Goal: Task Accomplishment & Management: Use online tool/utility

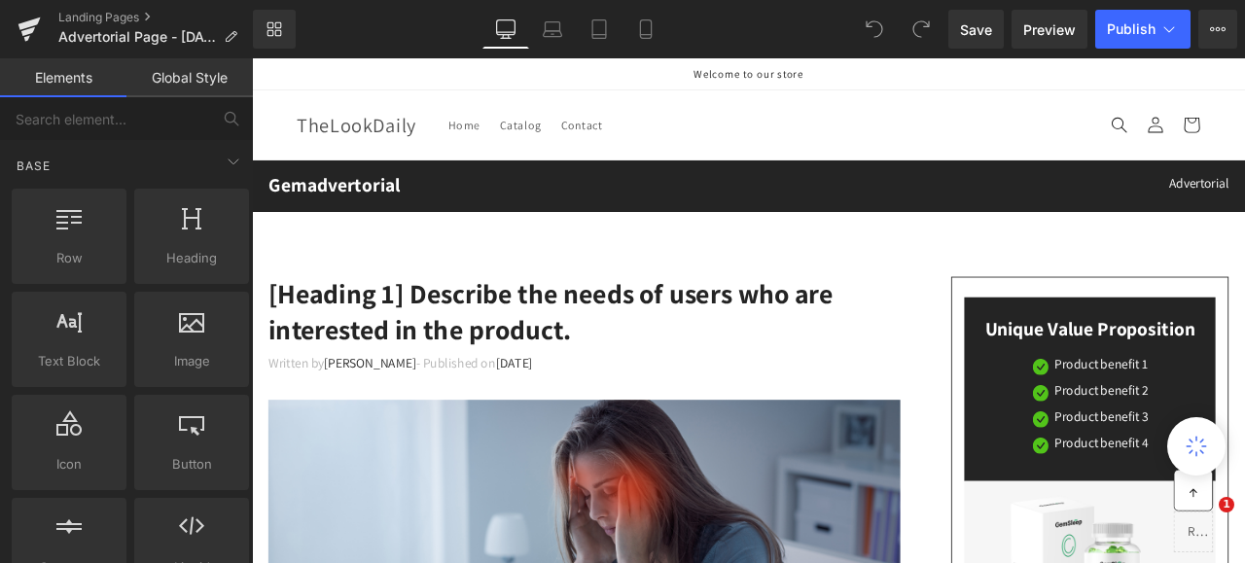
click at [855, 217] on p "Advertorial" at bounding box center [1132, 205] width 555 height 23
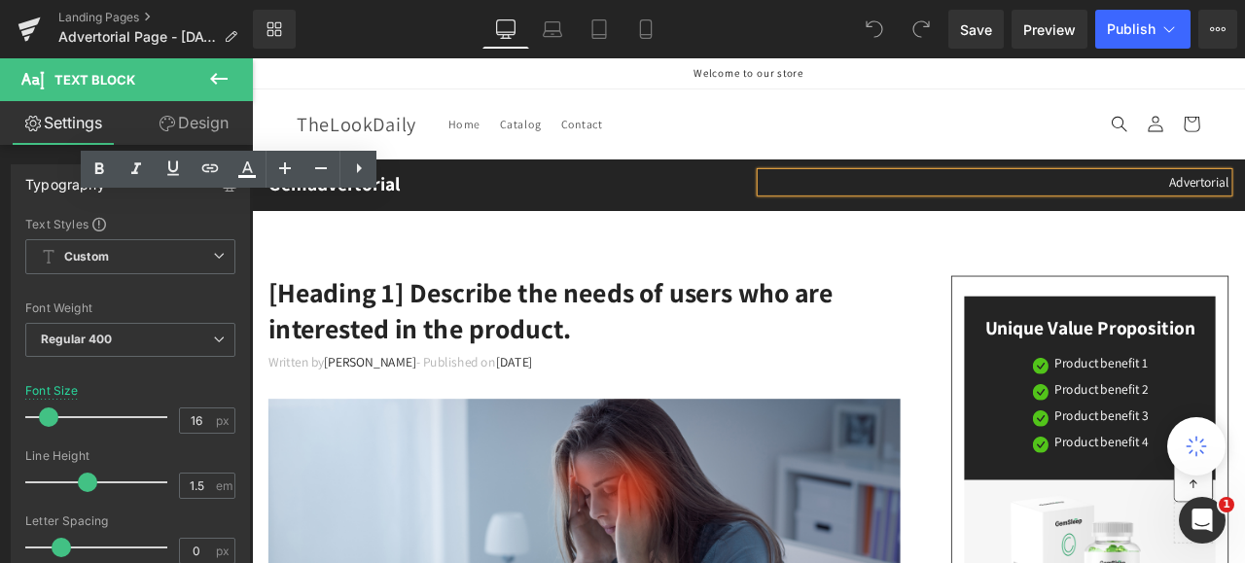
click at [602, 76] on p "Welcome to our store" at bounding box center [840, 76] width 1070 height 36
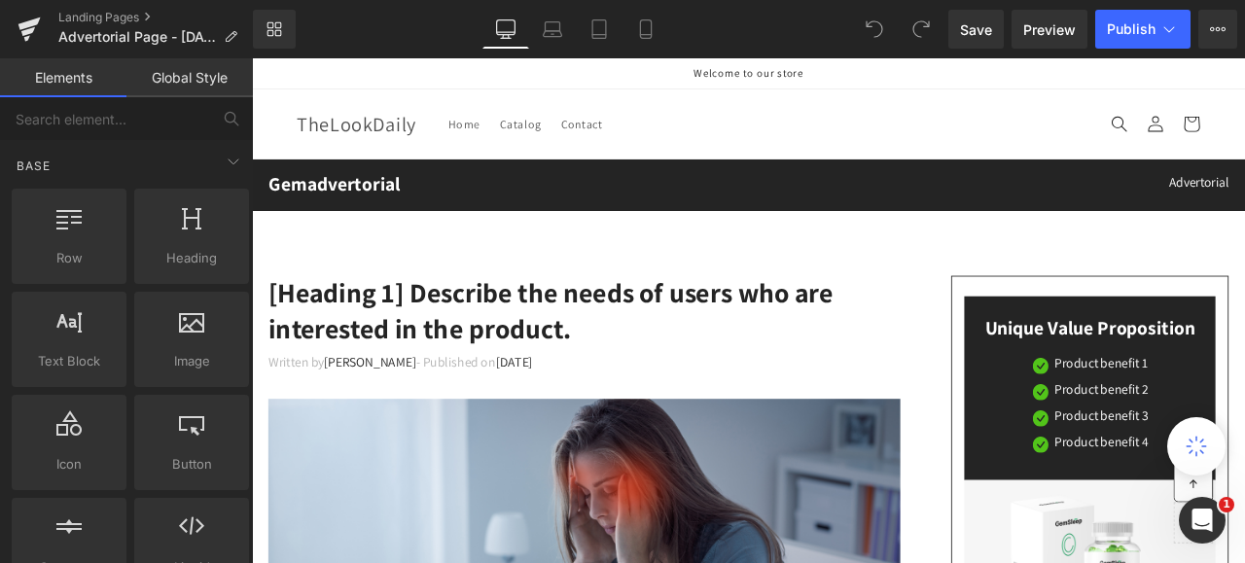
drag, startPoint x: 1370, startPoint y: 121, endPoint x: 983, endPoint y: 131, distance: 387.3
click at [983, 131] on header "Home Catalog Contact Log in TheLookDaily Home Catalog Contact Search" at bounding box center [840, 136] width 1167 height 82
click at [842, 71] on p "Welcome to our store" at bounding box center [840, 76] width 1070 height 36
drag, startPoint x: 842, startPoint y: 71, endPoint x: 728, endPoint y: 155, distance: 141.3
click at [728, 155] on header "Home Catalog Contact Log in TheLookDaily Home Catalog Contact Search" at bounding box center [840, 136] width 1167 height 82
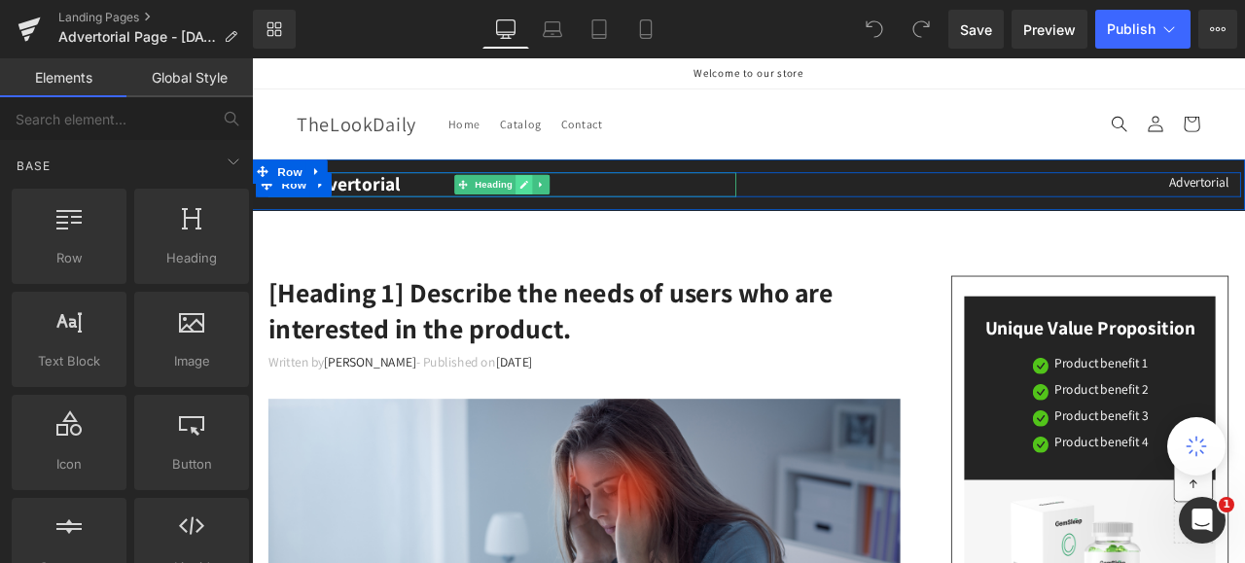
click at [569, 205] on icon at bounding box center [574, 208] width 11 height 12
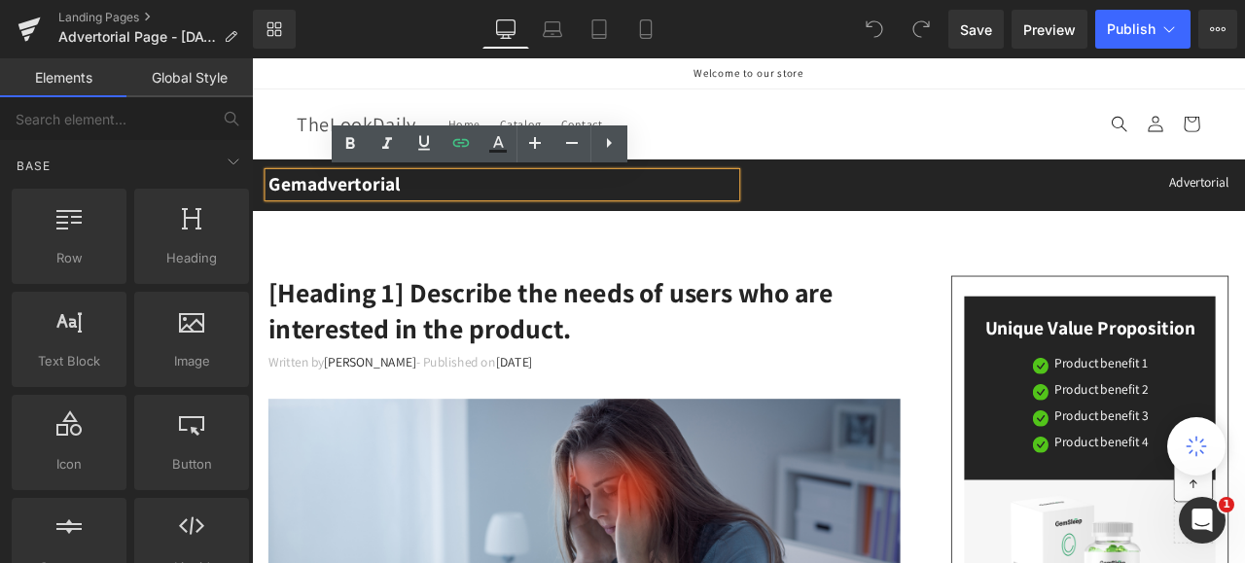
click at [434, 213] on h2 "Gemadvertorial" at bounding box center [548, 208] width 555 height 29
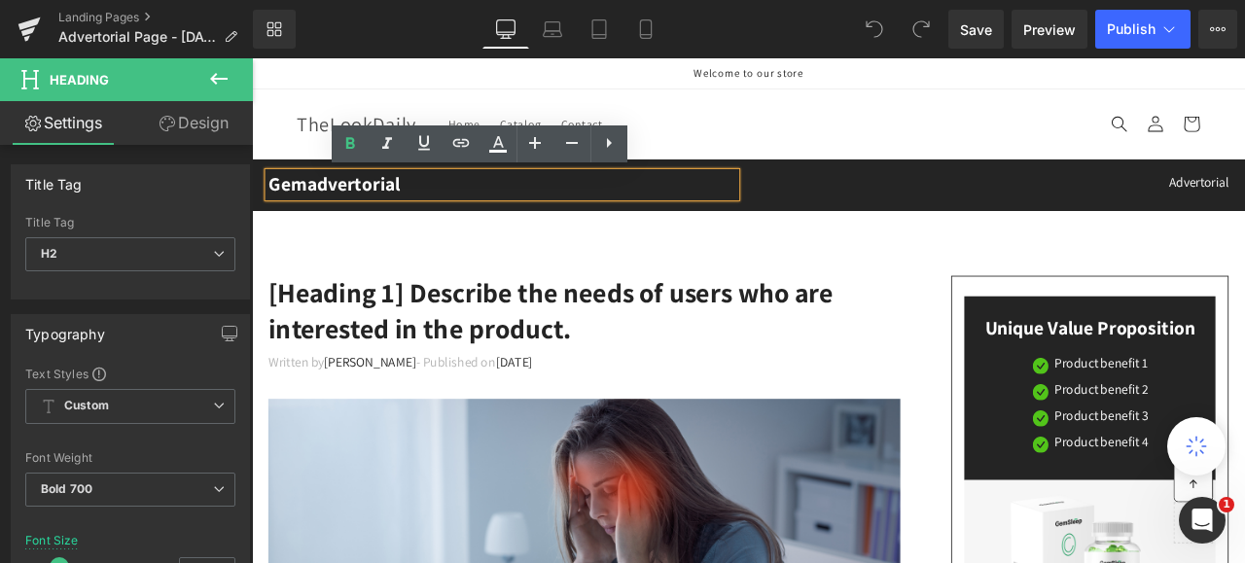
click at [434, 213] on h2 "Gemadvertorial" at bounding box center [548, 208] width 555 height 29
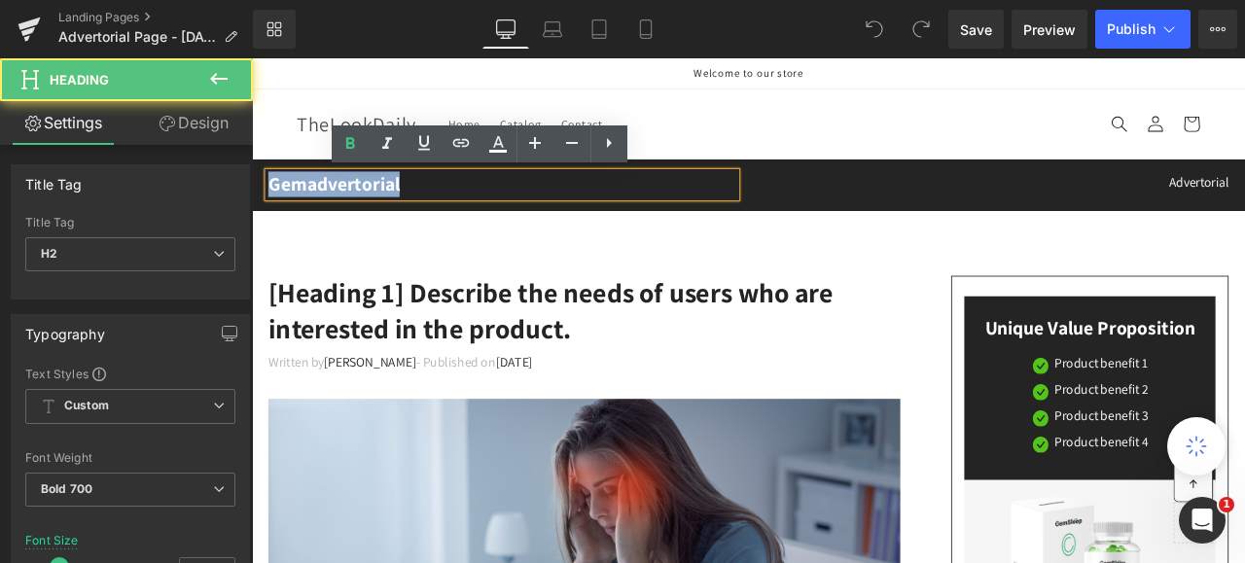
drag, startPoint x: 433, startPoint y: 213, endPoint x: 251, endPoint y: 206, distance: 182.1
click at [257, 206] on div "Gemadvertorial Heading" at bounding box center [549, 208] width 584 height 29
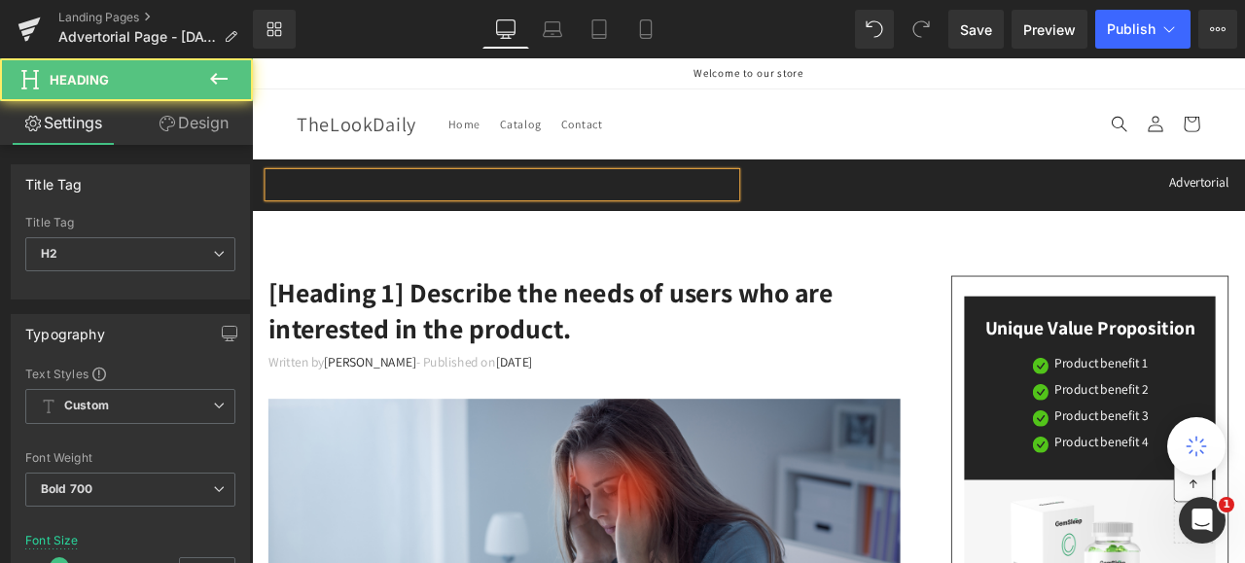
click at [305, 208] on h2 at bounding box center [548, 208] width 555 height 29
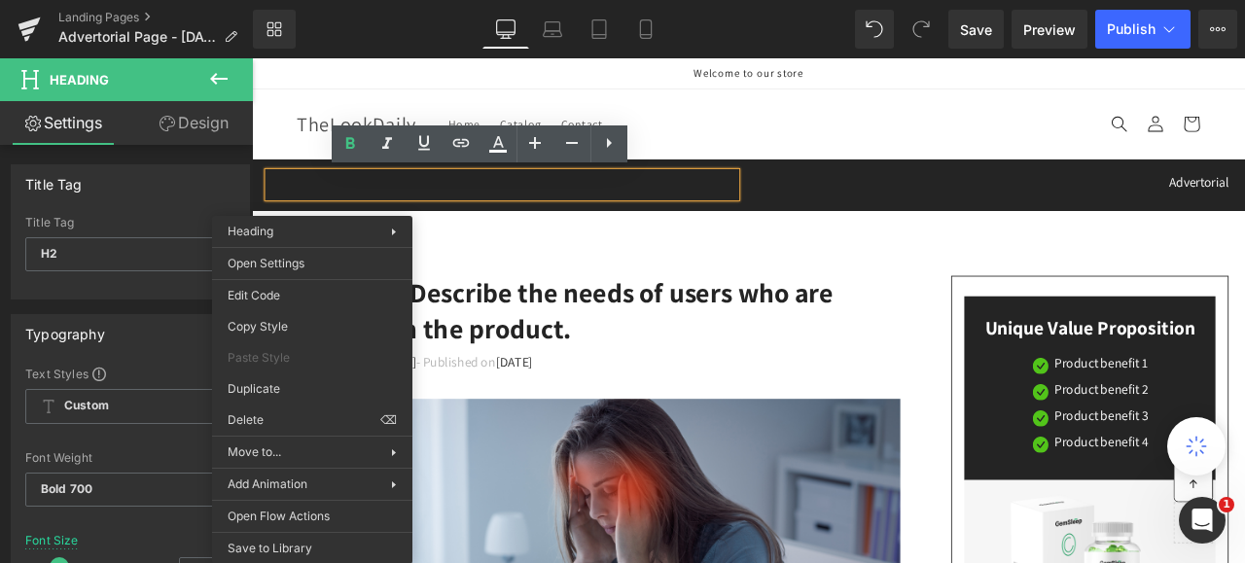
click at [448, 209] on h2 at bounding box center [548, 208] width 555 height 29
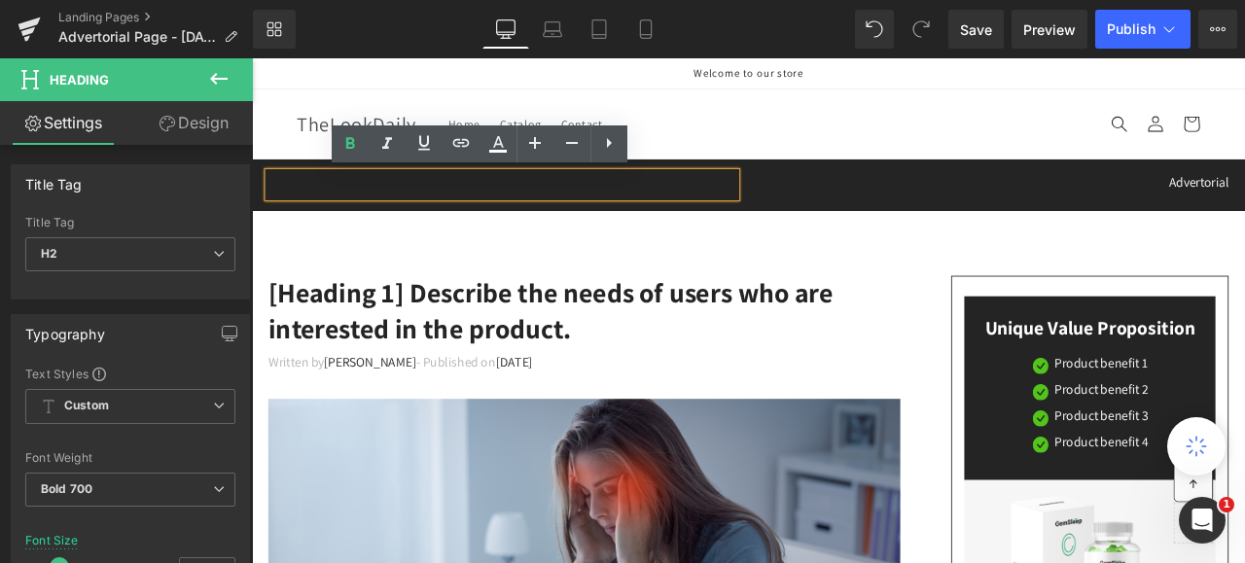
click at [391, 209] on h2 at bounding box center [548, 208] width 555 height 29
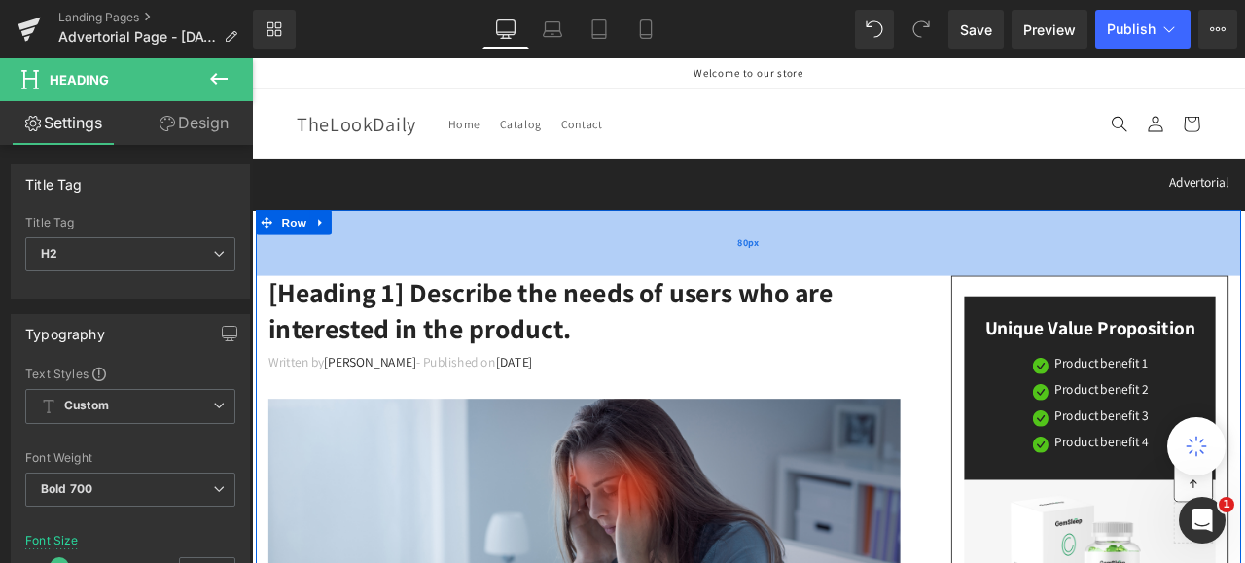
click at [834, 263] on div "80px" at bounding box center [840, 277] width 1167 height 78
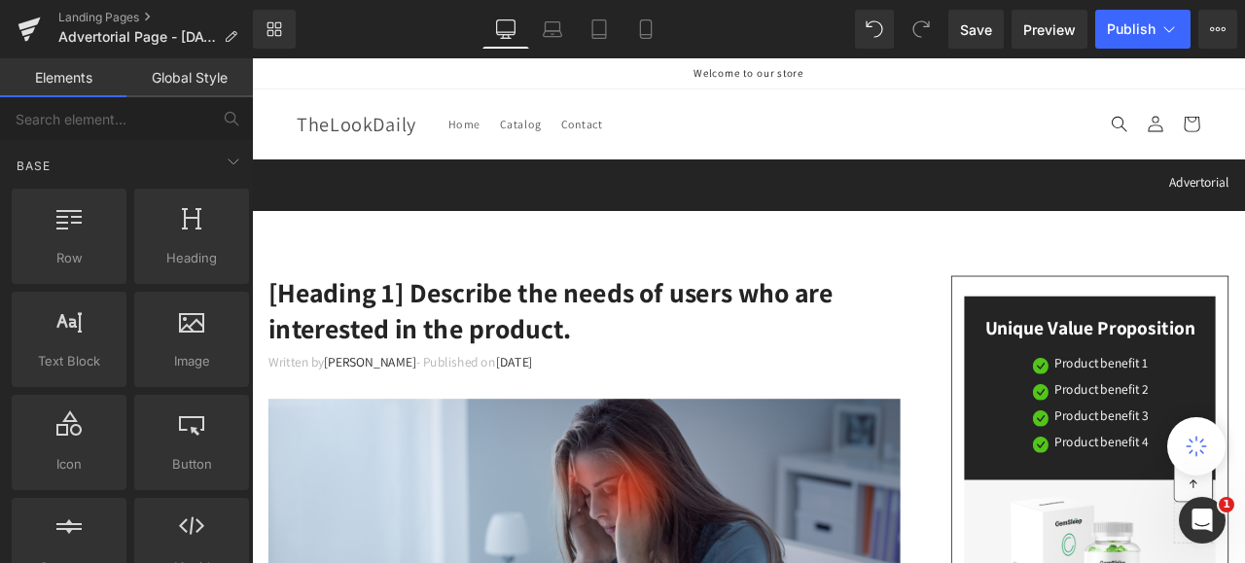
click at [965, 149] on header "Home Catalog Contact Log in TheLookDaily Home Catalog Contact Search" at bounding box center [840, 136] width 1167 height 82
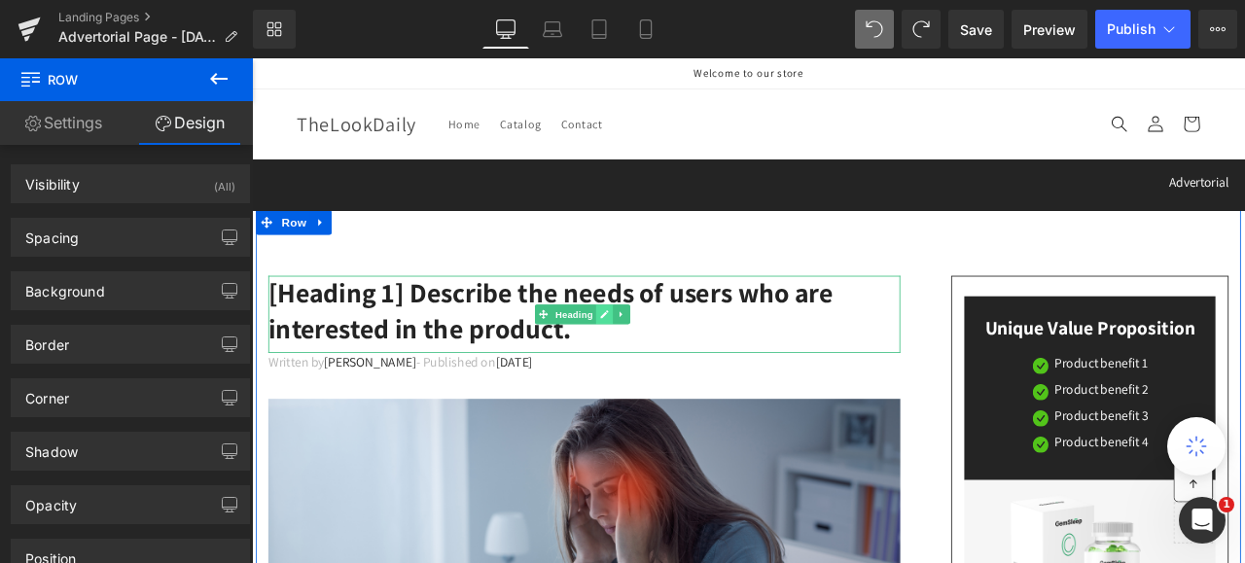
click at [664, 357] on icon at bounding box center [669, 362] width 11 height 12
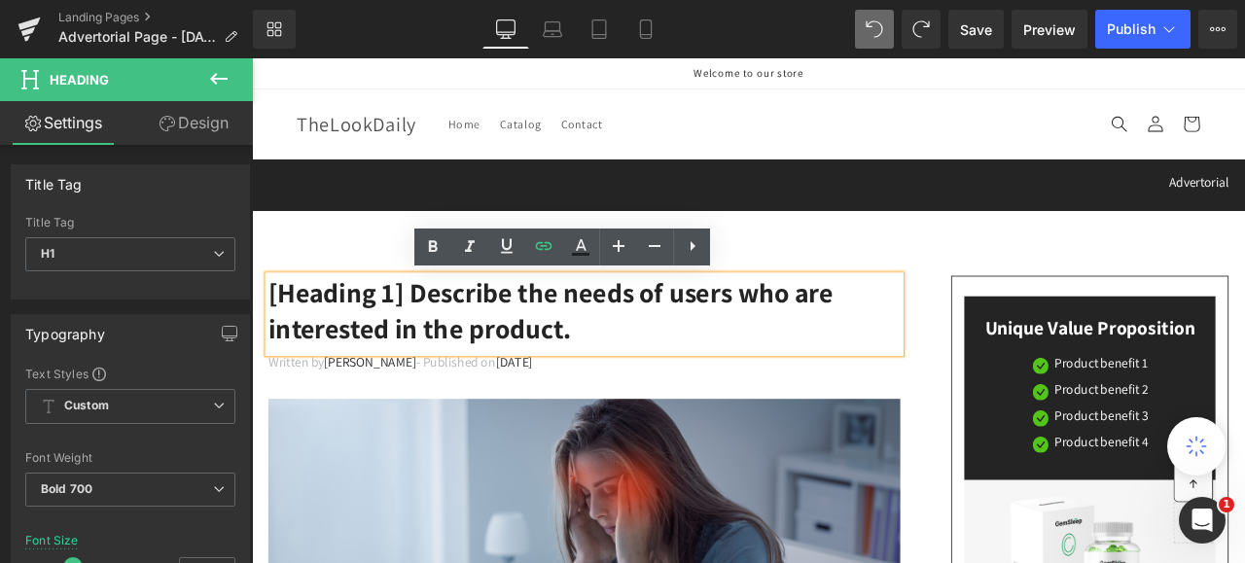
drag, startPoint x: 665, startPoint y: 381, endPoint x: 265, endPoint y: 322, distance: 405.2
click at [271, 322] on div "[Heading 1] Describe the needs of users who are interested in the product." at bounding box center [645, 361] width 749 height 91
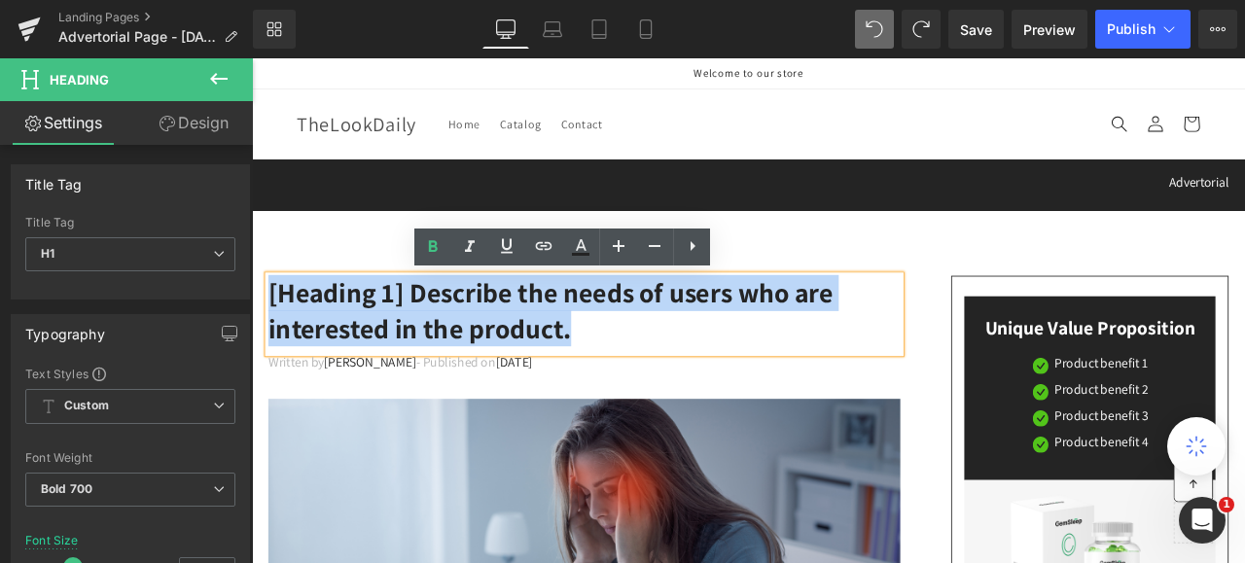
drag, startPoint x: 669, startPoint y: 386, endPoint x: 269, endPoint y: 330, distance: 403.8
click at [271, 330] on h1 "[Heading 1] Describe the needs of users who are interested in the product." at bounding box center [645, 358] width 749 height 84
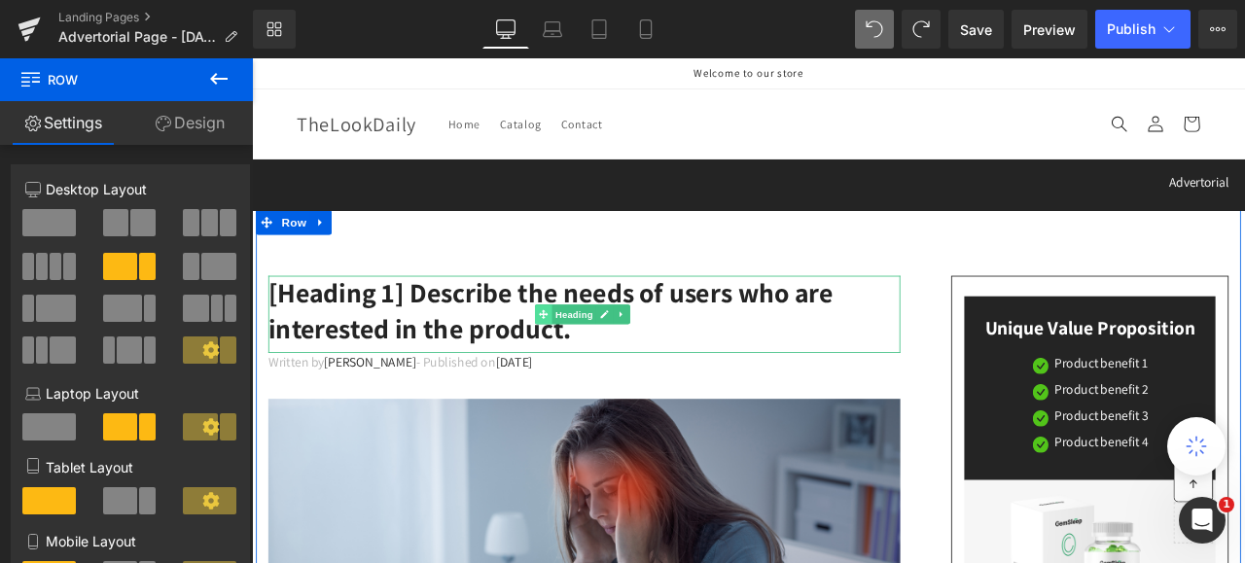
click at [593, 369] on span at bounding box center [598, 361] width 20 height 23
click at [592, 362] on icon at bounding box center [597, 361] width 11 height 11
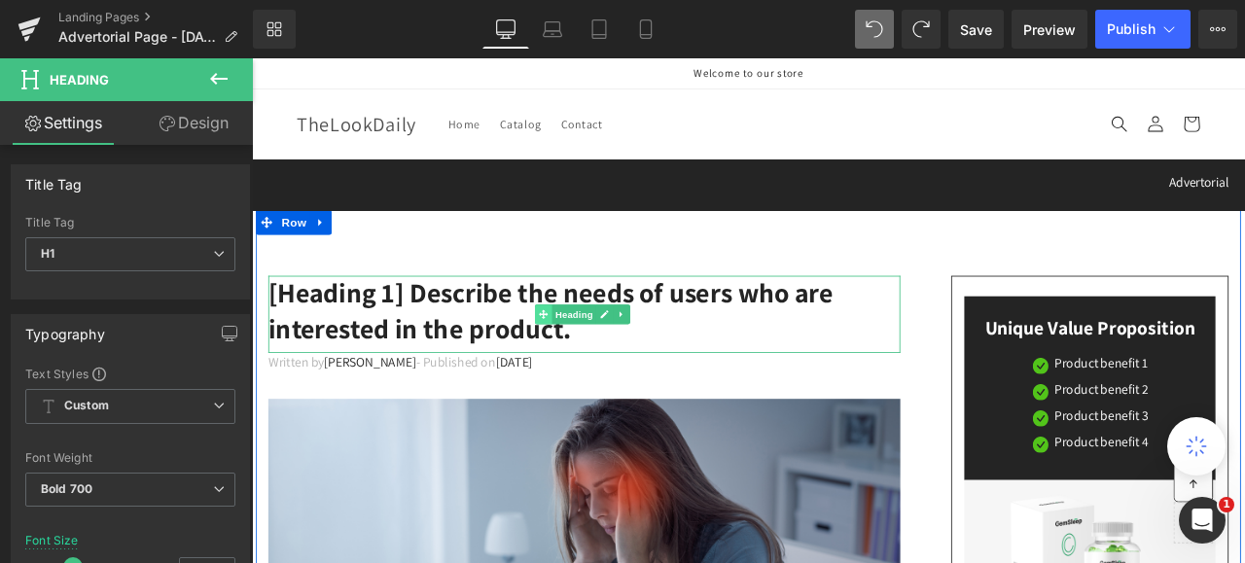
click at [598, 360] on span at bounding box center [598, 361] width 20 height 23
click at [685, 359] on icon at bounding box center [690, 362] width 11 height 12
click at [634, 356] on icon at bounding box center [639, 362] width 11 height 12
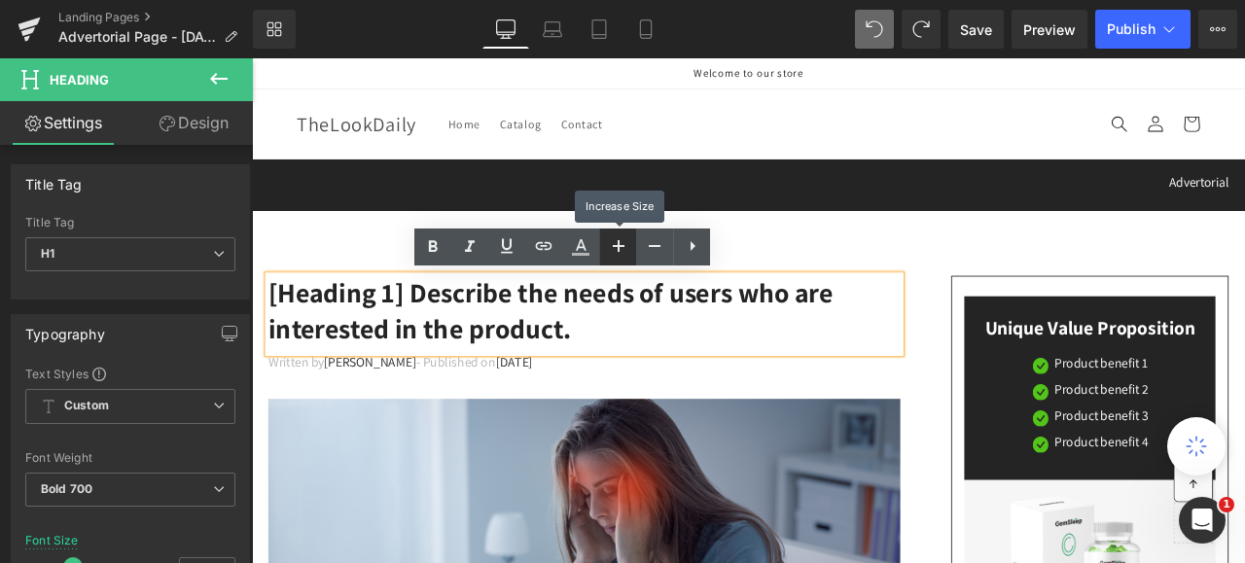
click at [617, 247] on icon at bounding box center [618, 245] width 23 height 23
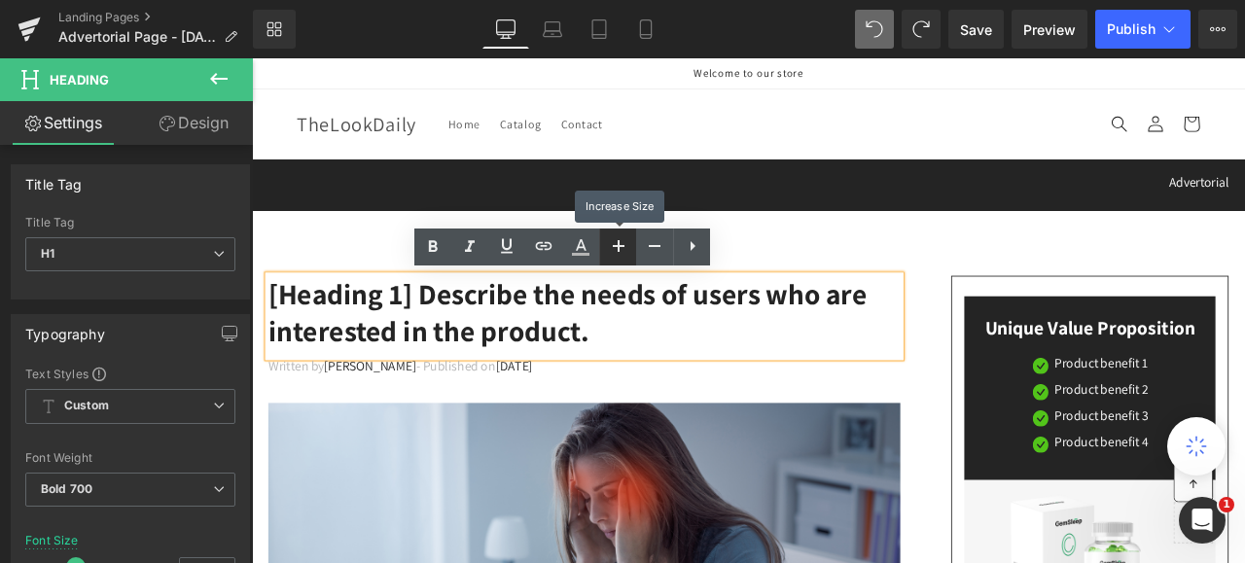
click at [617, 247] on icon at bounding box center [619, 246] width 12 height 12
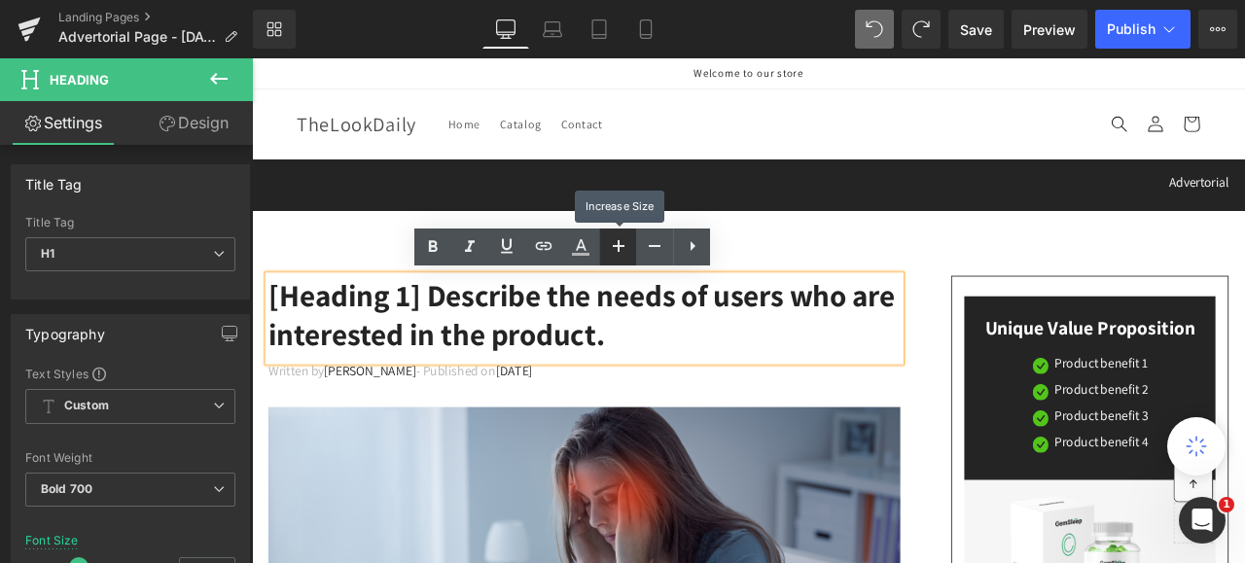
click at [617, 247] on icon at bounding box center [619, 246] width 12 height 12
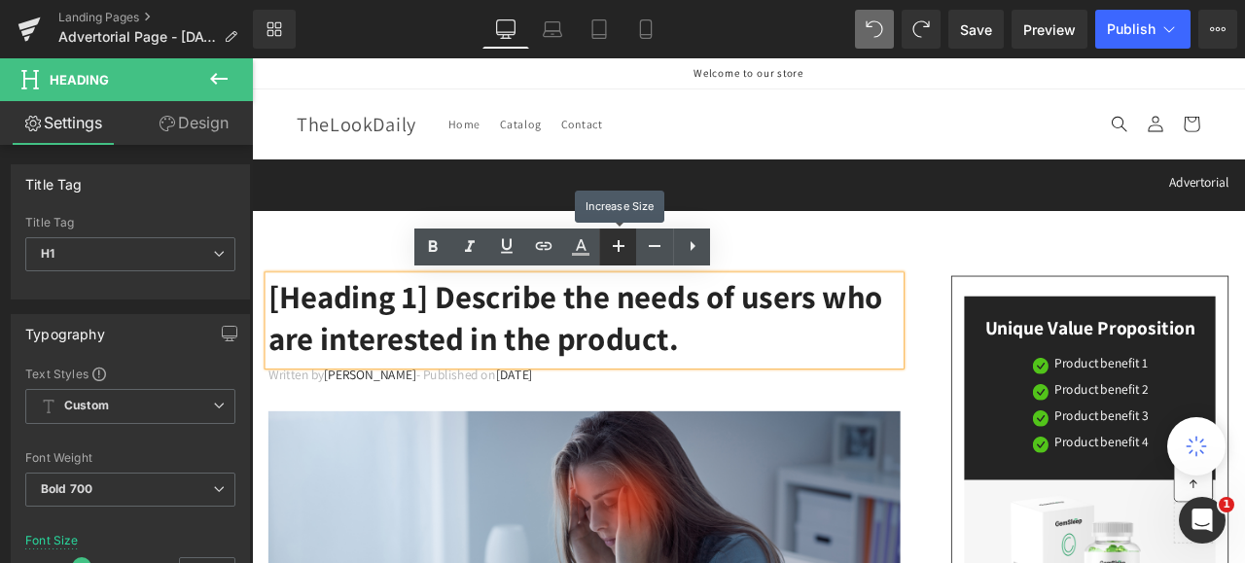
click at [617, 247] on icon at bounding box center [619, 246] width 12 height 12
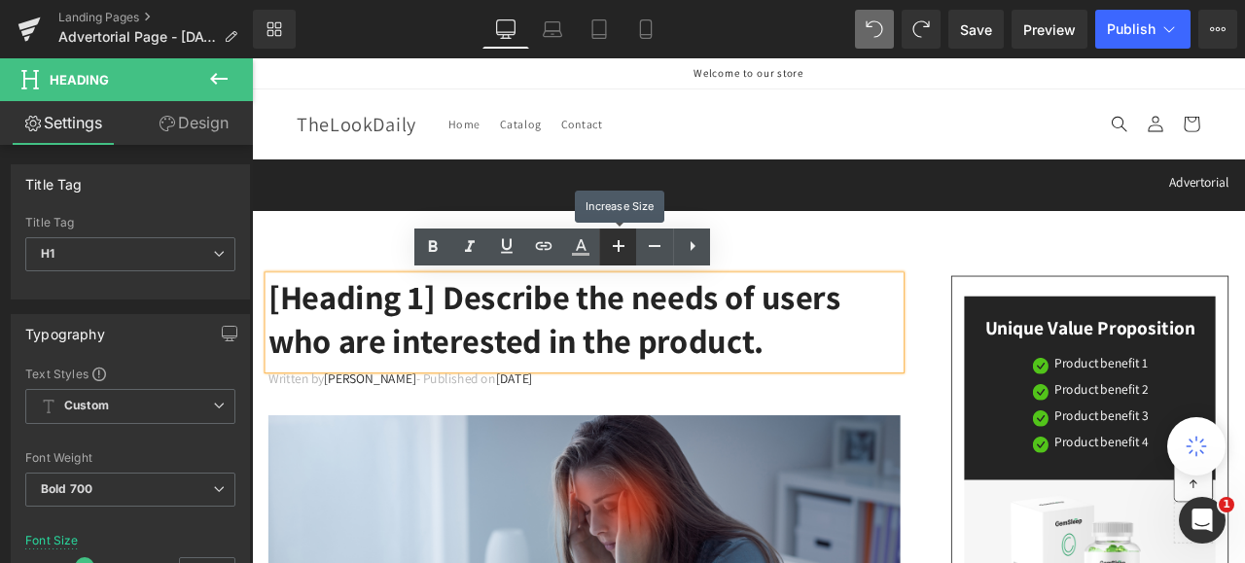
click at [616, 243] on icon at bounding box center [618, 245] width 23 height 23
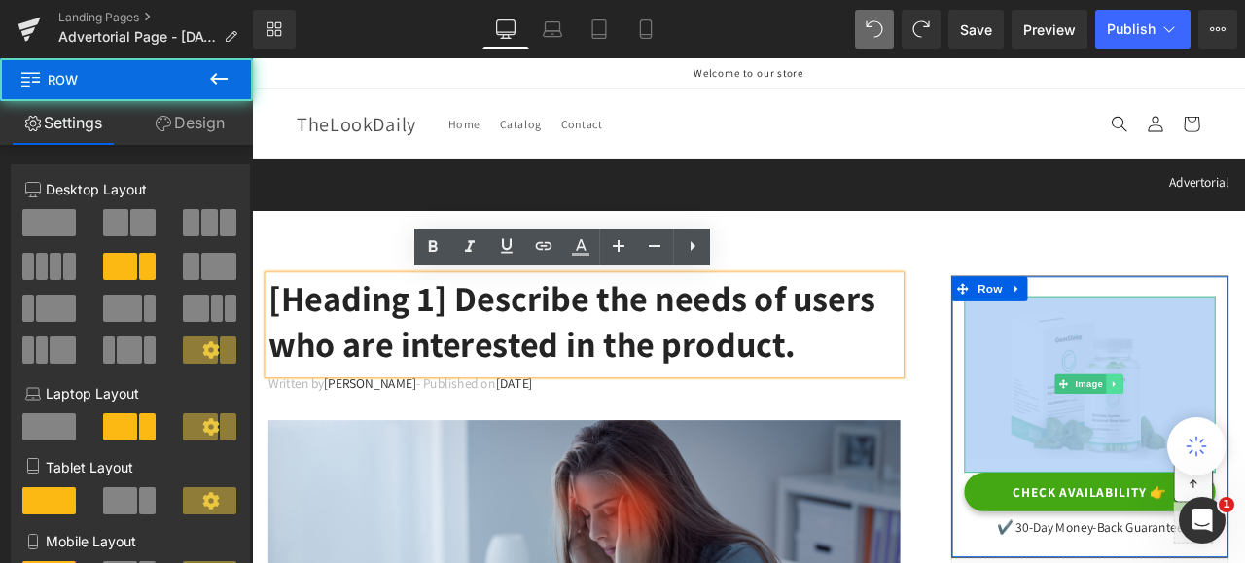
drag, startPoint x: 1293, startPoint y: 277, endPoint x: 1258, endPoint y: 446, distance: 171.9
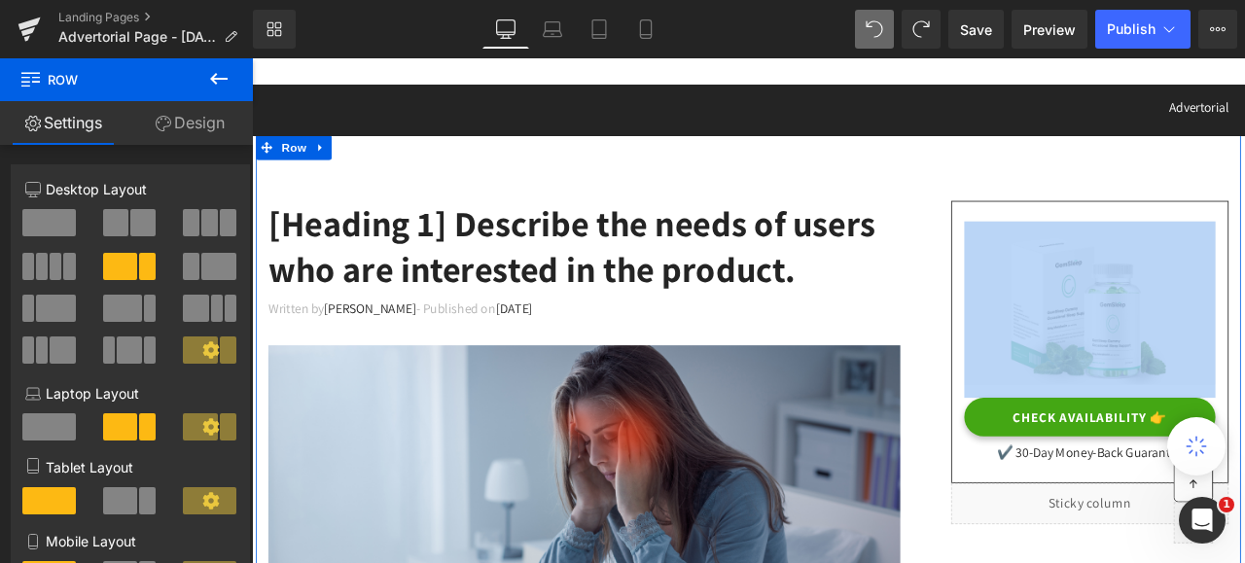
scroll to position [195, 0]
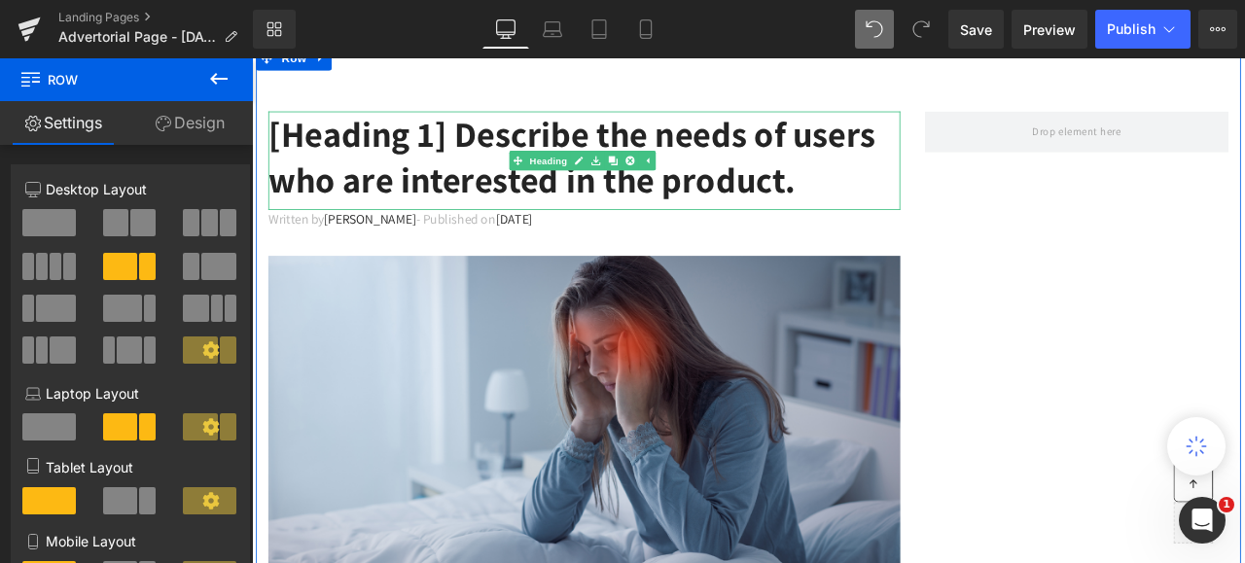
click at [1002, 151] on h1 "[Heading 1] Describe the needs of users who are interested in the product." at bounding box center [645, 176] width 749 height 109
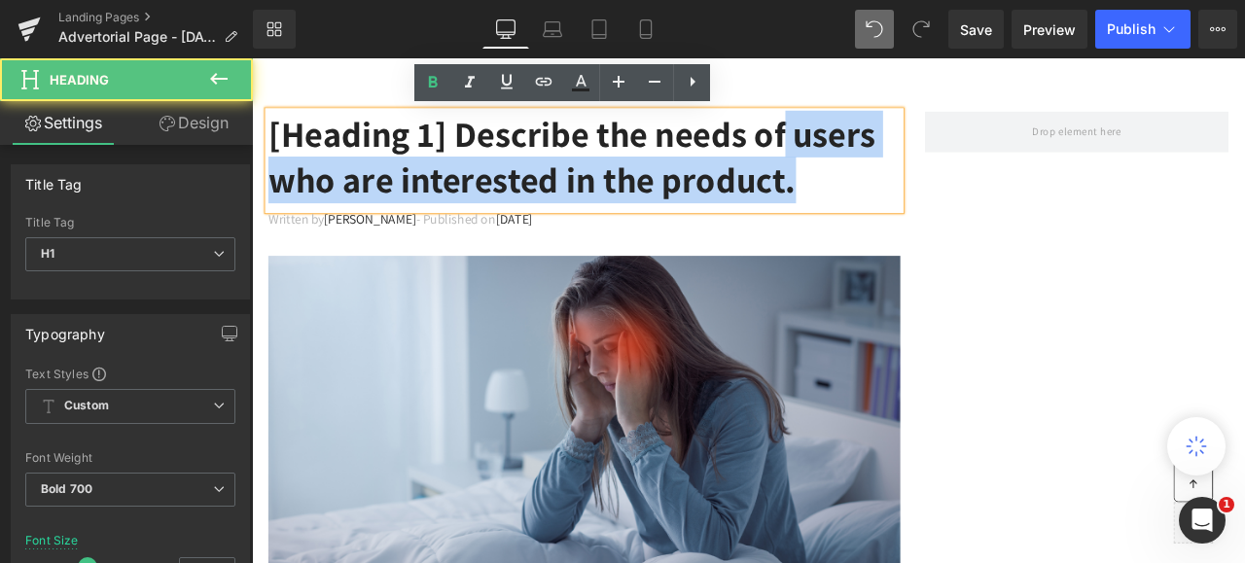
drag, startPoint x: 1015, startPoint y: 163, endPoint x: 1094, endPoint y: 174, distance: 80.5
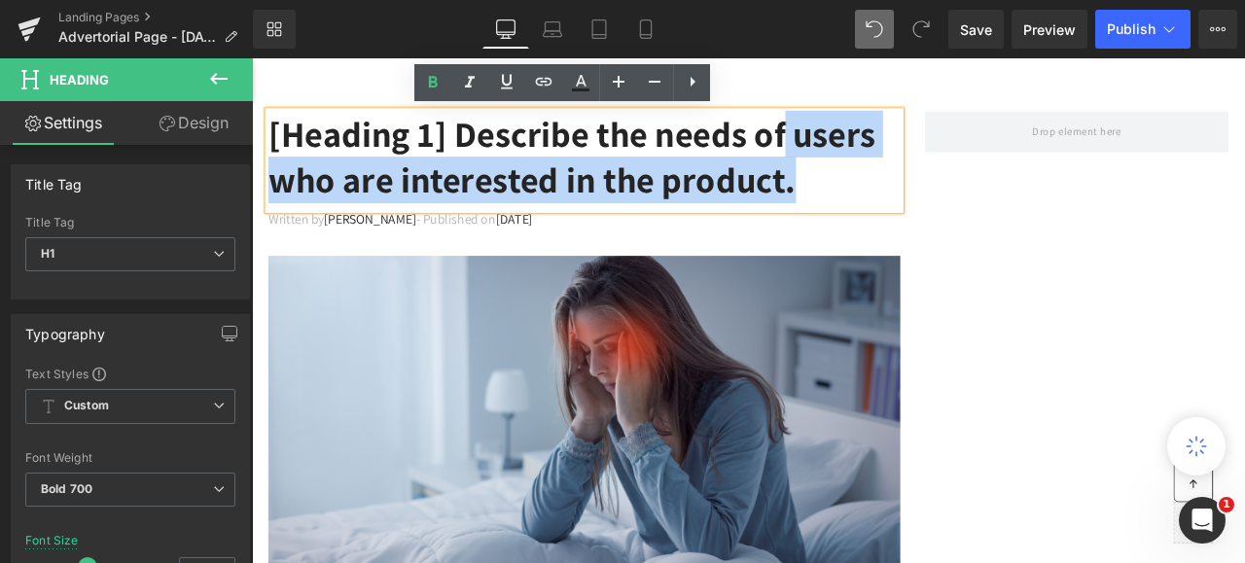
drag, startPoint x: 1089, startPoint y: 228, endPoint x: 981, endPoint y: 242, distance: 109.0
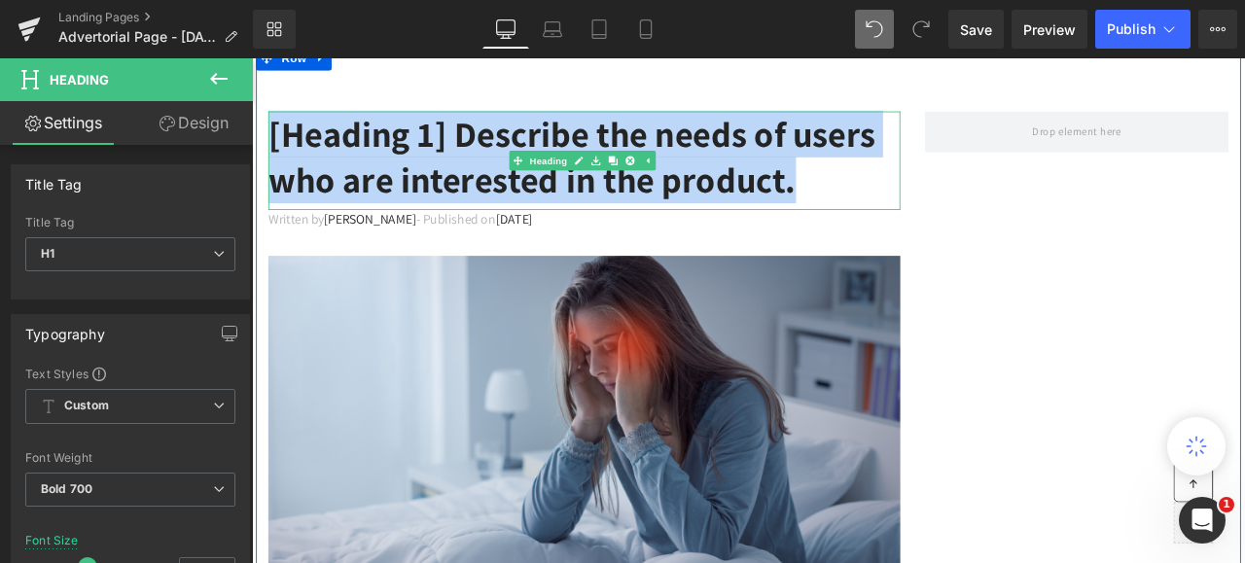
drag, startPoint x: 462, startPoint y: 265, endPoint x: 271, endPoint y: 146, distance: 224.6
click at [271, 146] on h1 "[Heading 1] Describe the needs of users who are interested in the product." at bounding box center [645, 176] width 749 height 109
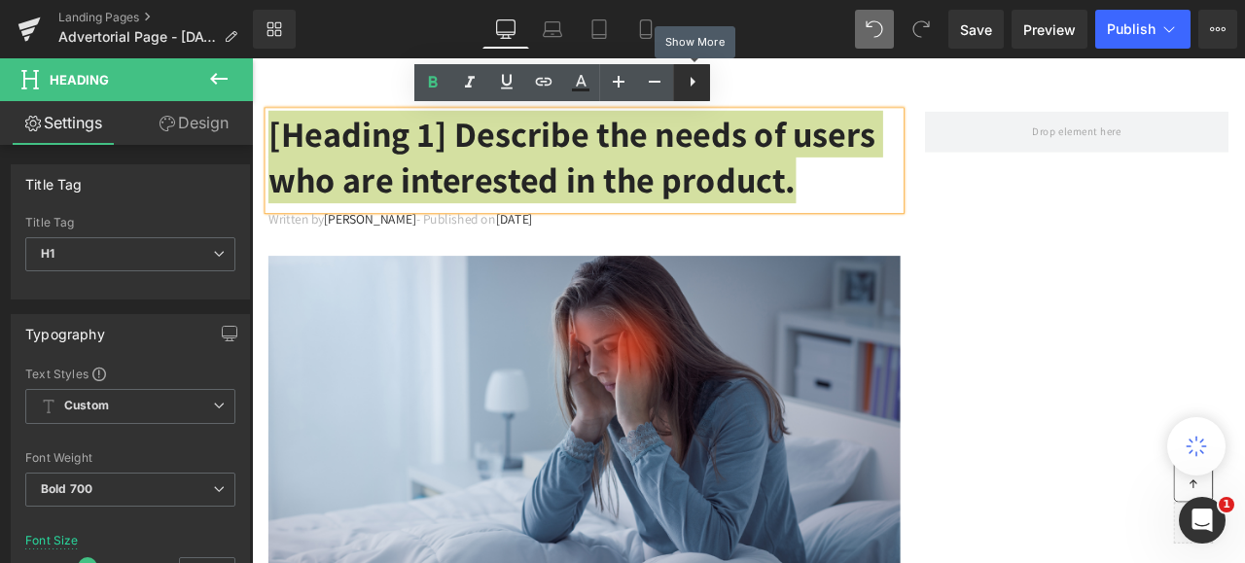
click at [689, 84] on icon at bounding box center [692, 81] width 23 height 23
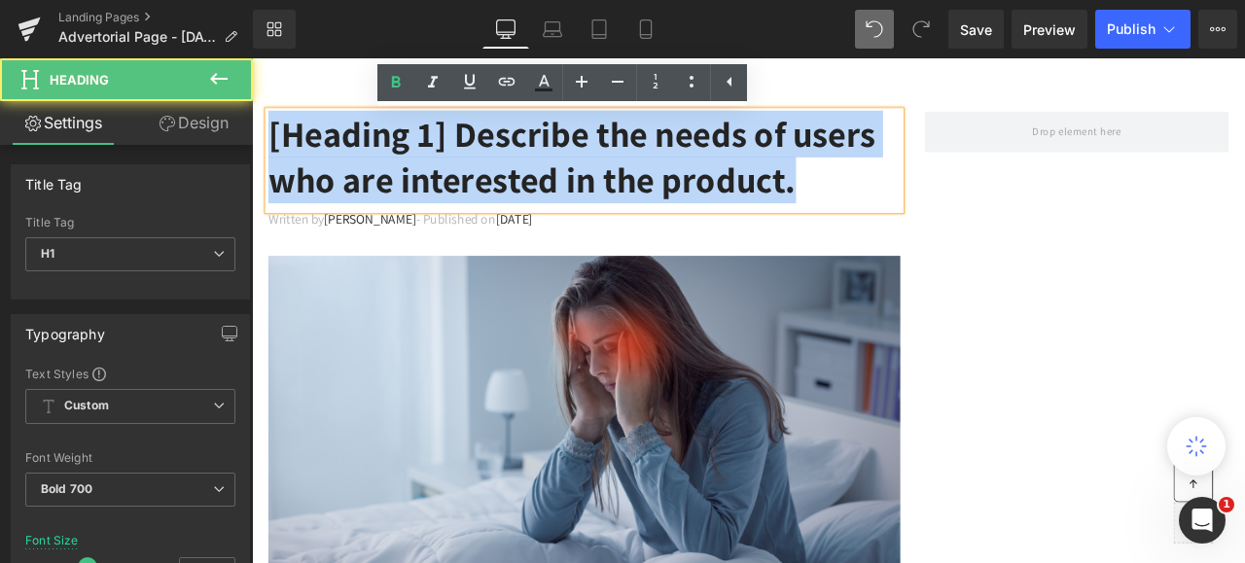
click at [905, 231] on h1 "[Heading 1] Describe the needs of users who are interested in the product." at bounding box center [645, 176] width 749 height 109
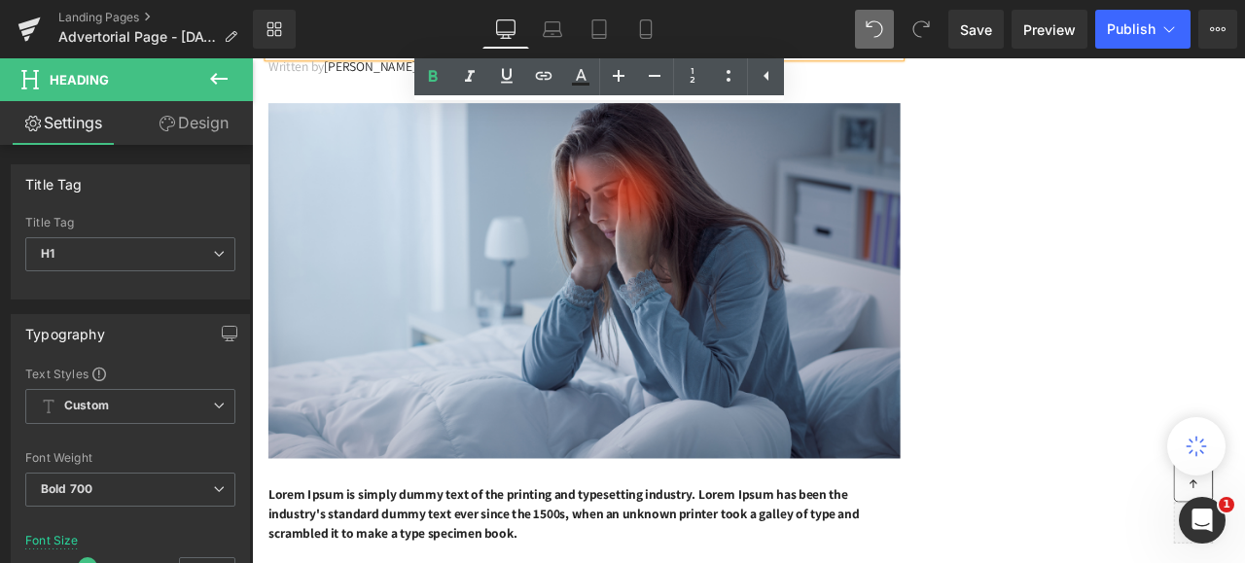
scroll to position [389, 0]
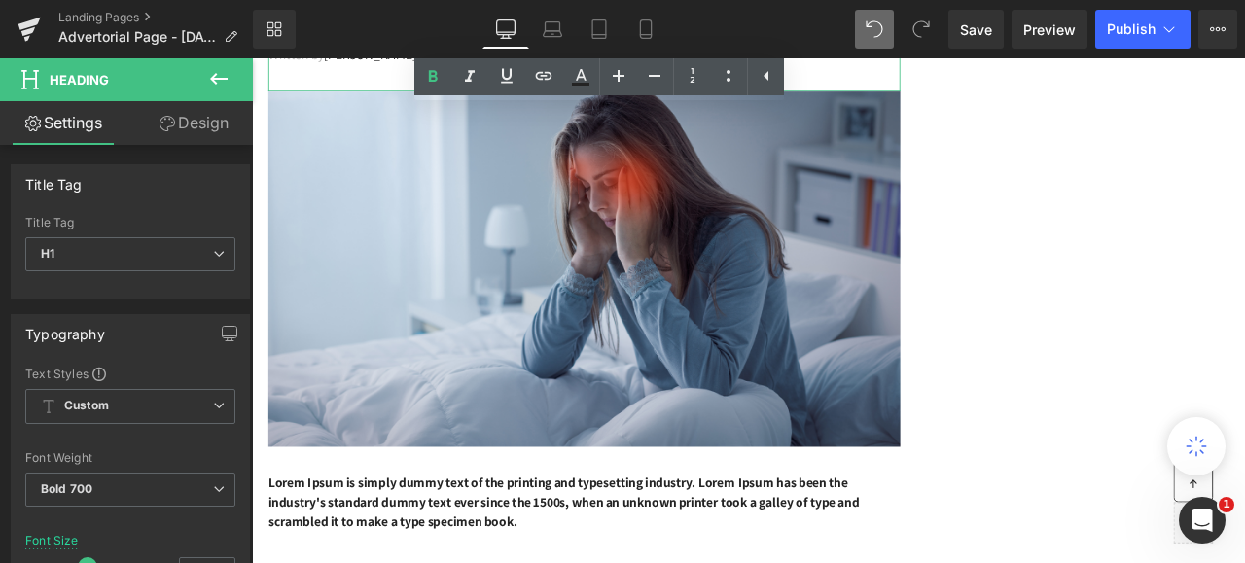
click at [666, 98] on div "Written by [PERSON_NAME] - Published on [DATE]" at bounding box center [645, 71] width 749 height 54
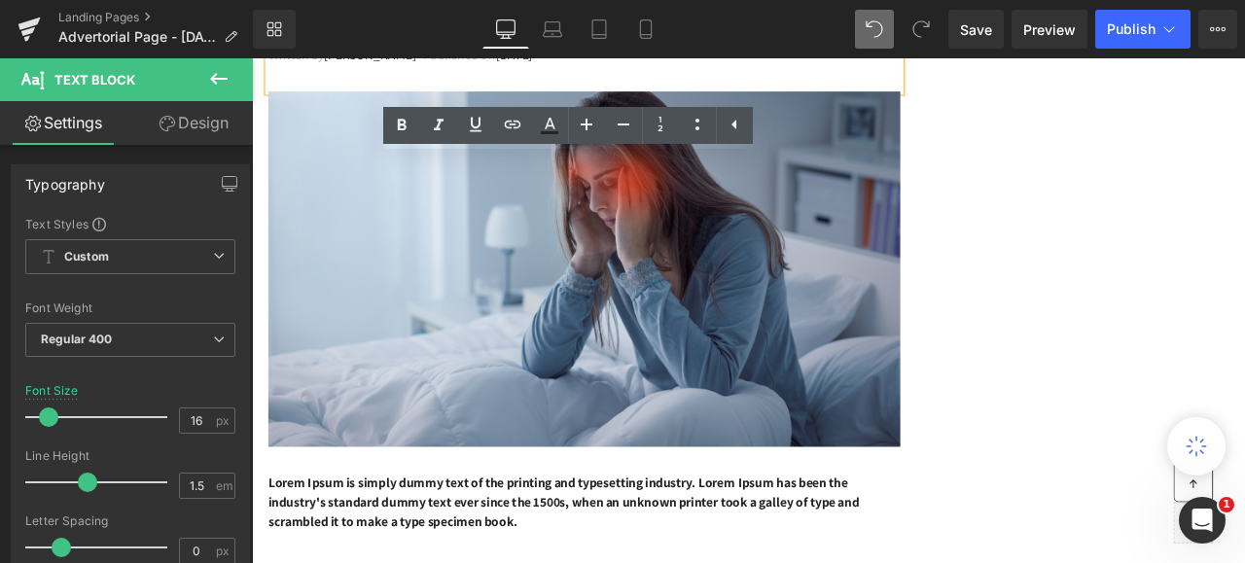
click at [629, 67] on p "Written by [PERSON_NAME] - Published on [DATE]" at bounding box center [645, 55] width 749 height 23
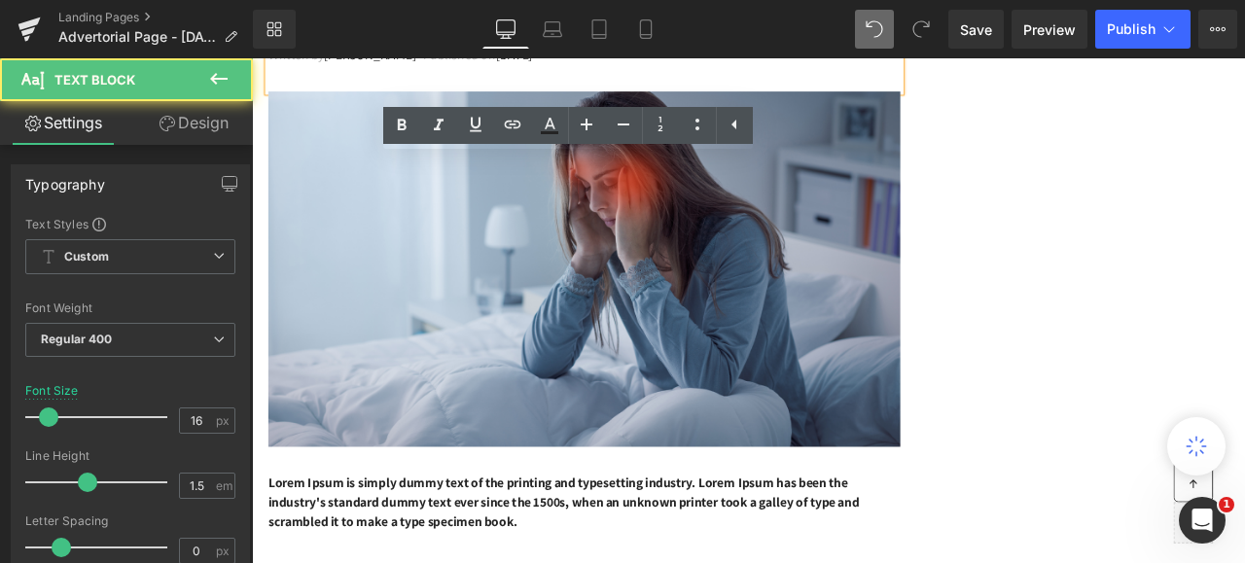
click at [759, 67] on p "Written by [PERSON_NAME] - Published on [DATE]" at bounding box center [645, 55] width 749 height 23
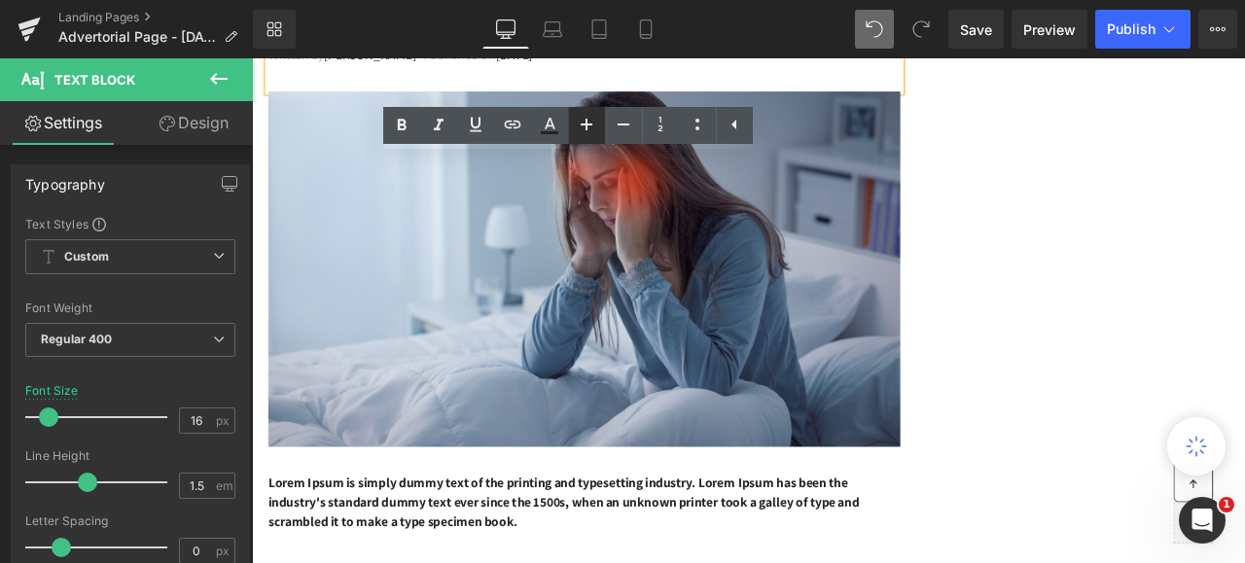
click at [588, 122] on icon at bounding box center [587, 125] width 12 height 12
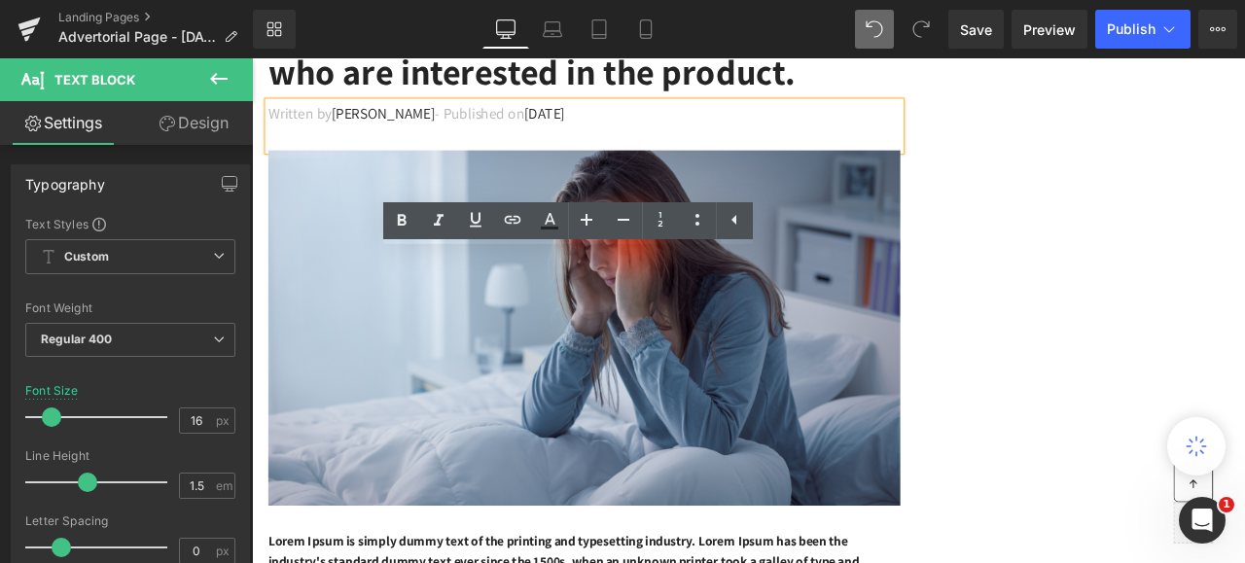
scroll to position [195, 0]
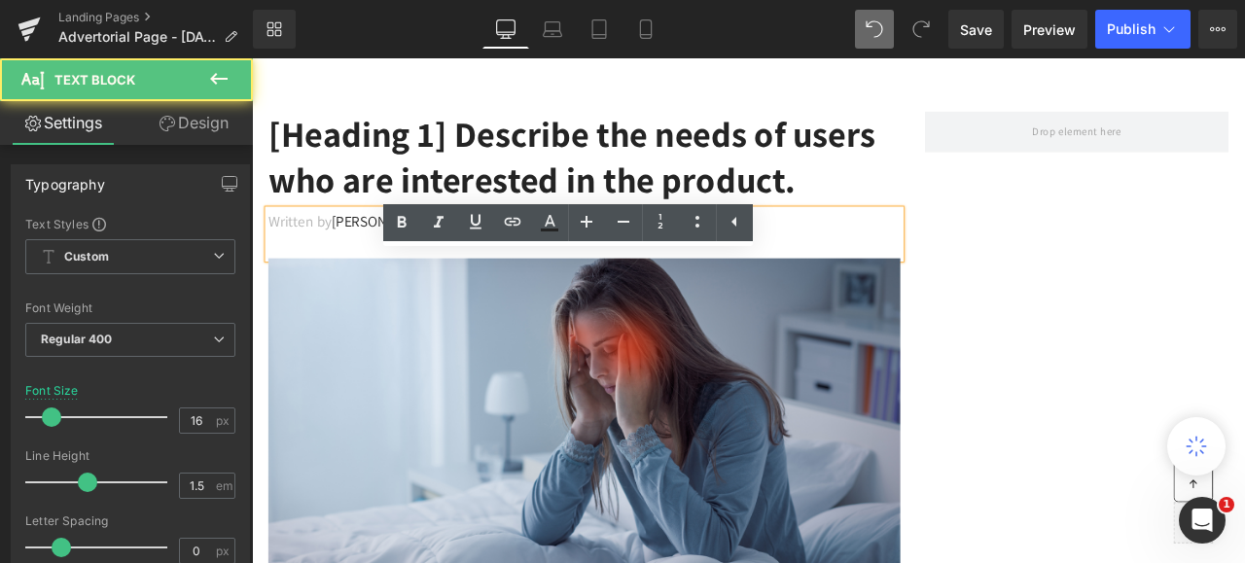
click at [583, 263] on span "[DATE]" at bounding box center [599, 251] width 48 height 22
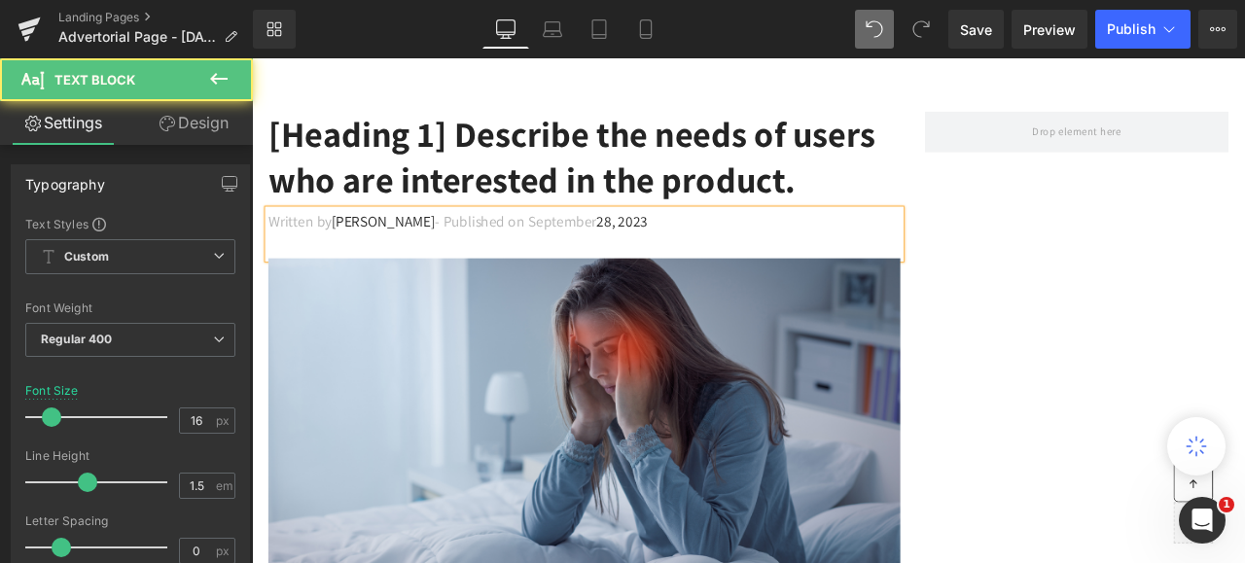
click at [661, 263] on span "28, 2023" at bounding box center [691, 251] width 60 height 22
click at [703, 263] on span "12, 2023" at bounding box center [690, 251] width 59 height 22
click at [577, 265] on p "Written by [PERSON_NAME] - Published on [DATE]" at bounding box center [645, 251] width 749 height 26
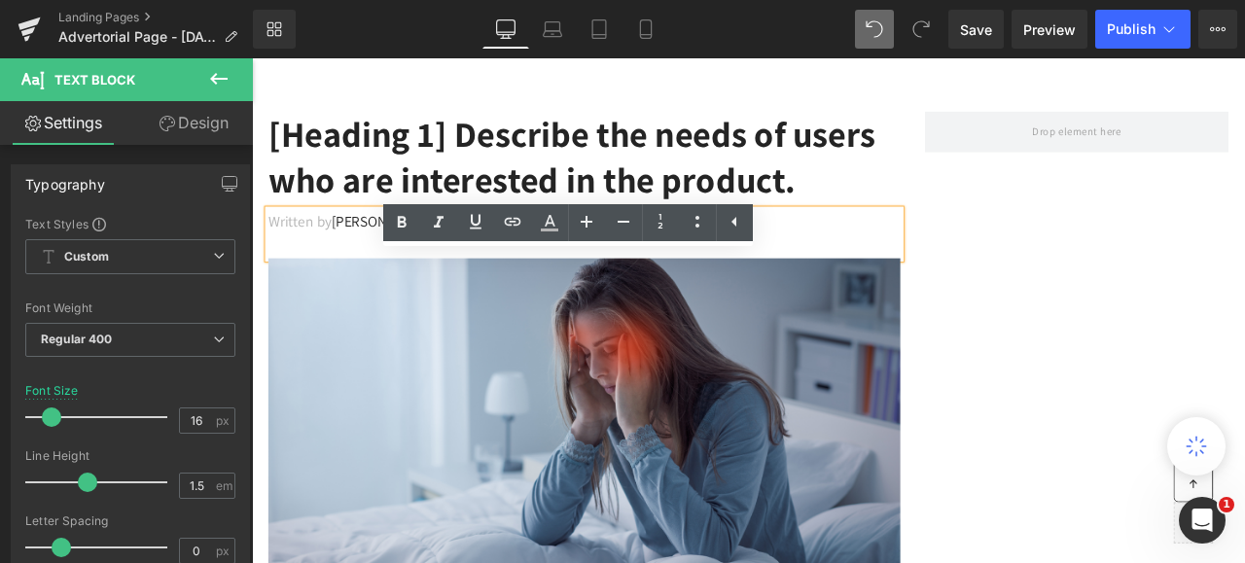
drag, startPoint x: 639, startPoint y: 311, endPoint x: 450, endPoint y: 303, distance: 188.9
click at [450, 265] on p "Written by [PERSON_NAME] - Published on [DATE]" at bounding box center [645, 251] width 749 height 26
click at [552, 224] on icon at bounding box center [549, 222] width 23 height 23
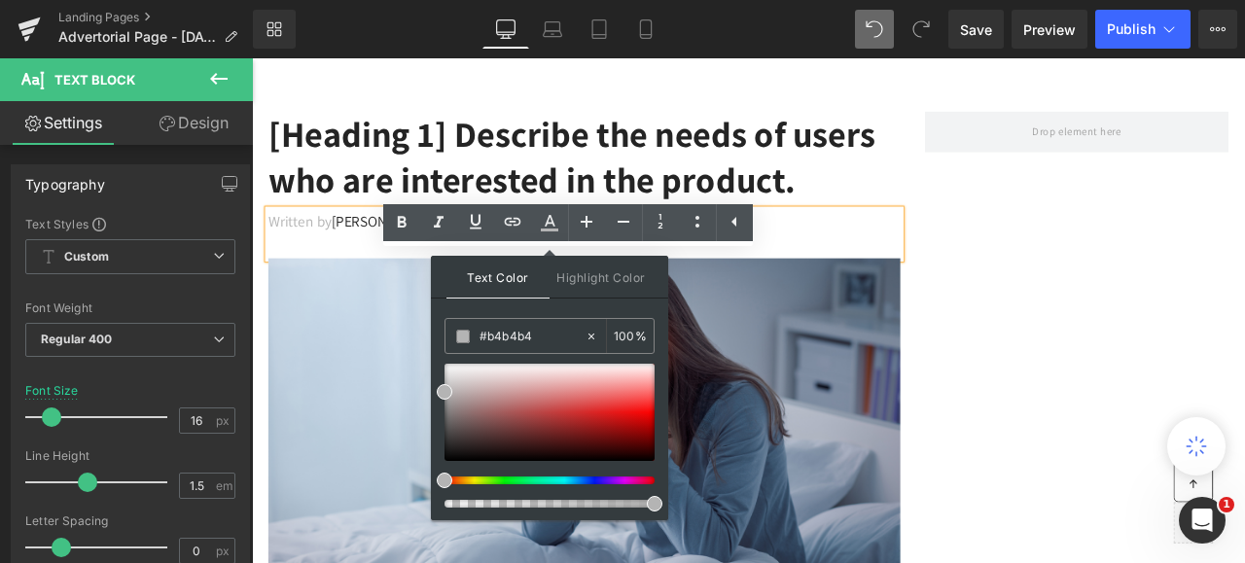
click at [490, 277] on span "Text Color" at bounding box center [498, 277] width 103 height 43
click at [448, 457] on div at bounding box center [550, 412] width 210 height 97
drag, startPoint x: 654, startPoint y: 502, endPoint x: 664, endPoint y: 500, distance: 10.9
click at [664, 500] on div "Text Color Highlight Color #333333 #b4b4b4 100 % transparent 0 %" at bounding box center [549, 388] width 237 height 265
click at [923, 265] on p "Written by [PERSON_NAME] - Published on [DATE]" at bounding box center [645, 251] width 749 height 26
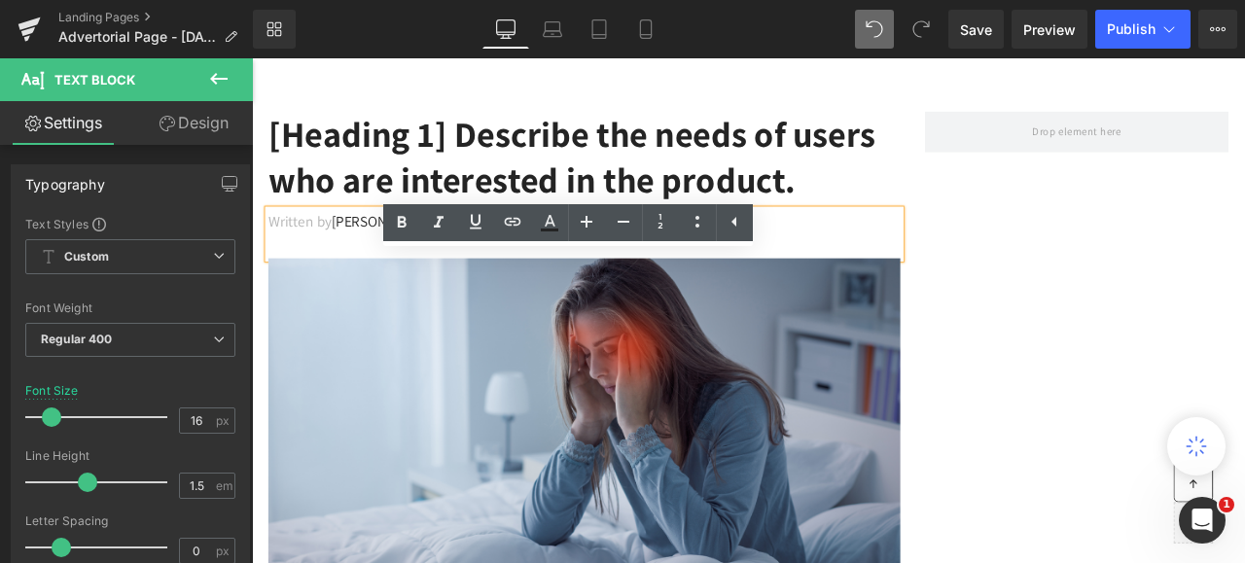
drag, startPoint x: 349, startPoint y: 301, endPoint x: 273, endPoint y: 306, distance: 76.1
click at [273, 265] on p "Written by [PERSON_NAME] - Published on [DATE]" at bounding box center [645, 251] width 749 height 26
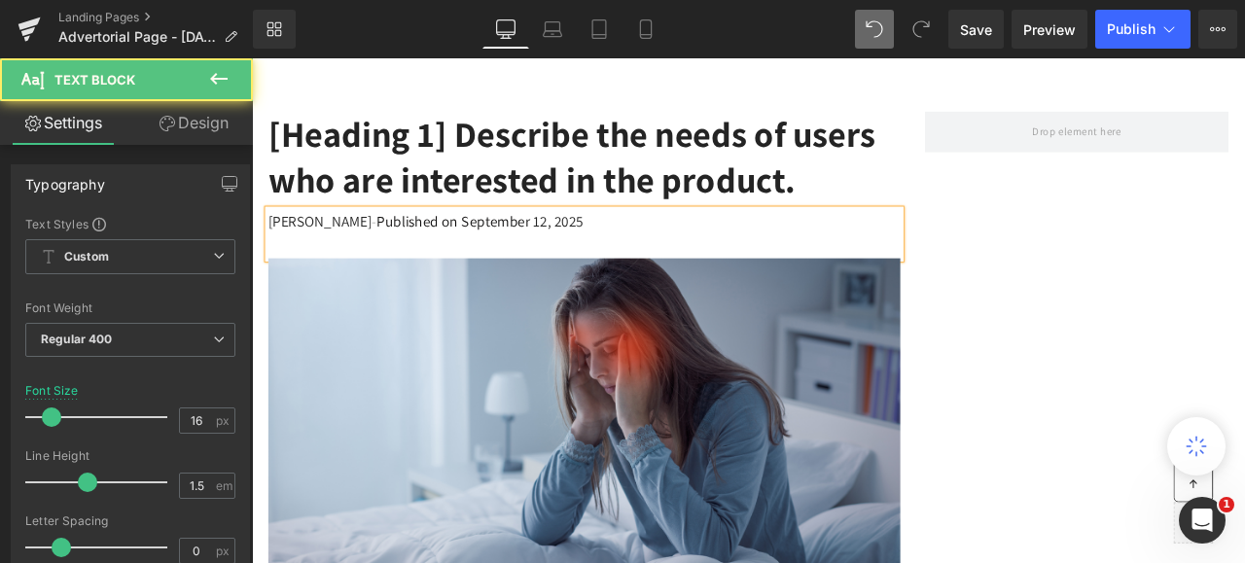
click at [286, 263] on span "[PERSON_NAME]" at bounding box center [332, 251] width 123 height 22
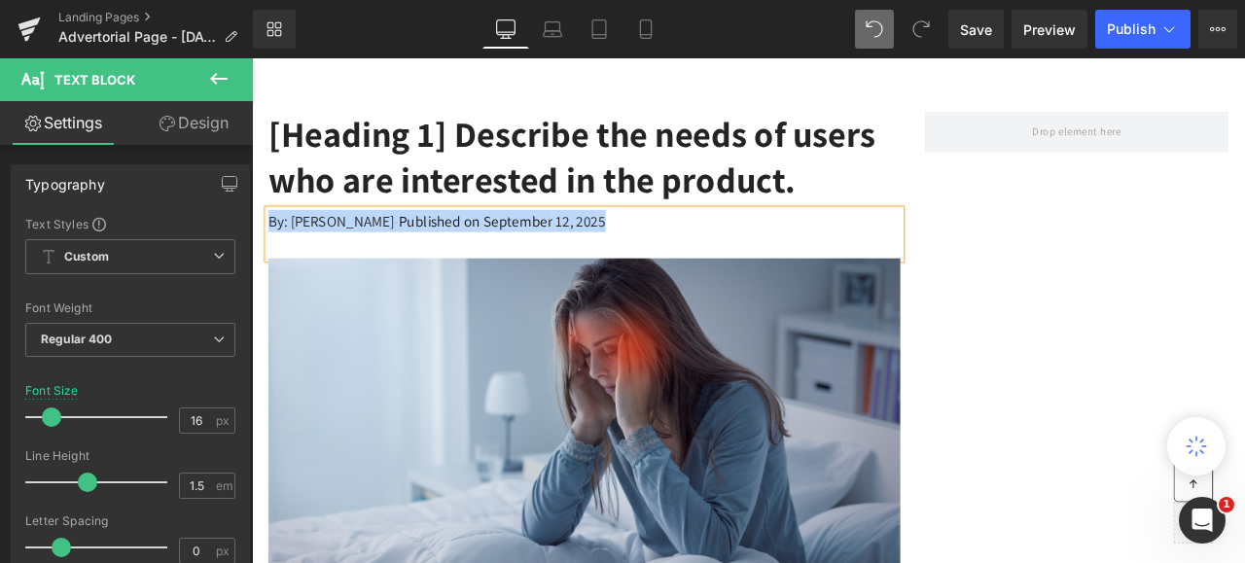
drag, startPoint x: 686, startPoint y: 300, endPoint x: 259, endPoint y: 299, distance: 427.1
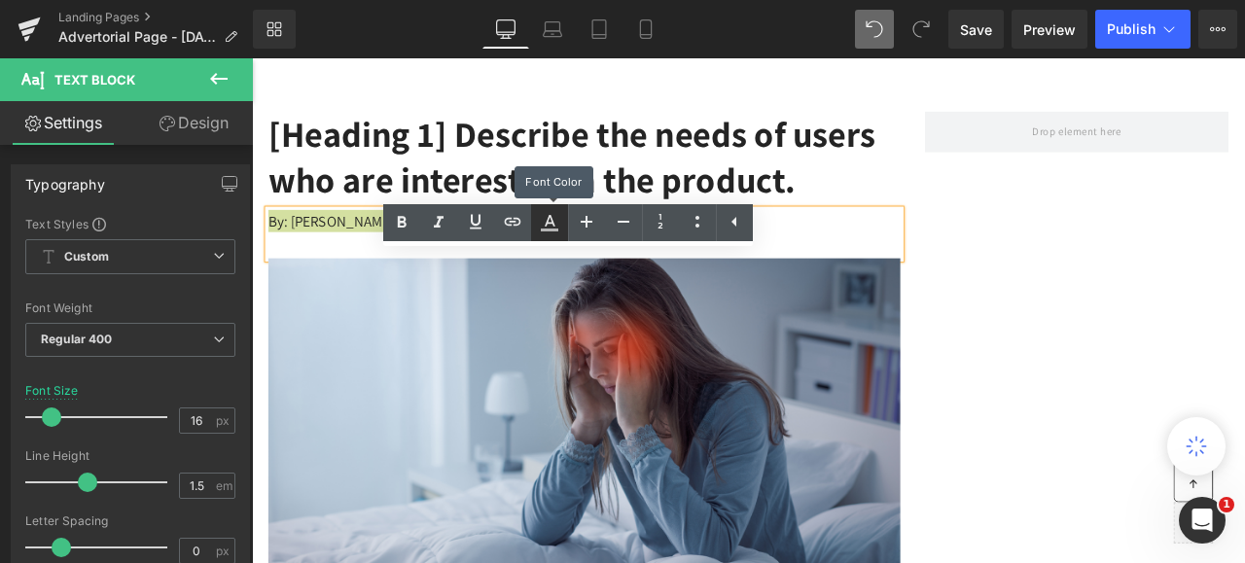
click at [547, 221] on icon at bounding box center [550, 221] width 11 height 12
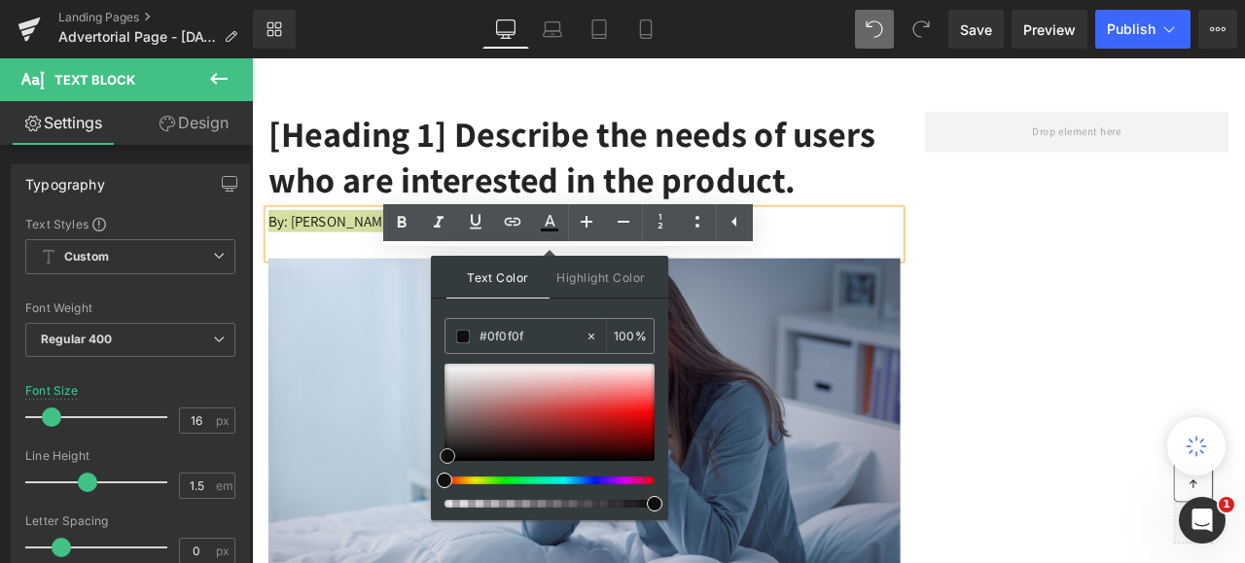
click at [448, 455] on div at bounding box center [550, 412] width 210 height 97
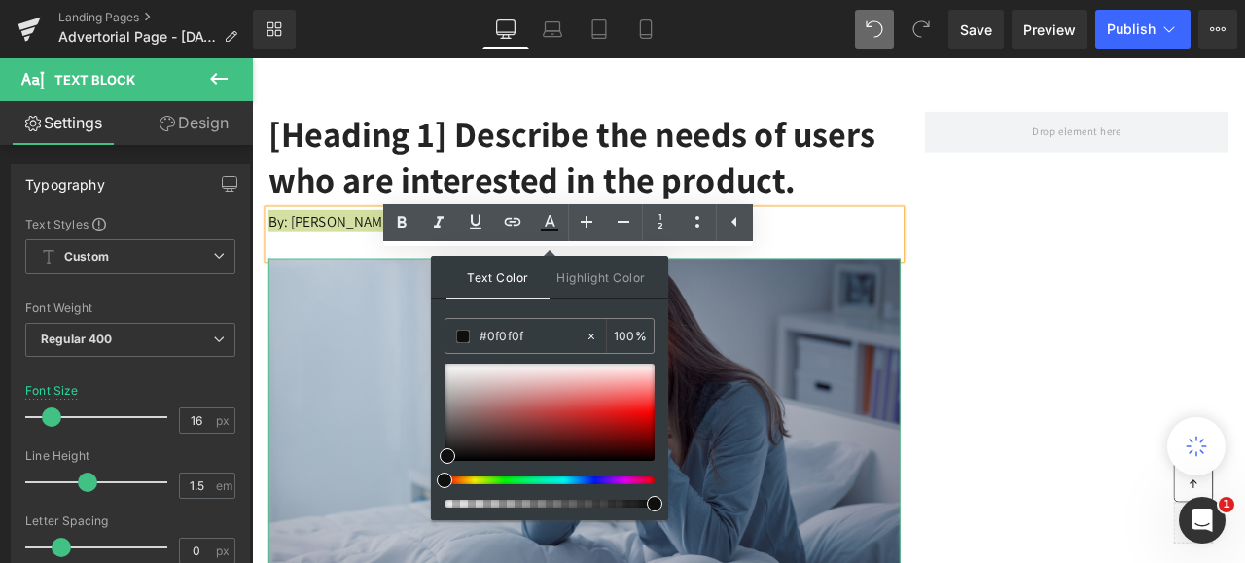
drag, startPoint x: 911, startPoint y: 564, endPoint x: 747, endPoint y: 589, distance: 165.2
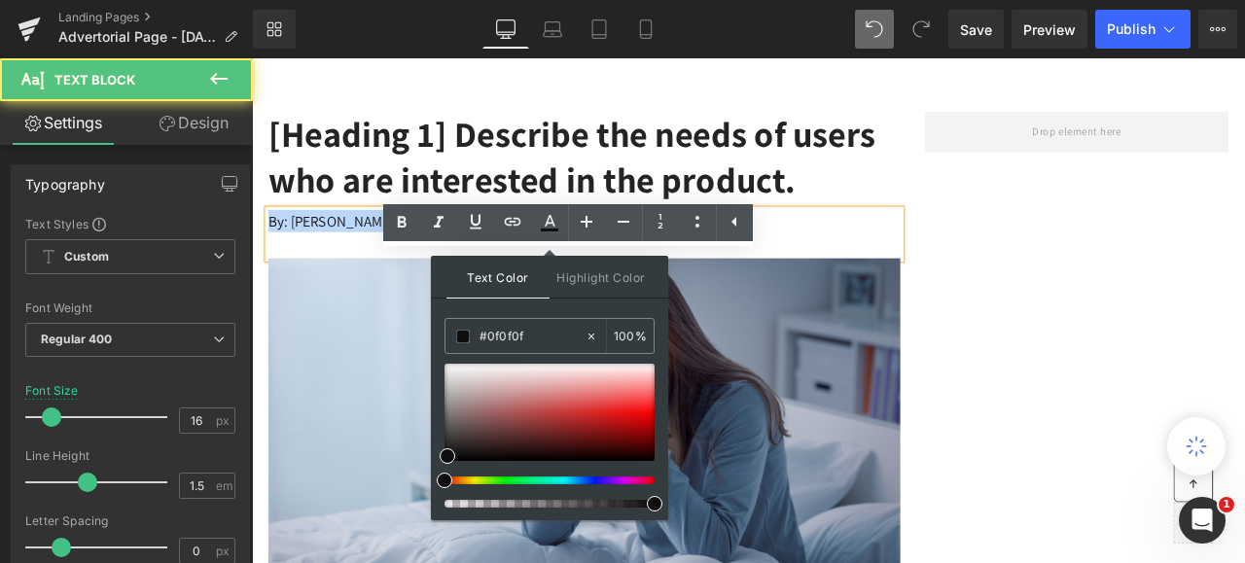
click at [781, 265] on p "By: [PERSON_NAME] - Published on [DATE]" at bounding box center [645, 251] width 749 height 26
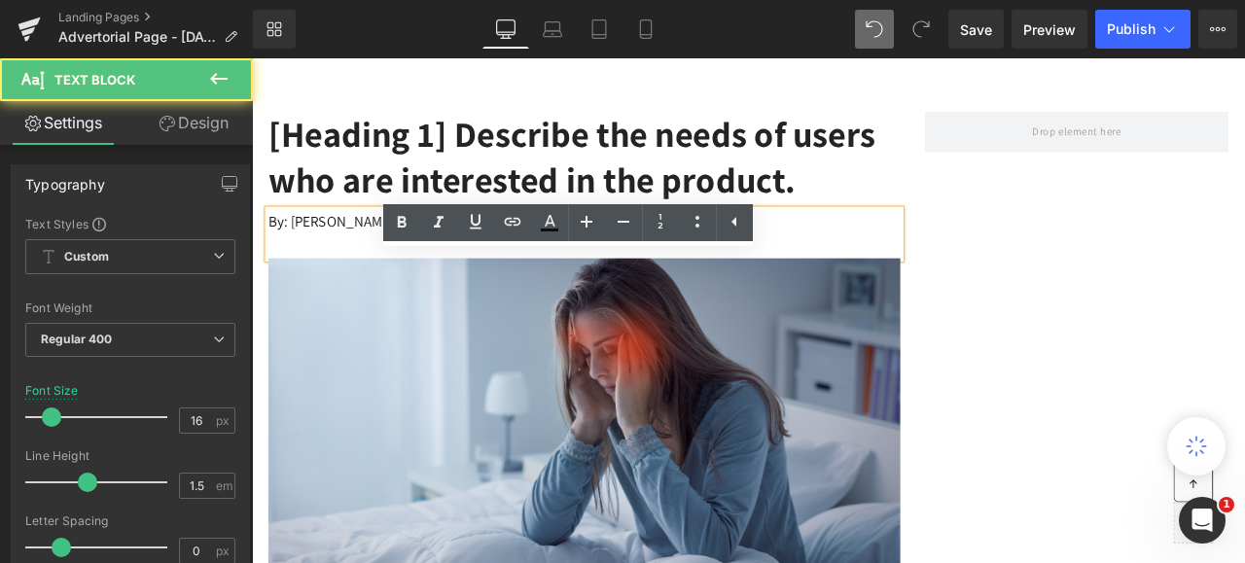
click at [525, 263] on span "By: [PERSON_NAME] - Published on [DATE]" at bounding box center [471, 251] width 400 height 22
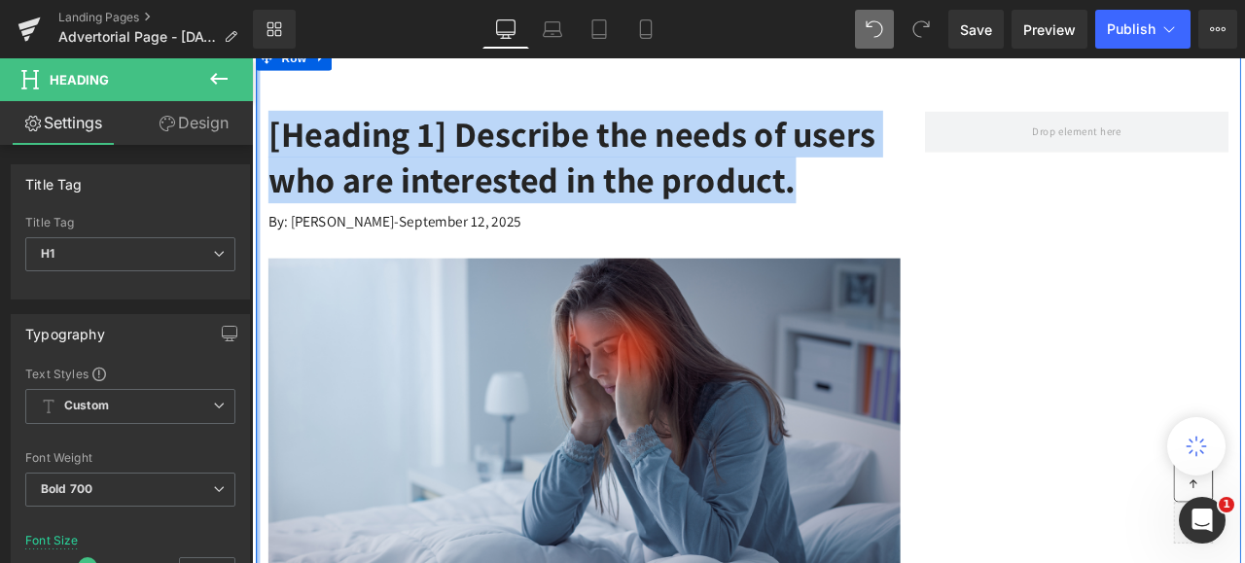
drag, startPoint x: 452, startPoint y: 272, endPoint x: 256, endPoint y: 155, distance: 229.1
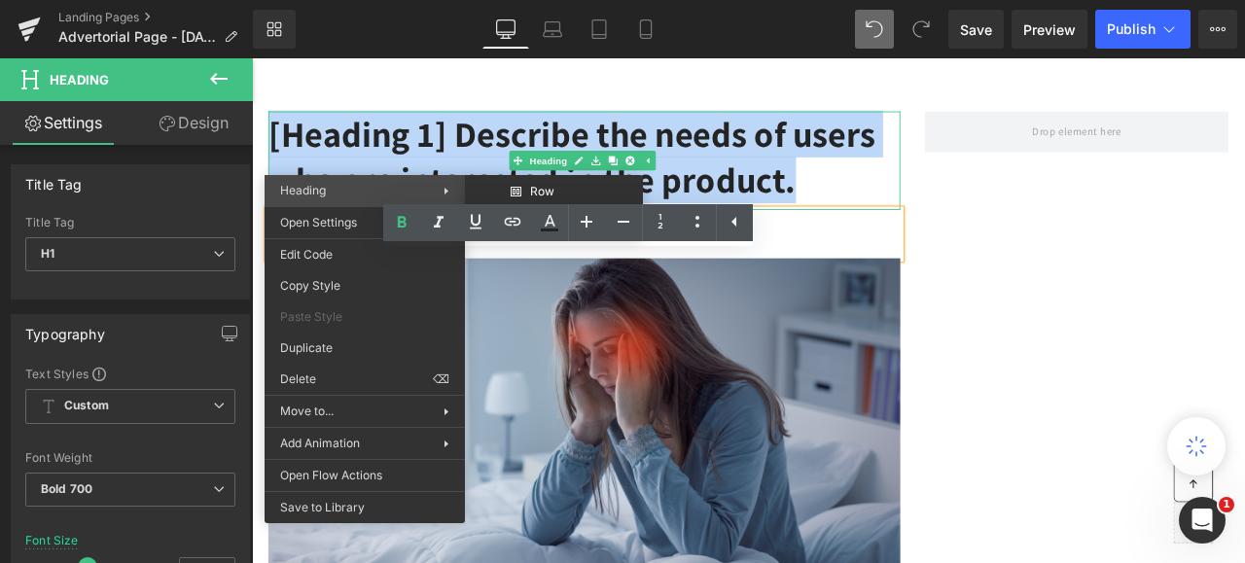
click at [331, 190] on span "Heading" at bounding box center [361, 191] width 163 height 18
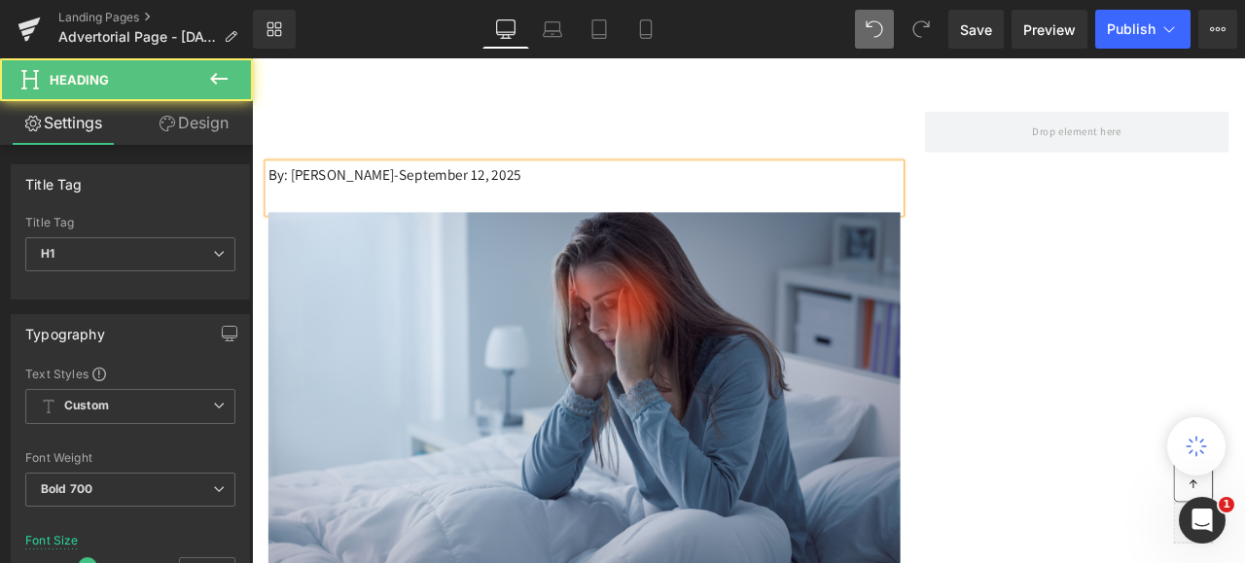
click at [284, 133] on h1 at bounding box center [645, 149] width 749 height 54
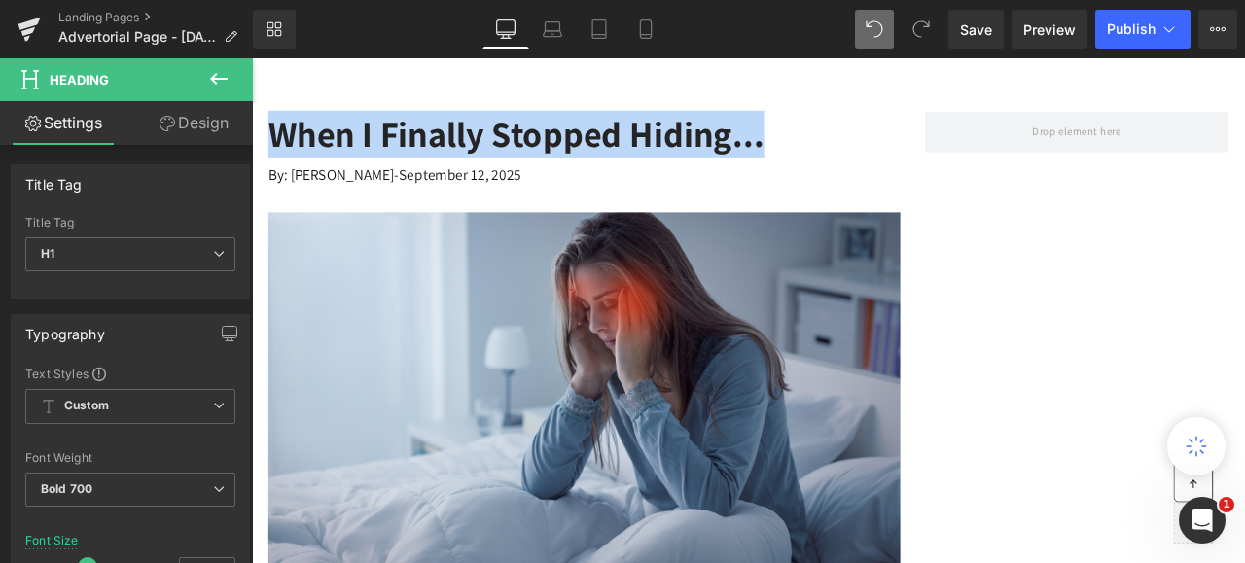
drag, startPoint x: 897, startPoint y: 149, endPoint x: 499, endPoint y: 191, distance: 400.1
click at [252, 144] on html "Skip to content Welcome to our store Home Catalog Contact Log in TheLookDaily H…" at bounding box center [840, 163] width 1177 height 598
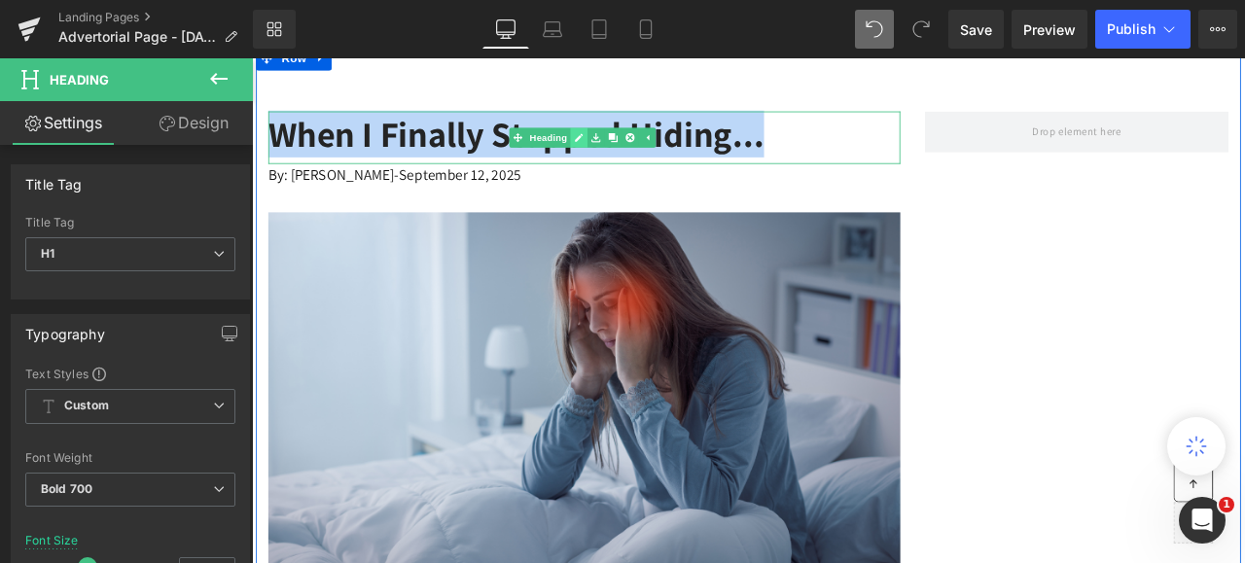
click at [634, 149] on icon at bounding box center [639, 153] width 11 height 12
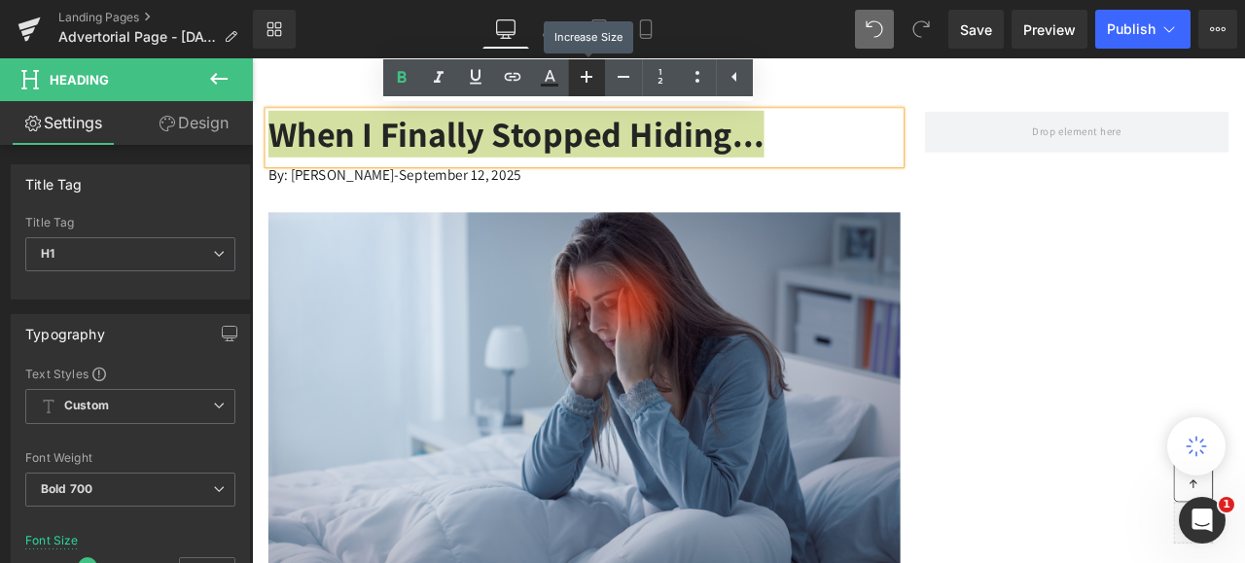
click at [586, 70] on icon at bounding box center [586, 76] width 23 height 23
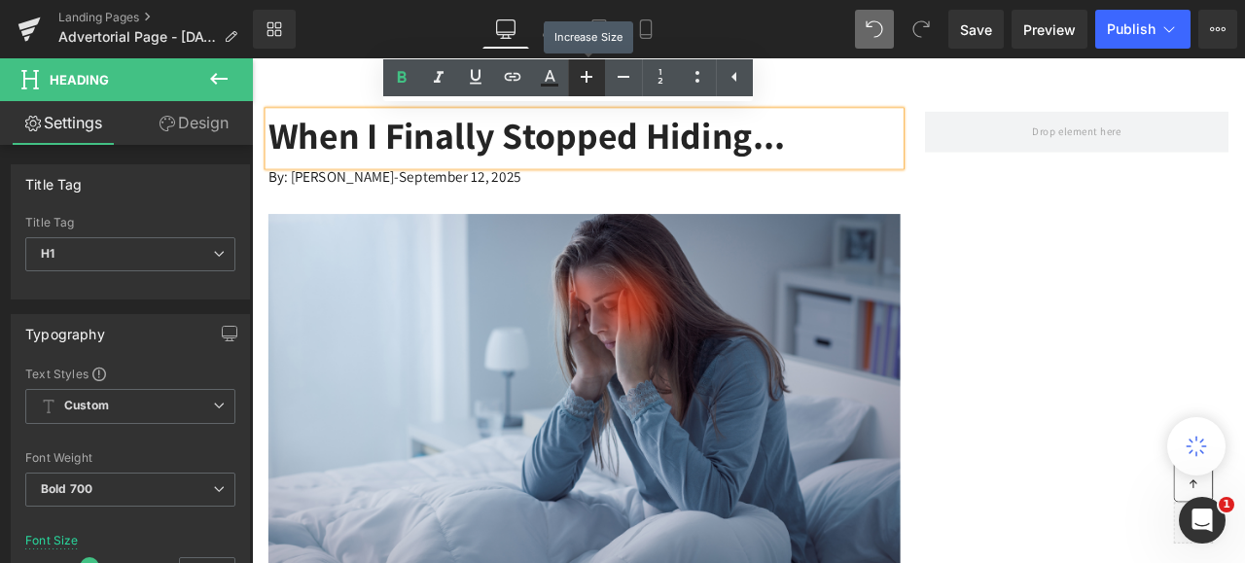
click at [586, 70] on icon at bounding box center [586, 76] width 23 height 23
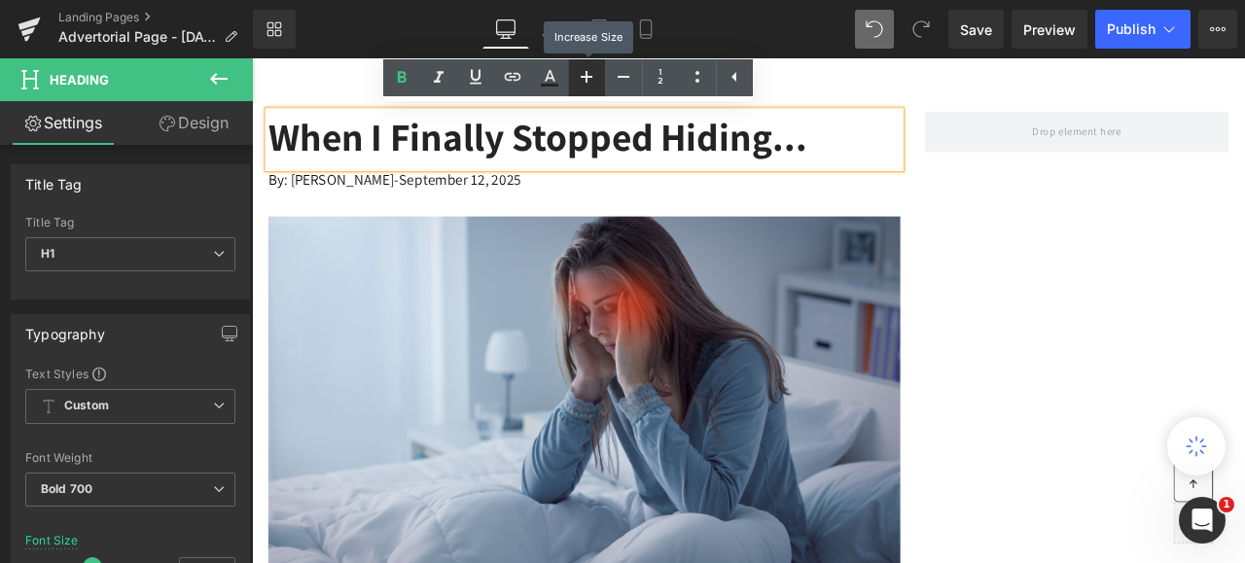
click at [586, 70] on icon at bounding box center [586, 76] width 23 height 23
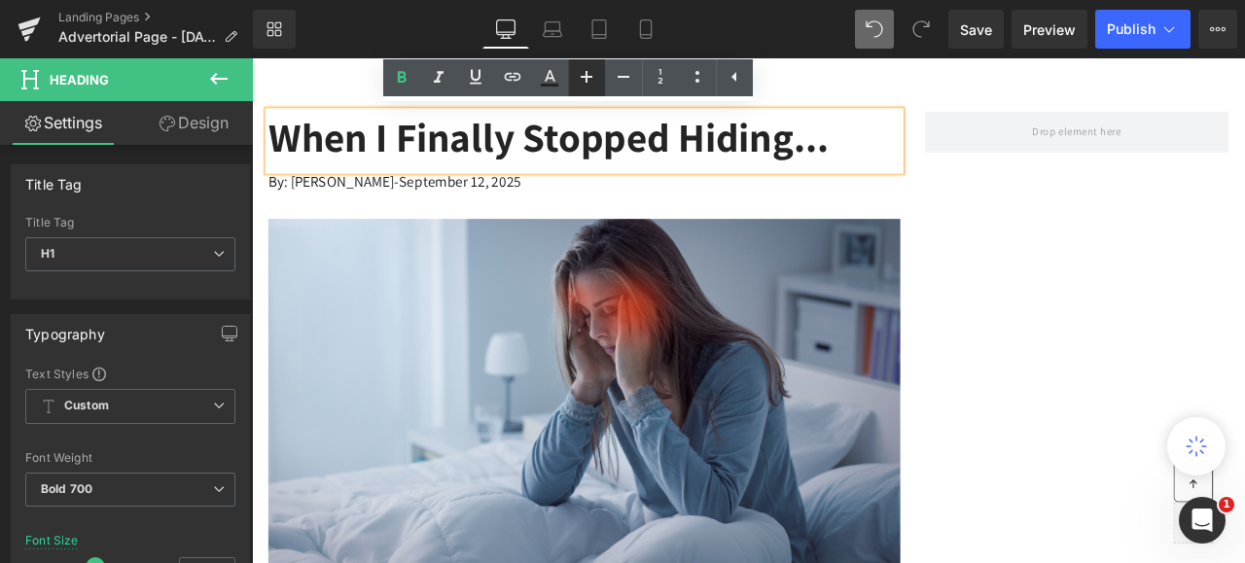
click at [586, 72] on icon at bounding box center [586, 76] width 23 height 23
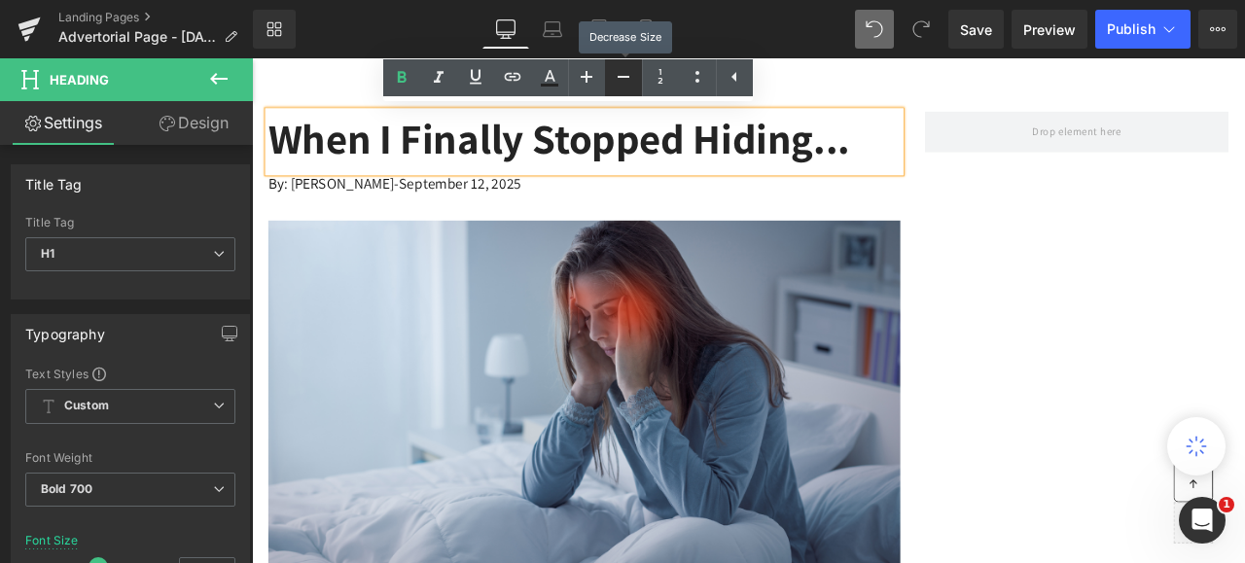
click at [620, 73] on icon at bounding box center [623, 76] width 23 height 23
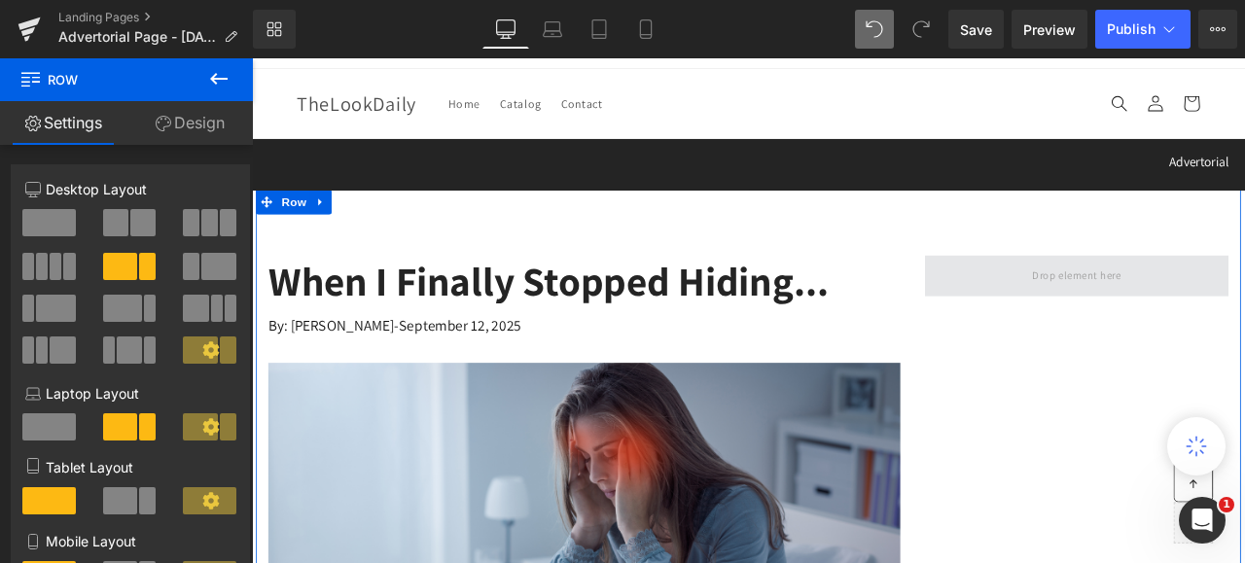
scroll to position [0, 0]
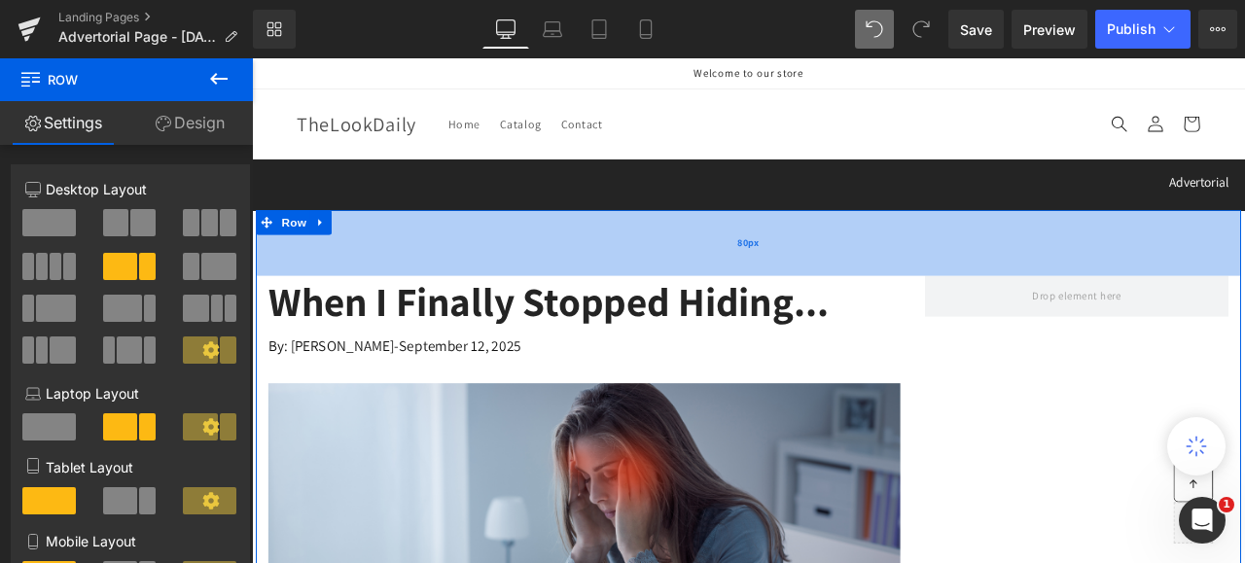
click at [771, 277] on div "80px" at bounding box center [840, 277] width 1167 height 78
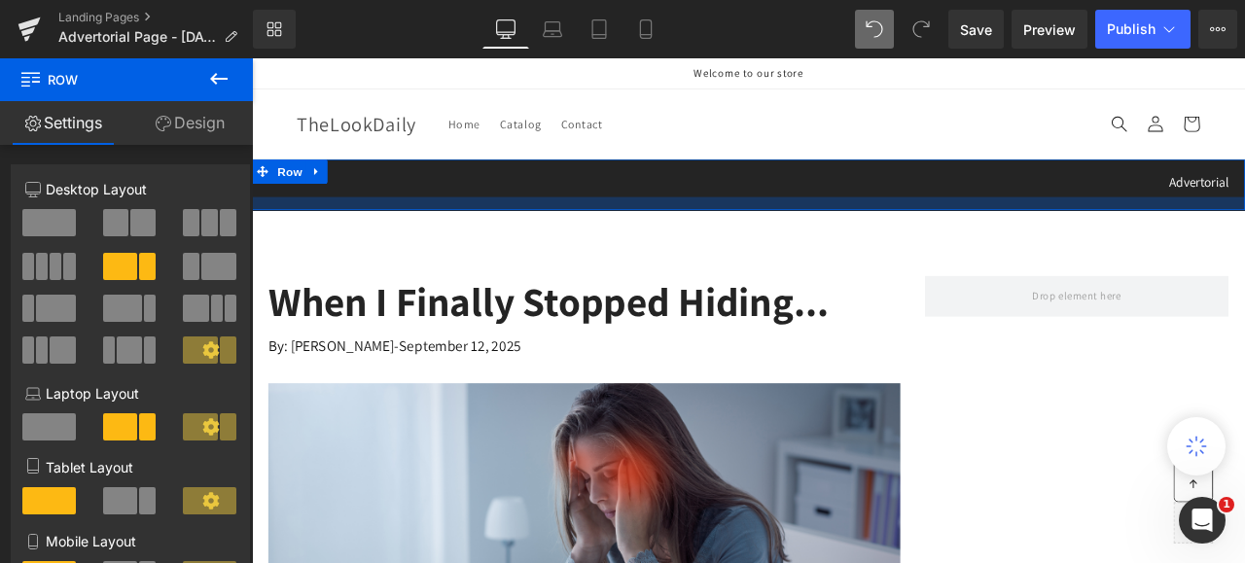
click at [813, 227] on div at bounding box center [840, 231] width 1177 height 16
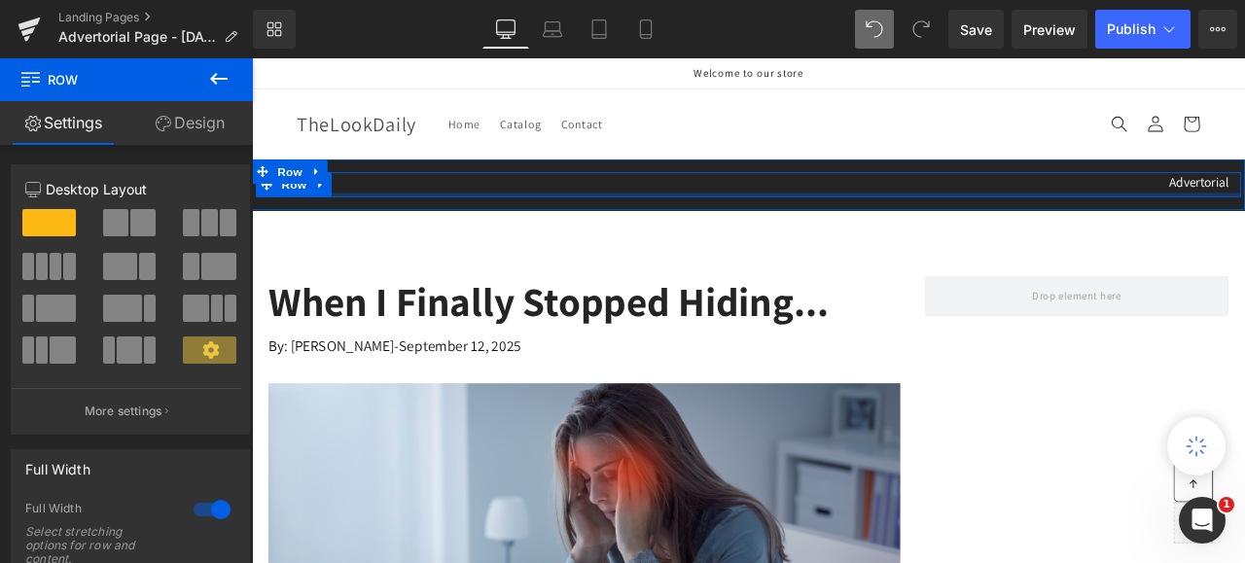
click at [818, 219] on div at bounding box center [840, 220] width 1167 height 5
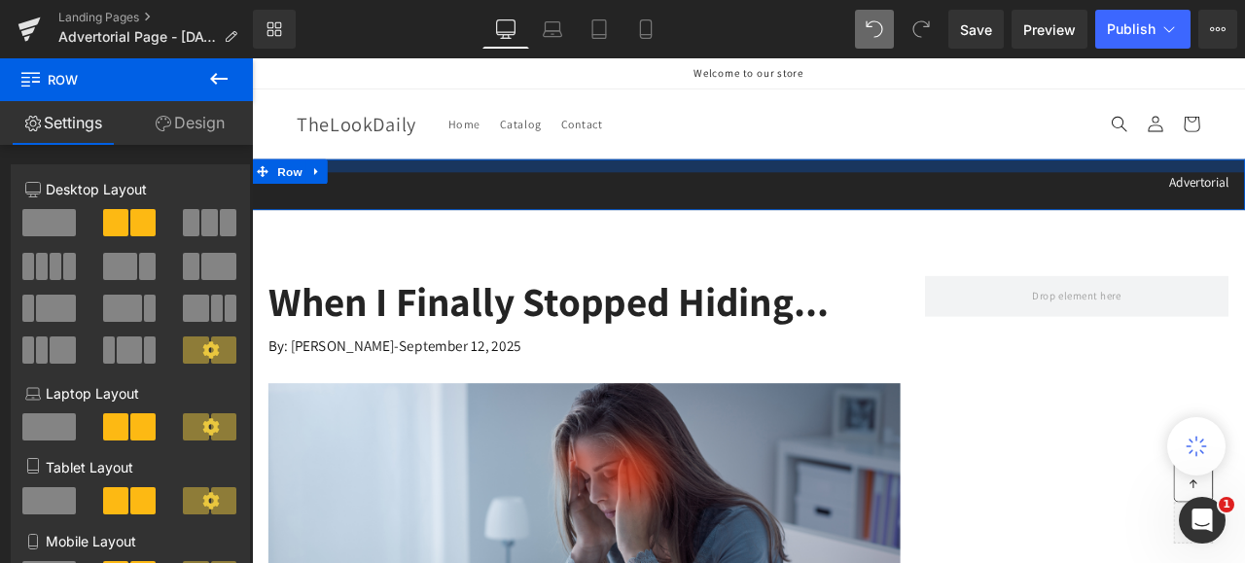
click at [844, 192] on div at bounding box center [840, 186] width 1177 height 16
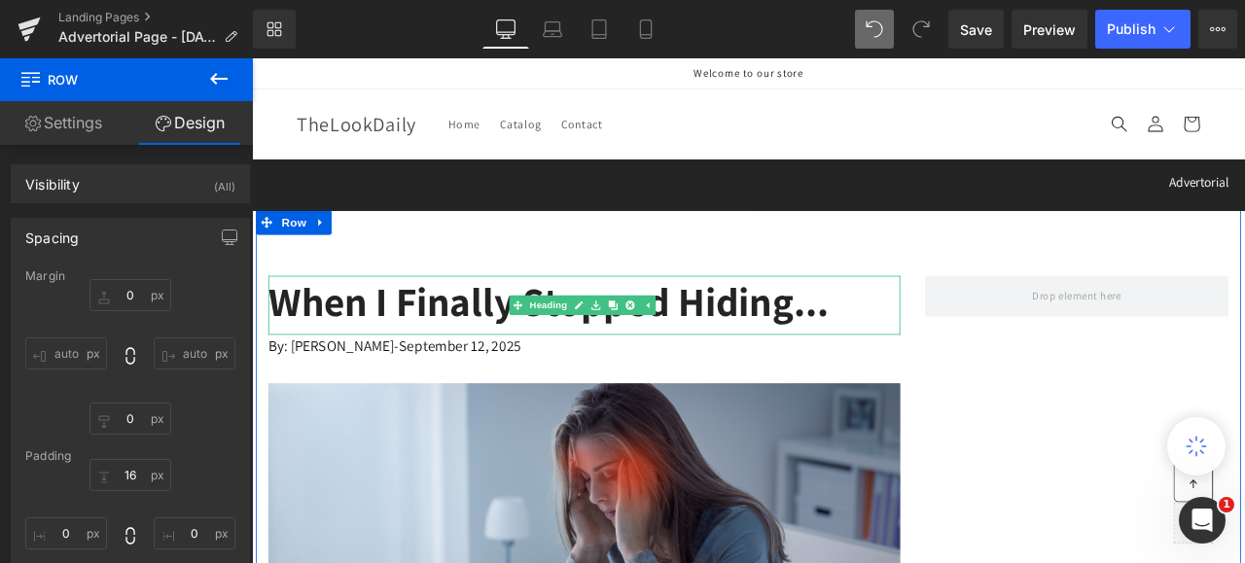
click at [422, 351] on h1 "When I Finally Stopped Hiding..." at bounding box center [645, 347] width 749 height 62
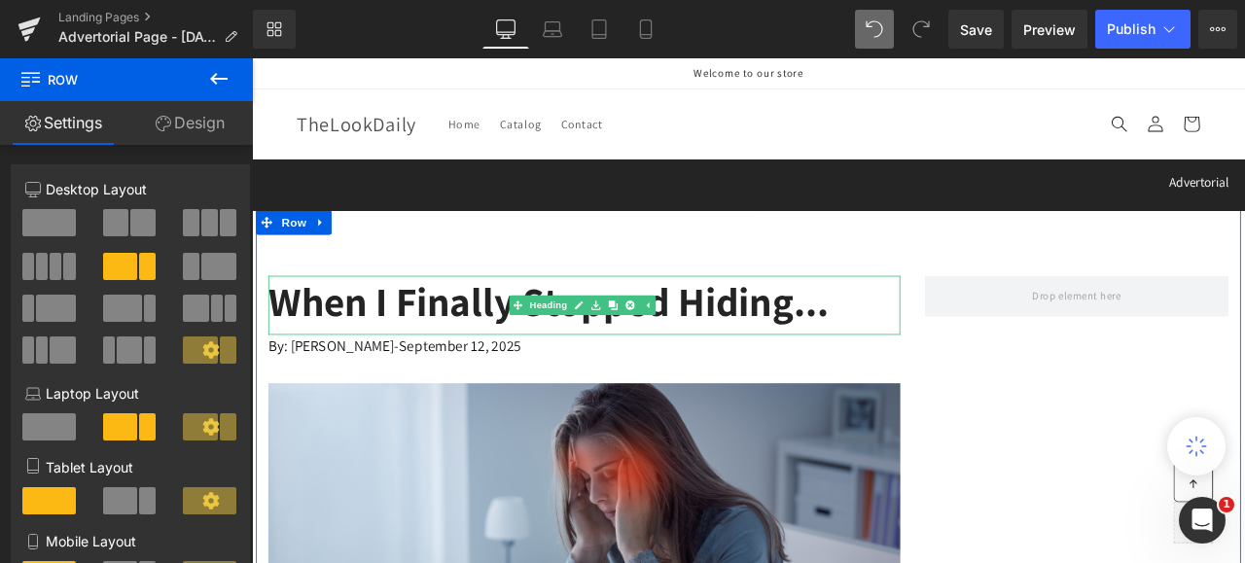
click at [991, 355] on h1 "When I Finally Stopped Hiding..." at bounding box center [645, 347] width 749 height 62
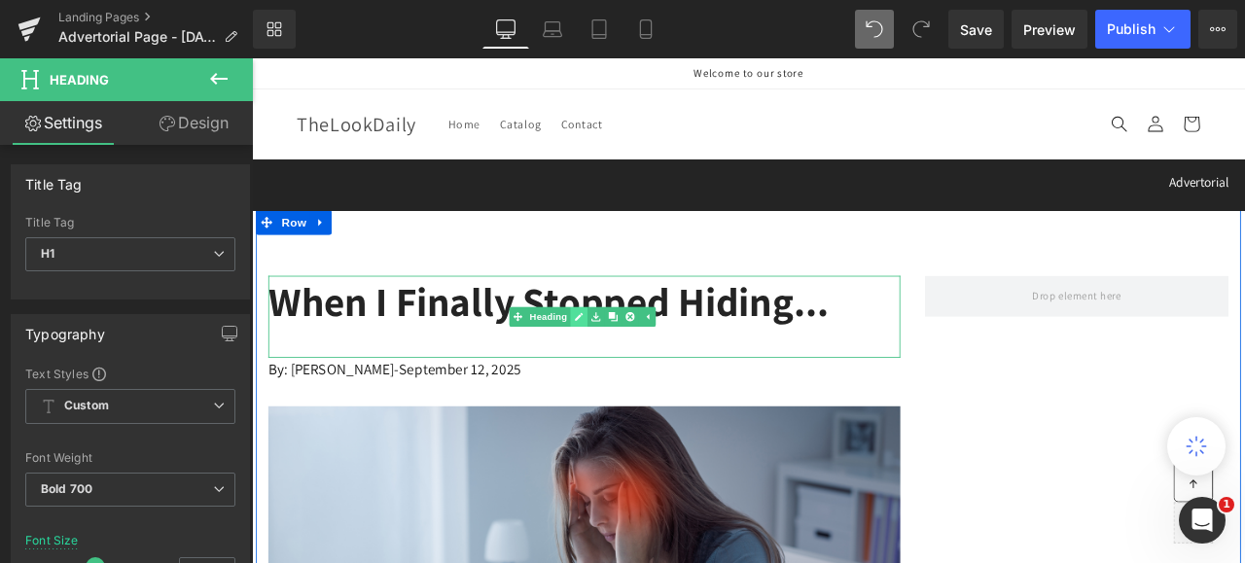
click at [635, 361] on icon at bounding box center [640, 365] width 10 height 10
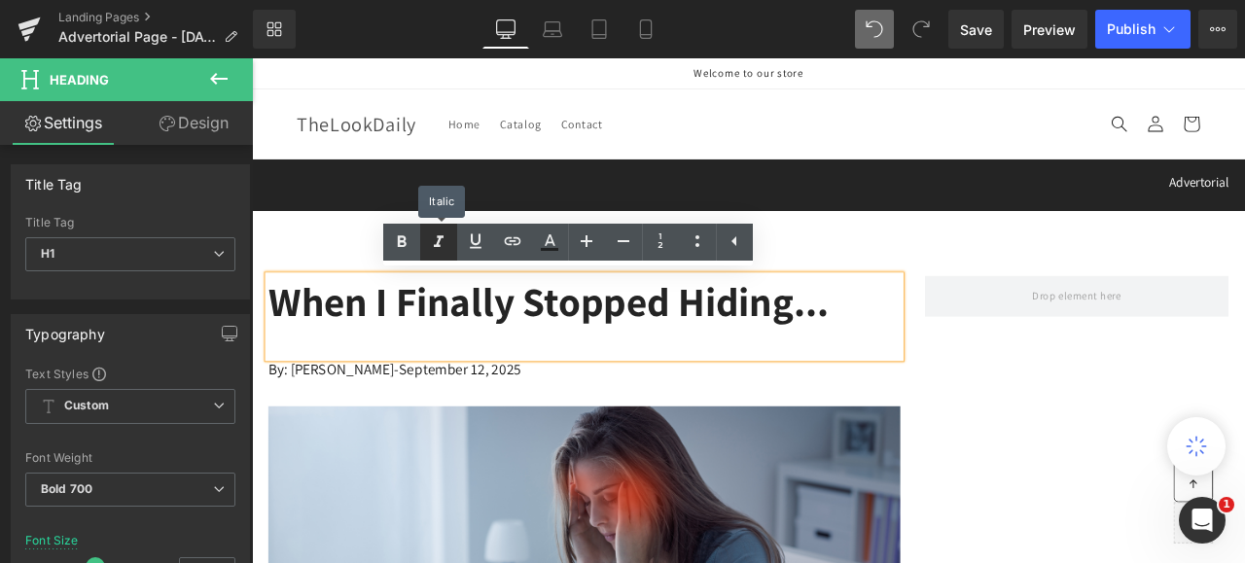
click at [441, 233] on icon at bounding box center [438, 242] width 23 height 23
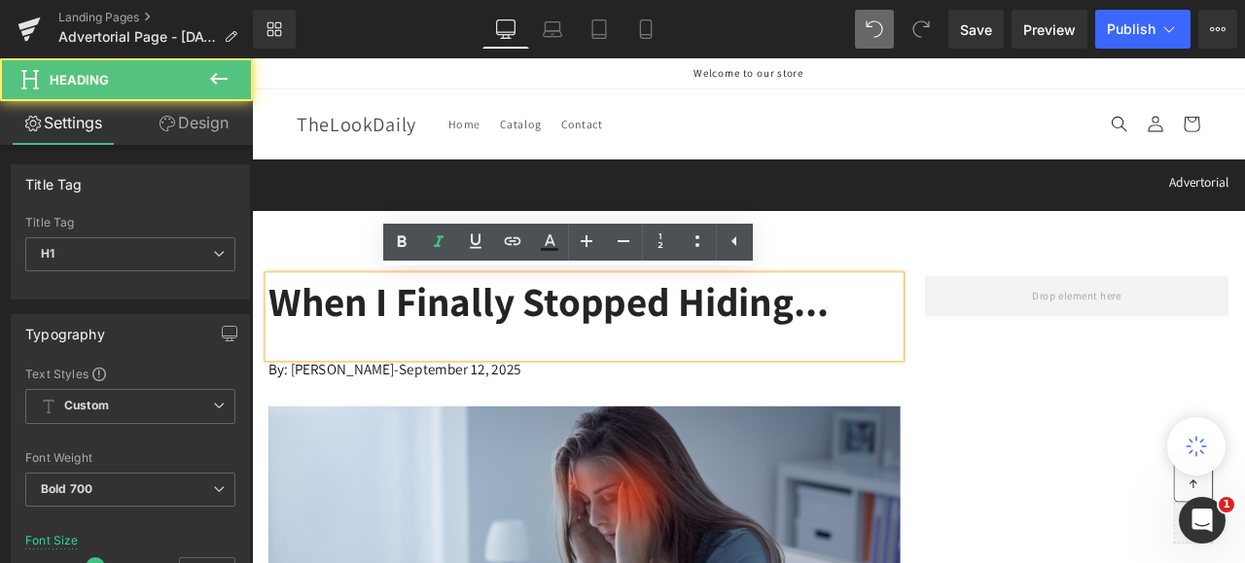
click at [280, 390] on div at bounding box center [645, 392] width 749 height 28
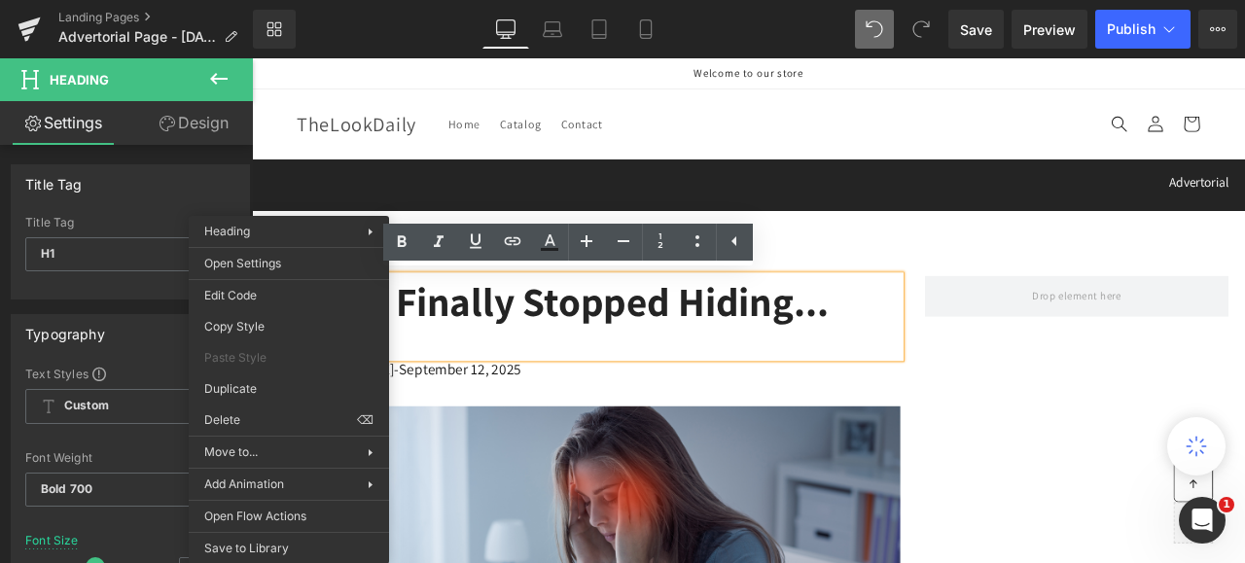
click at [432, 387] on div at bounding box center [645, 392] width 749 height 28
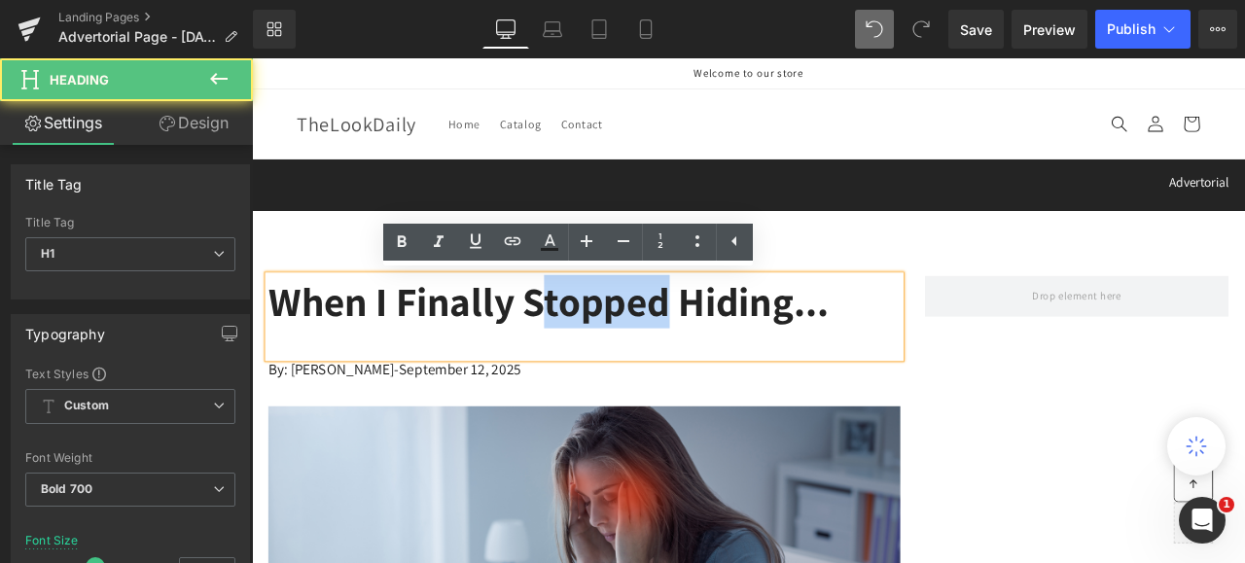
drag, startPoint x: 783, startPoint y: 354, endPoint x: 627, endPoint y: 353, distance: 155.7
click at [627, 353] on h1 "When I Finally Stopped Hiding..." at bounding box center [645, 347] width 749 height 62
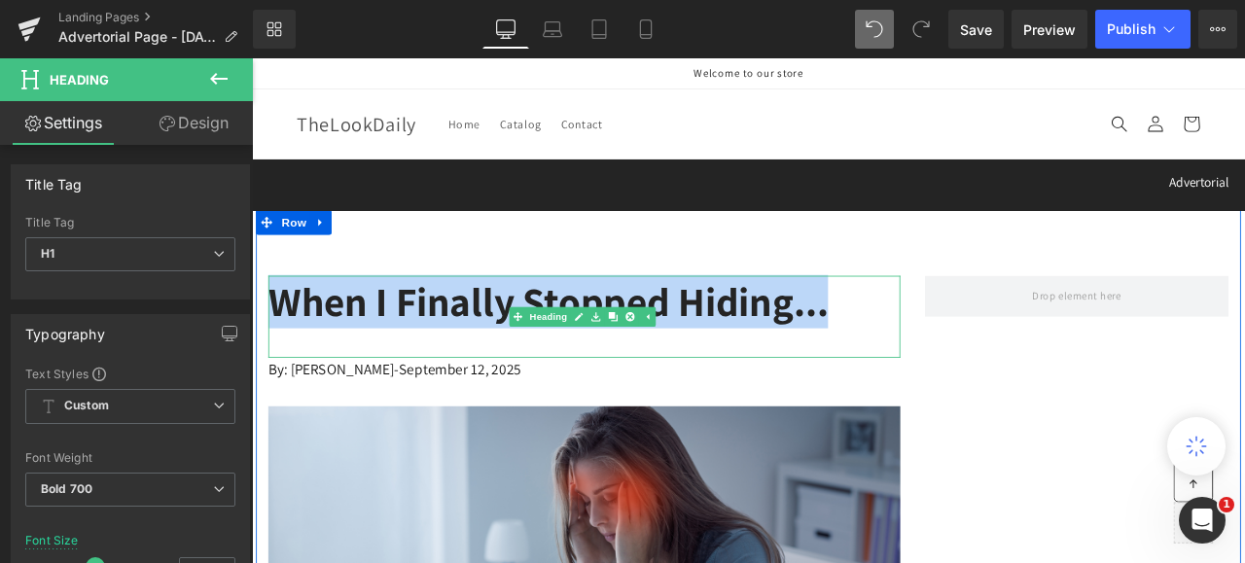
drag, startPoint x: 995, startPoint y: 351, endPoint x: 282, endPoint y: 356, distance: 713.1
click at [282, 356] on h1 "When I Finally Stopped Hiding..." at bounding box center [645, 347] width 749 height 62
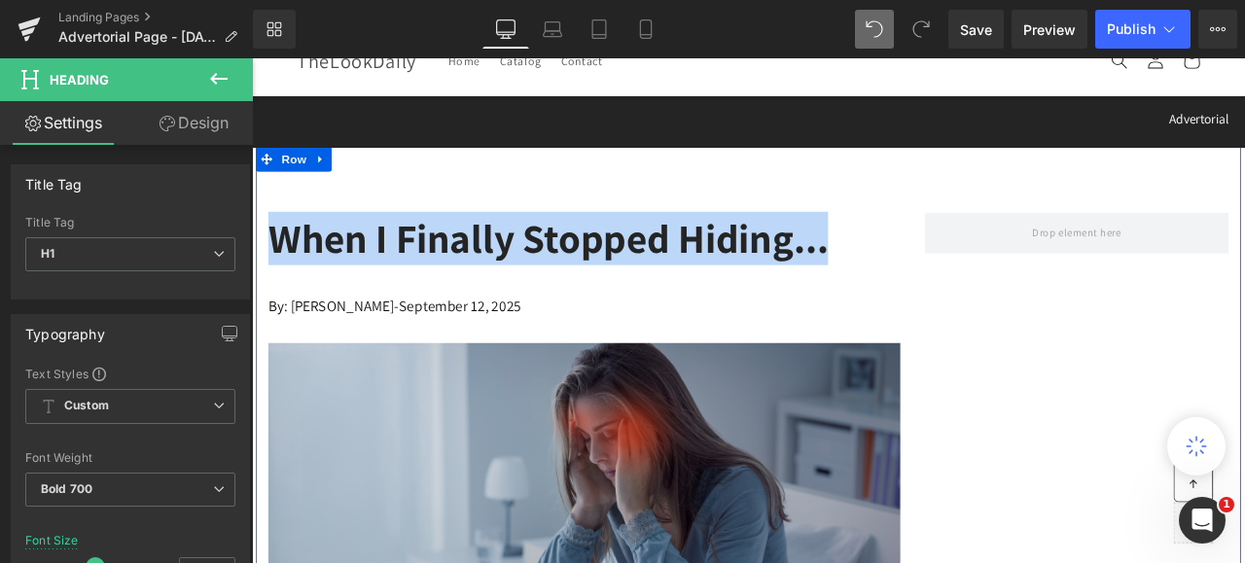
scroll to position [97, 0]
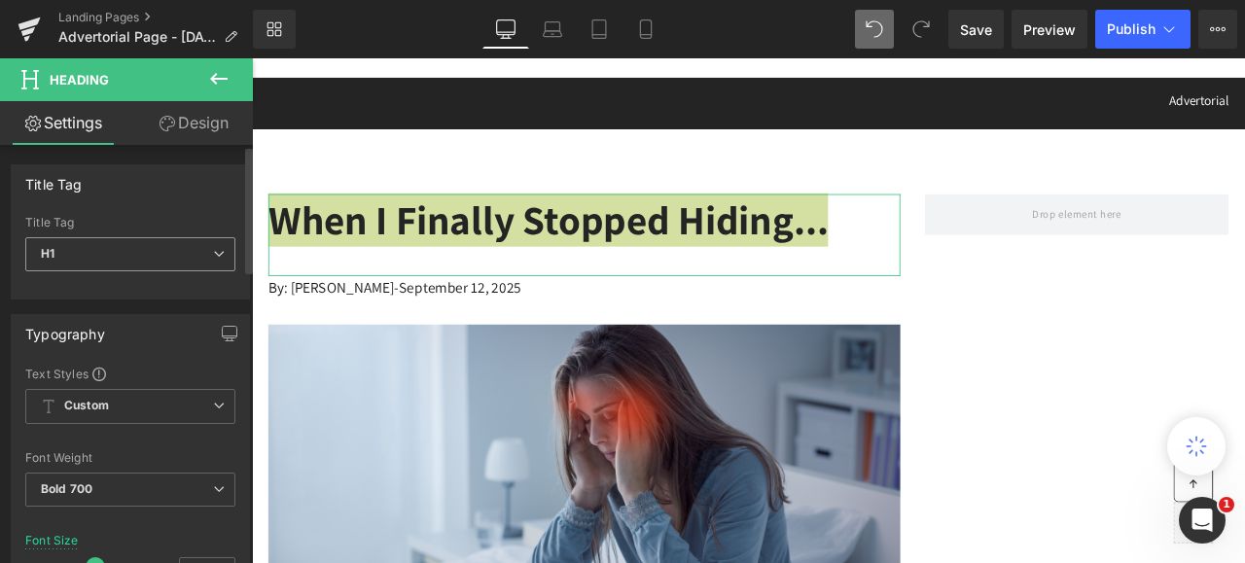
click at [213, 254] on icon at bounding box center [219, 254] width 12 height 12
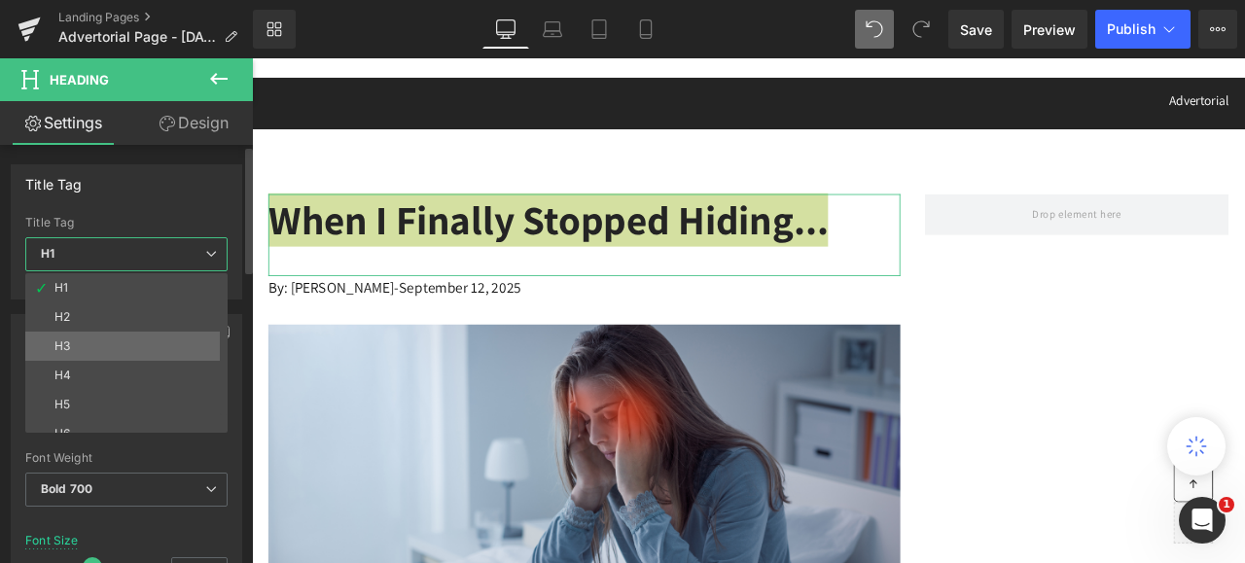
click at [57, 340] on div "H3" at bounding box center [62, 347] width 16 height 14
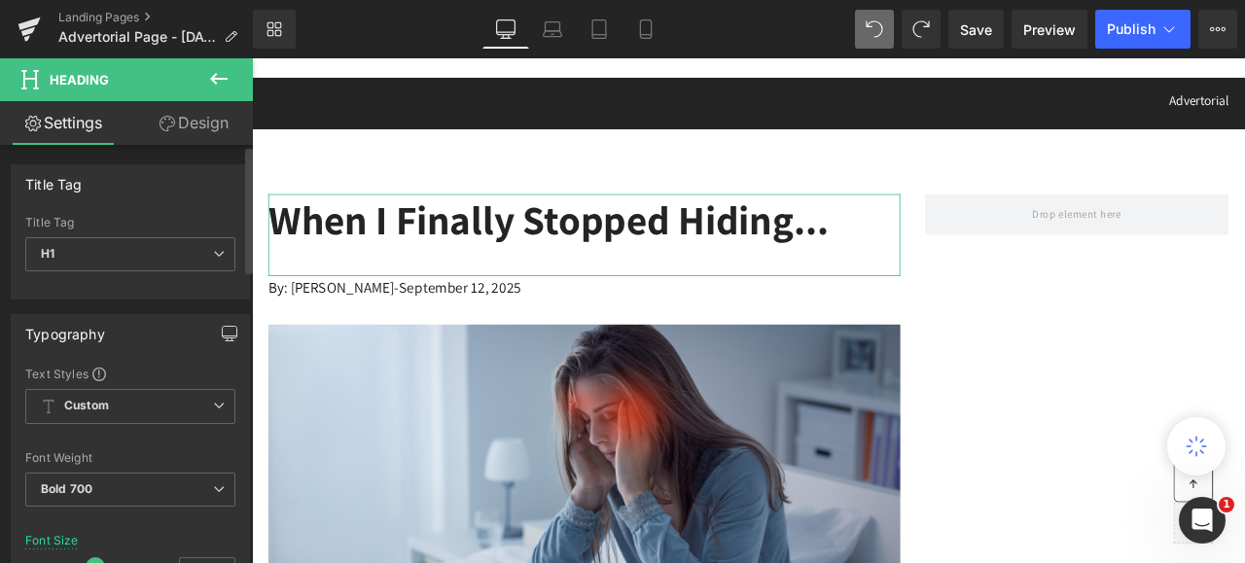
click at [222, 330] on icon "button" at bounding box center [230, 334] width 16 height 16
click at [213, 448] on icon at bounding box center [219, 454] width 12 height 12
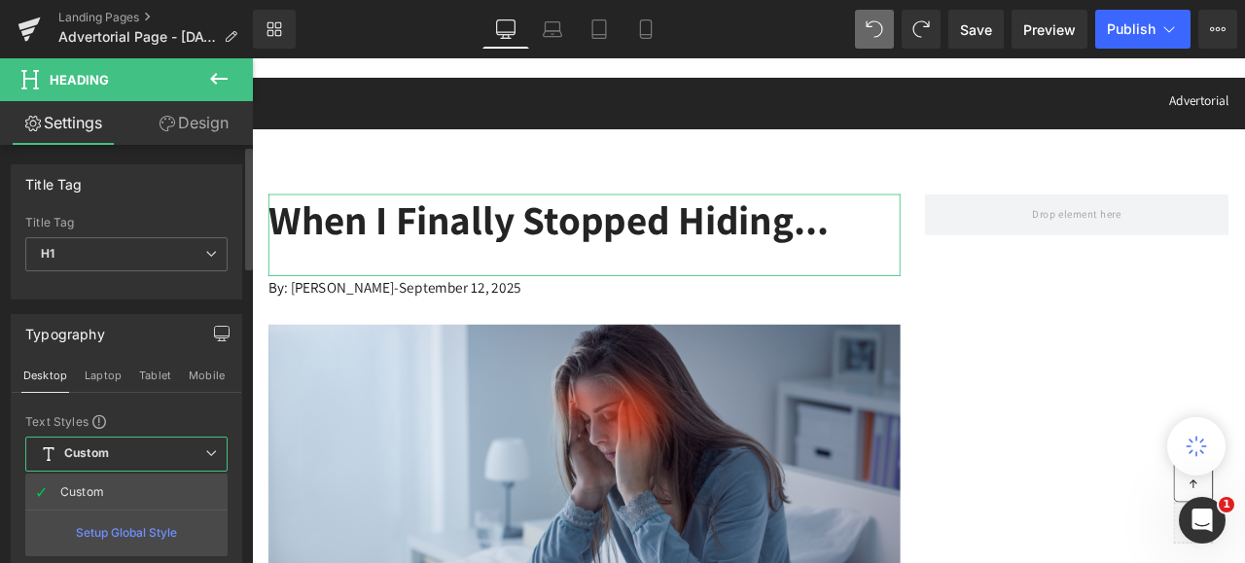
click at [214, 448] on icon at bounding box center [211, 454] width 12 height 12
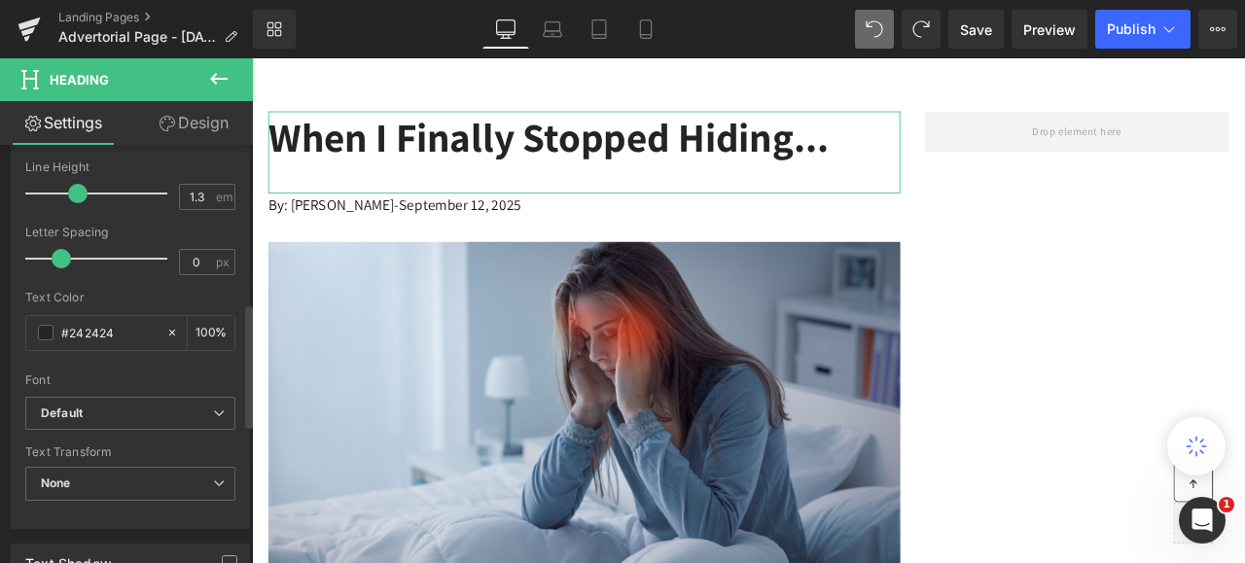
scroll to position [584, 0]
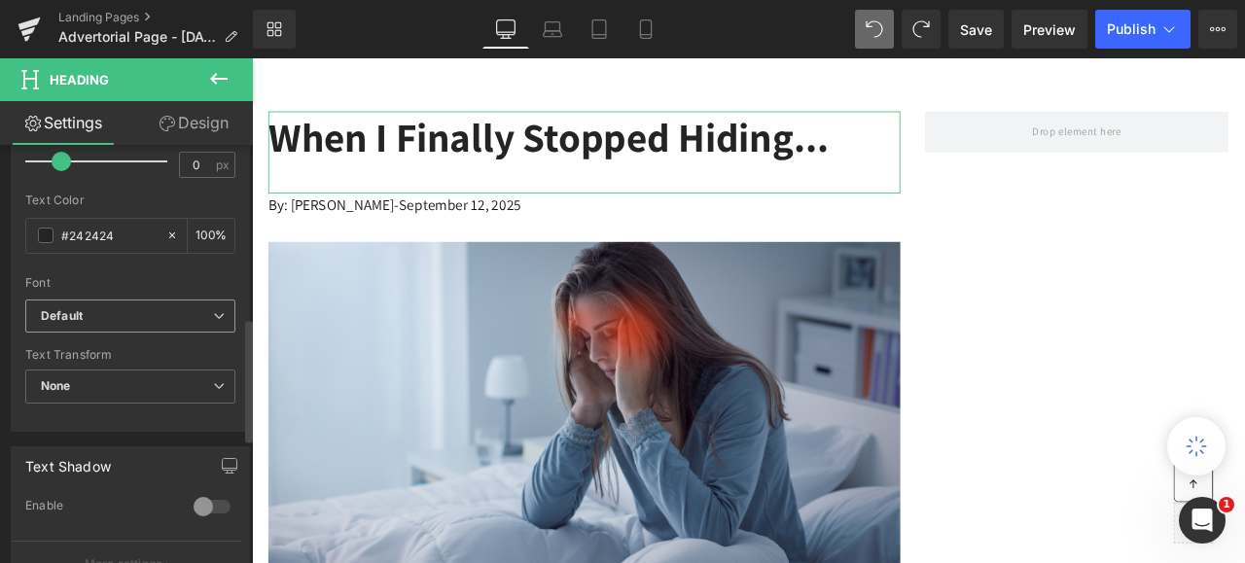
click at [214, 315] on icon at bounding box center [219, 316] width 12 height 12
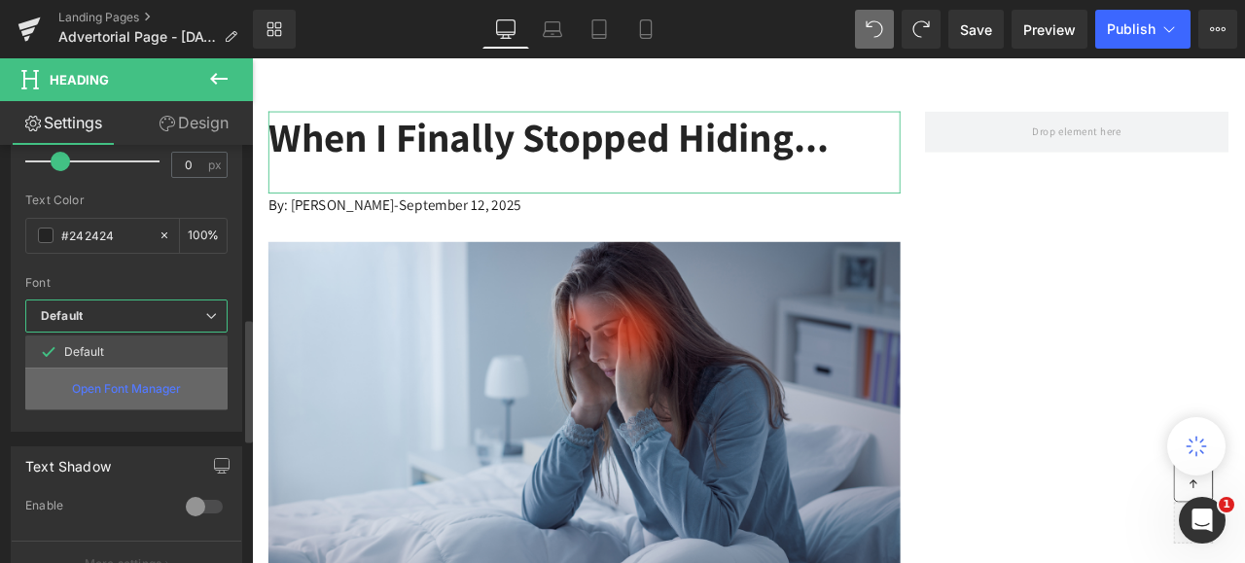
click at [150, 380] on p "Open Font Manager" at bounding box center [126, 389] width 109 height 18
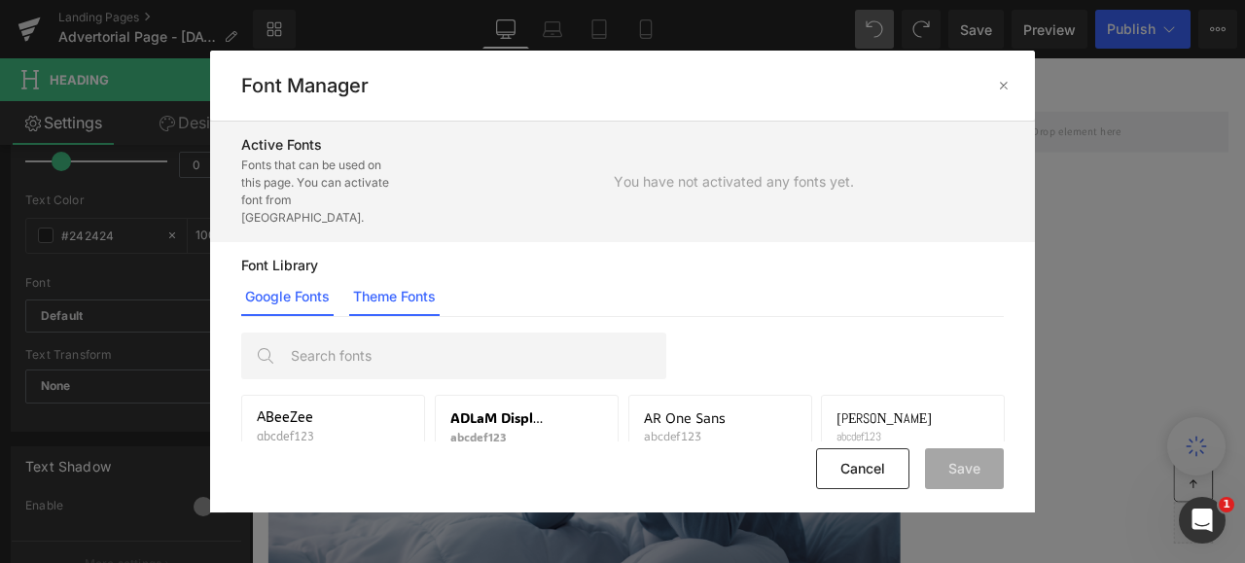
click at [398, 277] on link "Theme Fonts" at bounding box center [394, 296] width 90 height 39
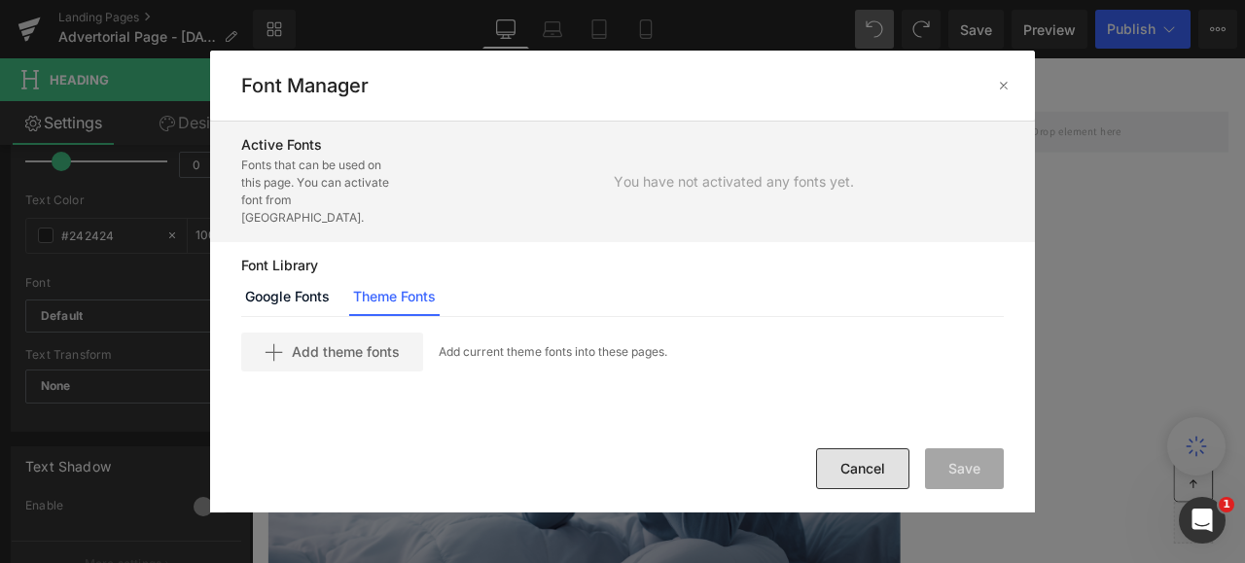
click at [847, 457] on button "Cancel" at bounding box center [862, 468] width 93 height 41
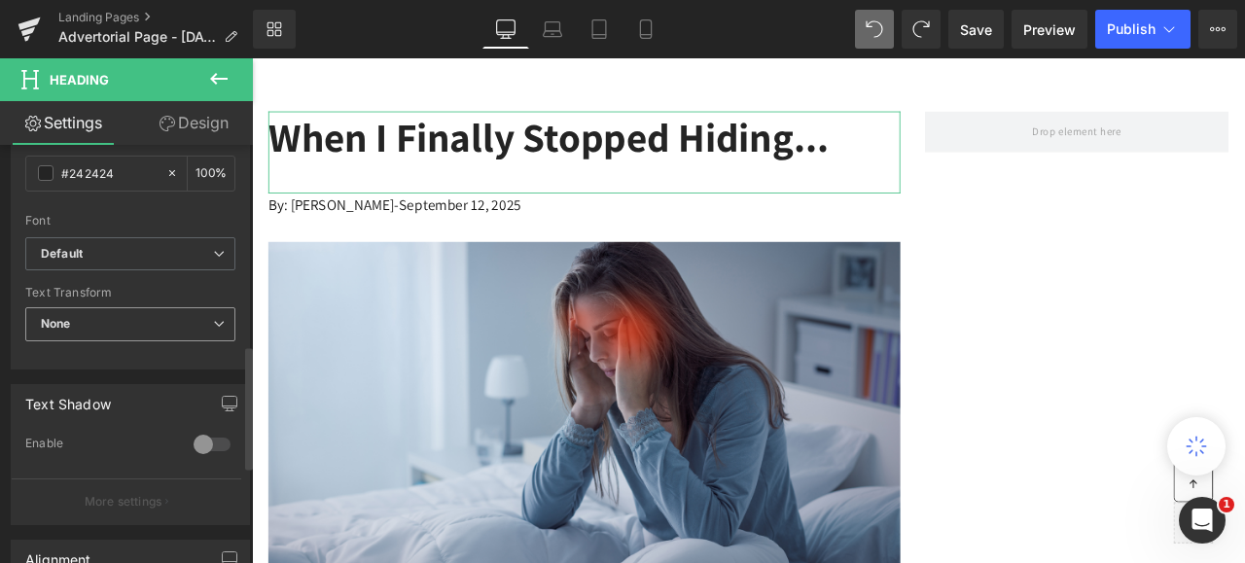
scroll to position [681, 0]
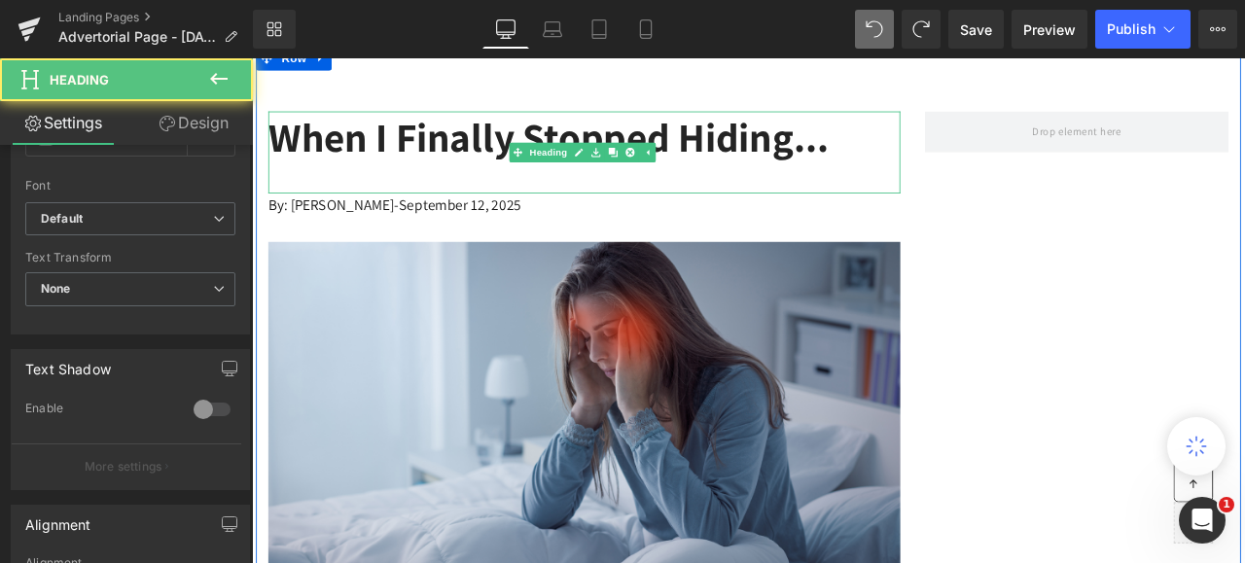
click at [296, 192] on div at bounding box center [645, 198] width 749 height 28
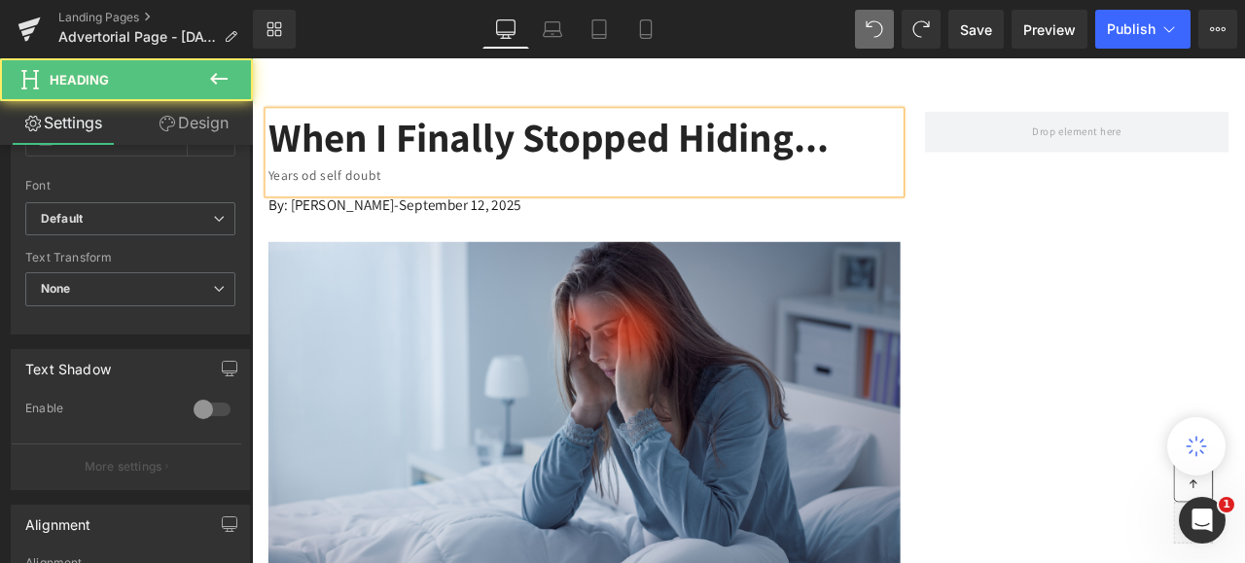
click at [332, 195] on div "Years od self doubt" at bounding box center [645, 198] width 749 height 28
click at [333, 197] on div "Years of self doubt" at bounding box center [645, 198] width 749 height 28
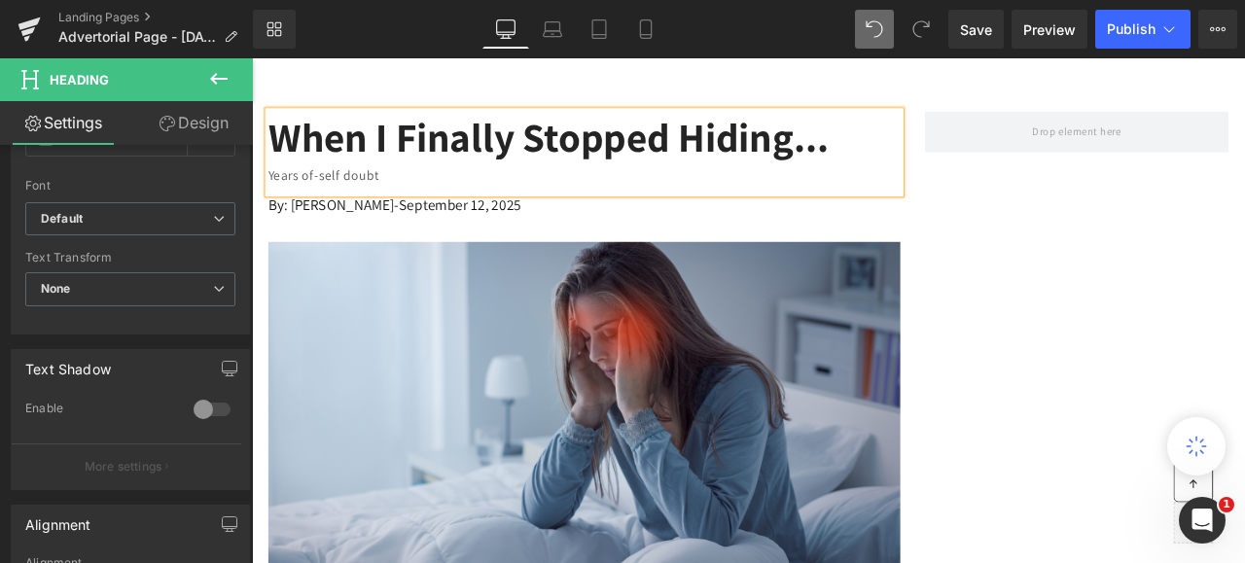
click at [417, 196] on div "Years of-self doubt" at bounding box center [645, 198] width 749 height 28
drag, startPoint x: 527, startPoint y: 199, endPoint x: 267, endPoint y: 204, distance: 260.8
click at [271, 204] on div "Years of-self doubt melted away" at bounding box center [645, 198] width 749 height 28
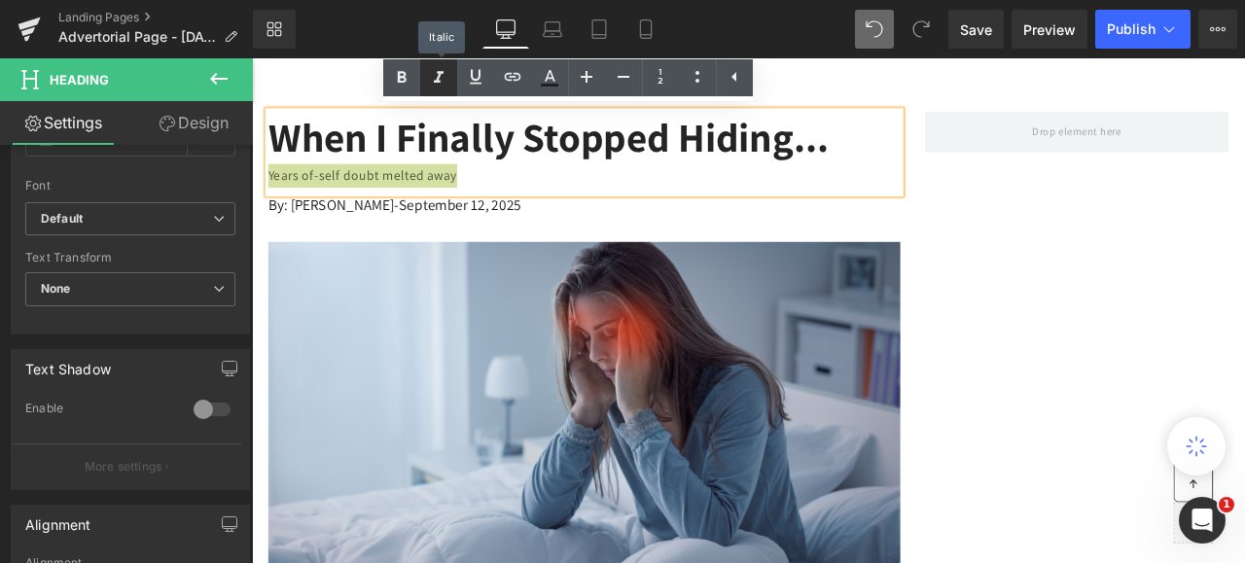
click at [440, 74] on icon at bounding box center [439, 78] width 10 height 12
click at [583, 76] on icon at bounding box center [587, 77] width 12 height 12
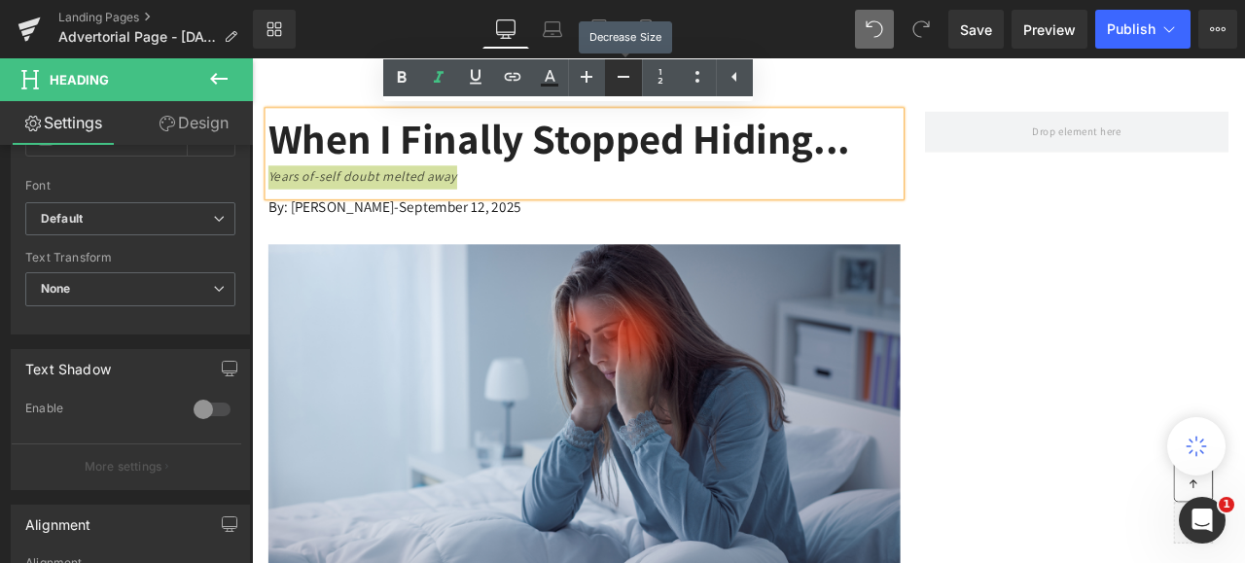
click at [618, 75] on icon at bounding box center [623, 76] width 23 height 23
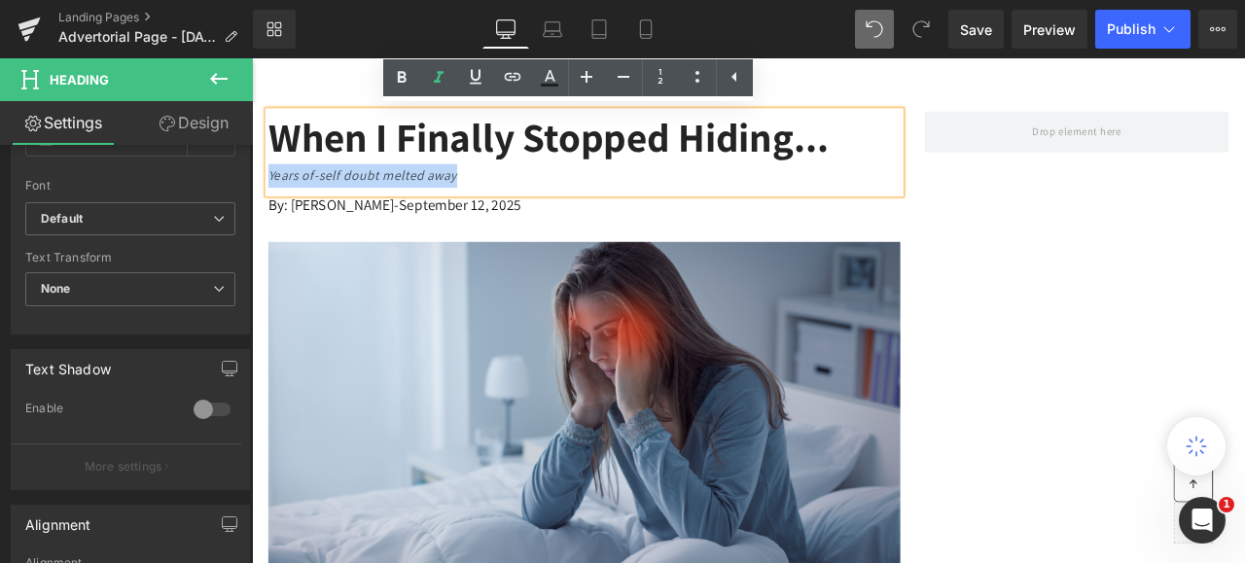
click at [509, 196] on div "Years of-self doubt melted away" at bounding box center [645, 198] width 749 height 28
drag, startPoint x: 509, startPoint y: 196, endPoint x: 265, endPoint y: 201, distance: 244.3
click at [271, 201] on div "When I Finally Stopped Hiding... Years of-self doubt melted away" at bounding box center [645, 171] width 749 height 98
drag, startPoint x: 530, startPoint y: 195, endPoint x: 270, endPoint y: 208, distance: 260.1
click at [271, 208] on div "Years of-self doubt melted away" at bounding box center [645, 198] width 749 height 28
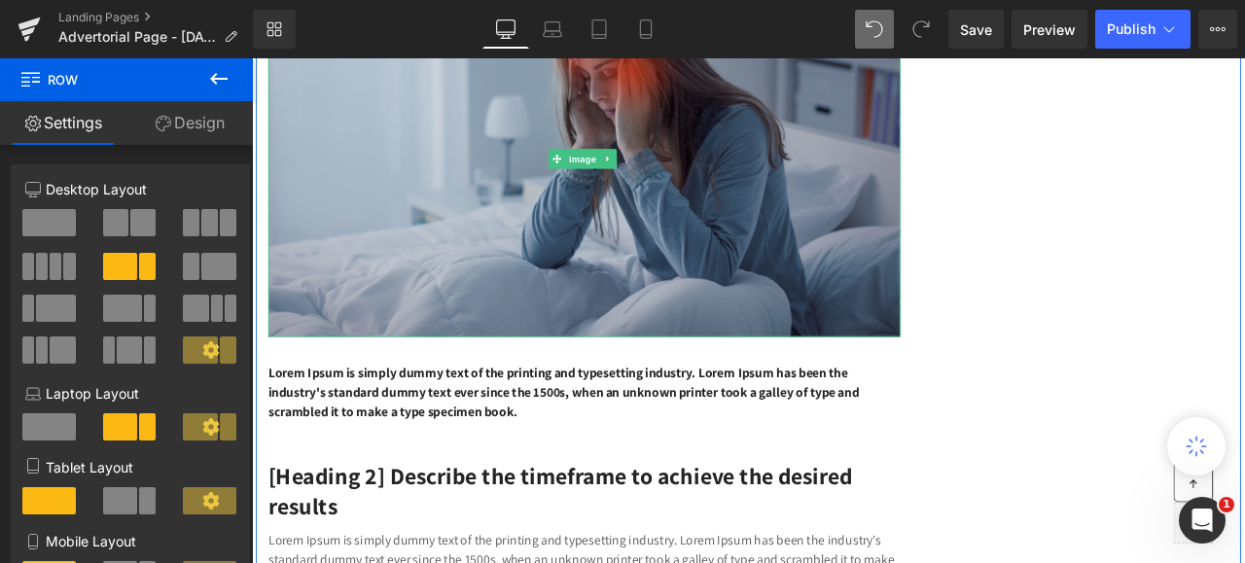
scroll to position [584, 0]
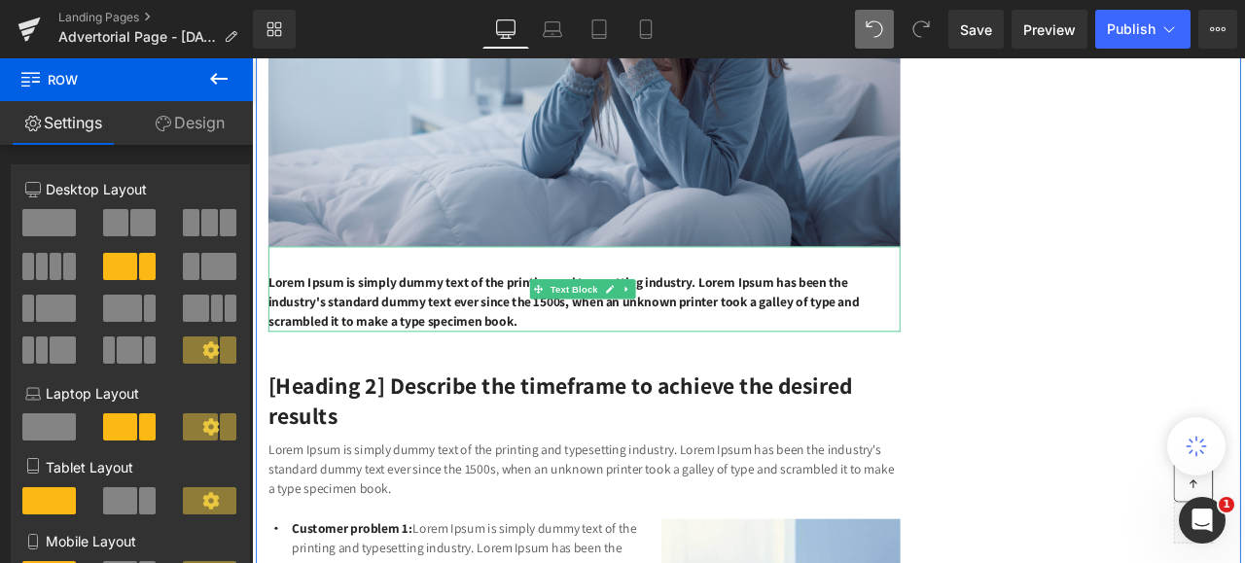
click at [671, 366] on p "Lorem Ipsum is simply dummy text of the printing and typesetting industry. Lore…" at bounding box center [645, 347] width 749 height 70
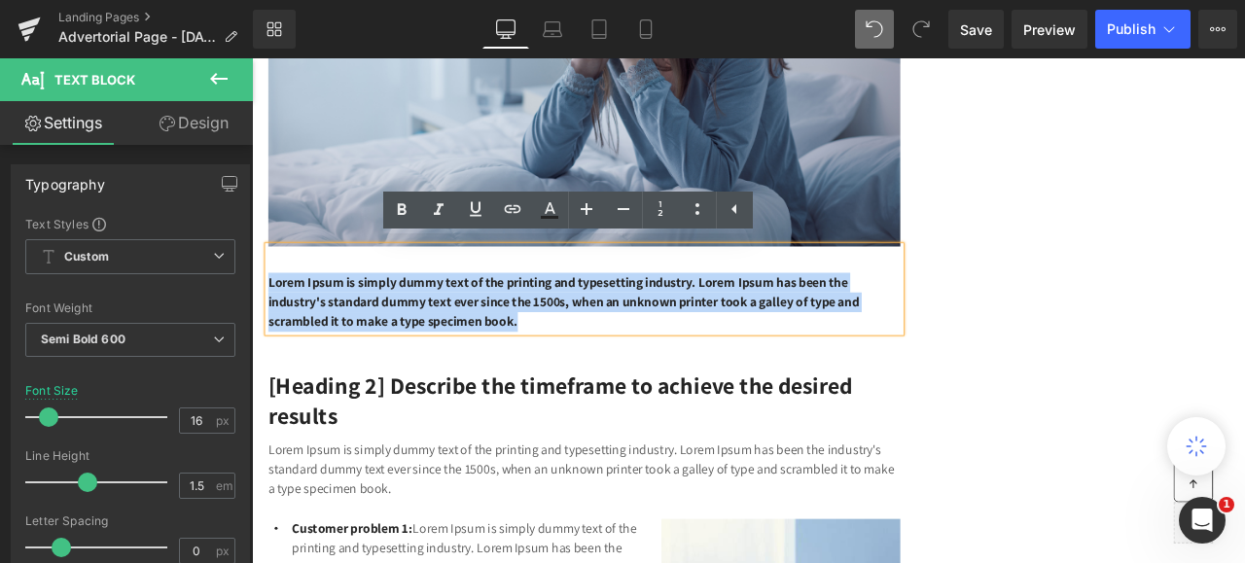
drag, startPoint x: 671, startPoint y: 366, endPoint x: 267, endPoint y: 319, distance: 407.4
click at [271, 319] on p "Lorem Ipsum is simply dummy text of the printing and typesetting industry. Lore…" at bounding box center [645, 347] width 749 height 70
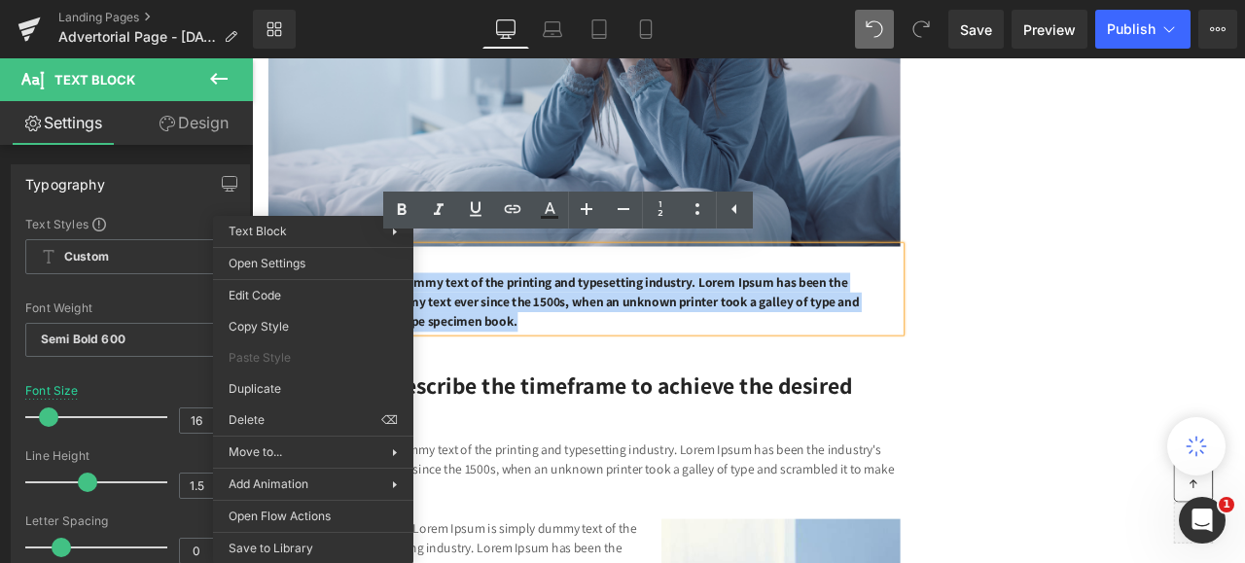
click at [820, 370] on p "Lorem Ipsum is simply dummy text of the printing and typesetting industry. Lore…" at bounding box center [645, 347] width 749 height 70
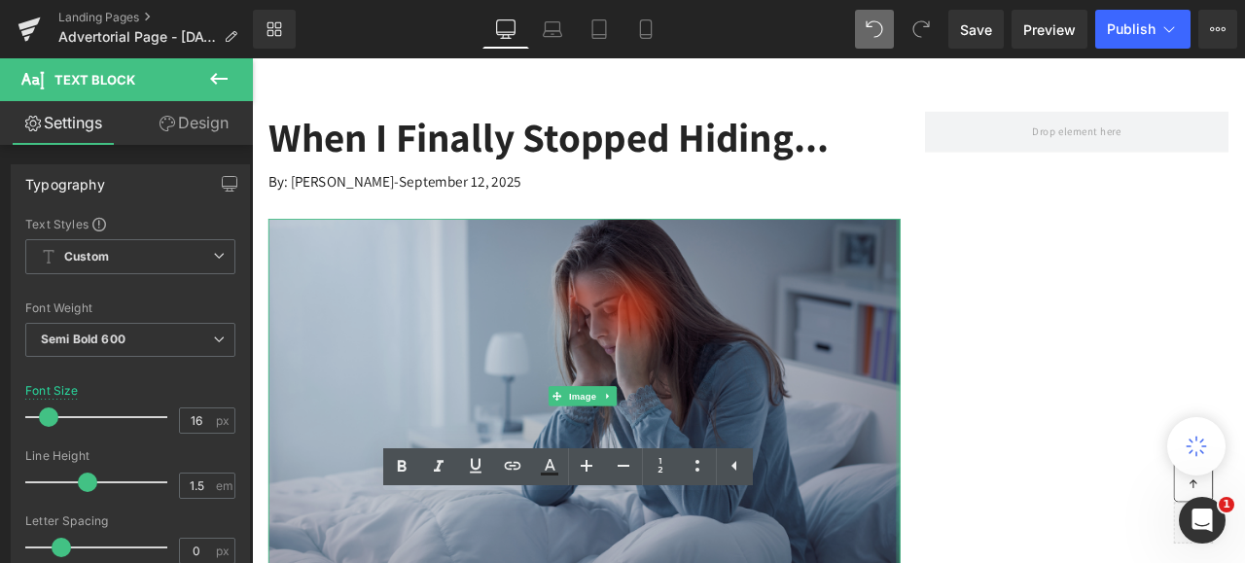
scroll to position [292, 0]
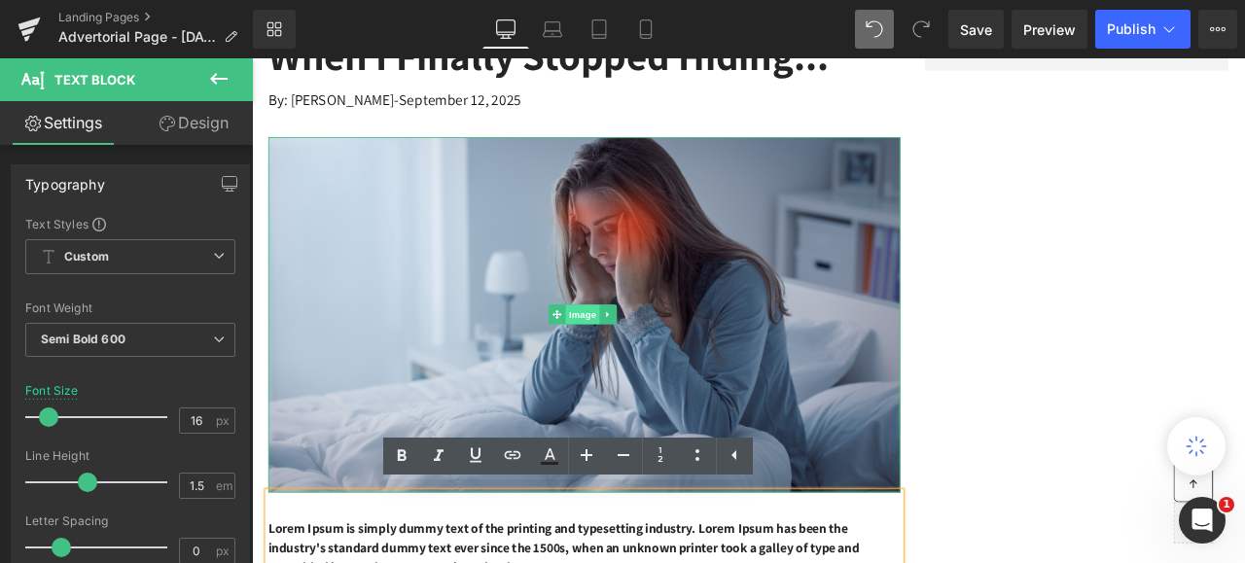
click at [651, 359] on span "Image" at bounding box center [644, 361] width 41 height 23
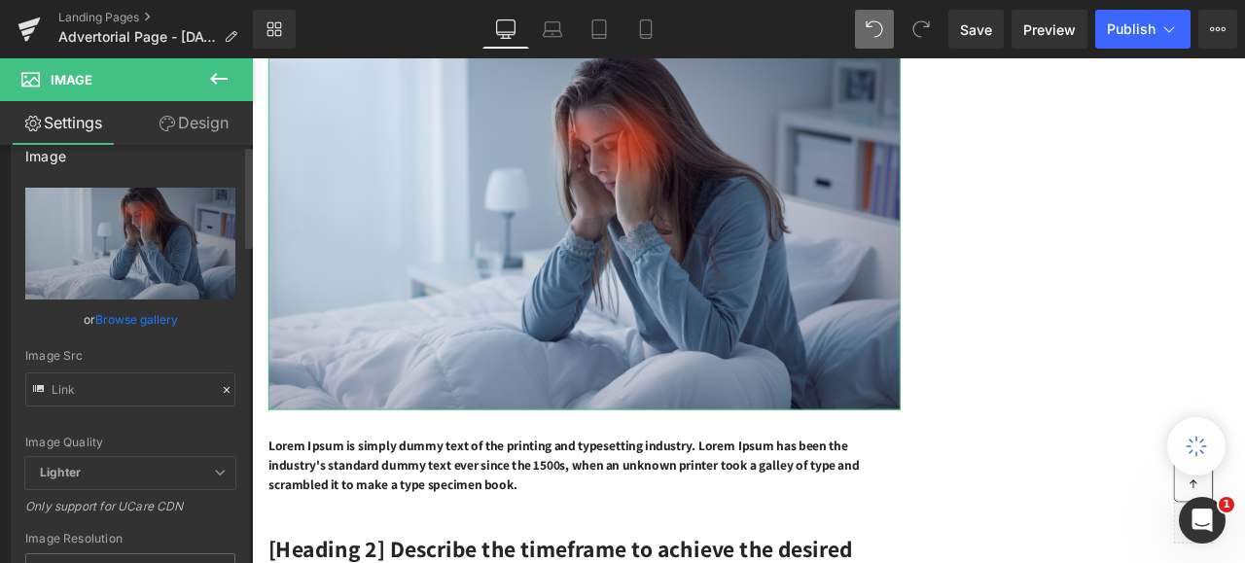
scroll to position [0, 0]
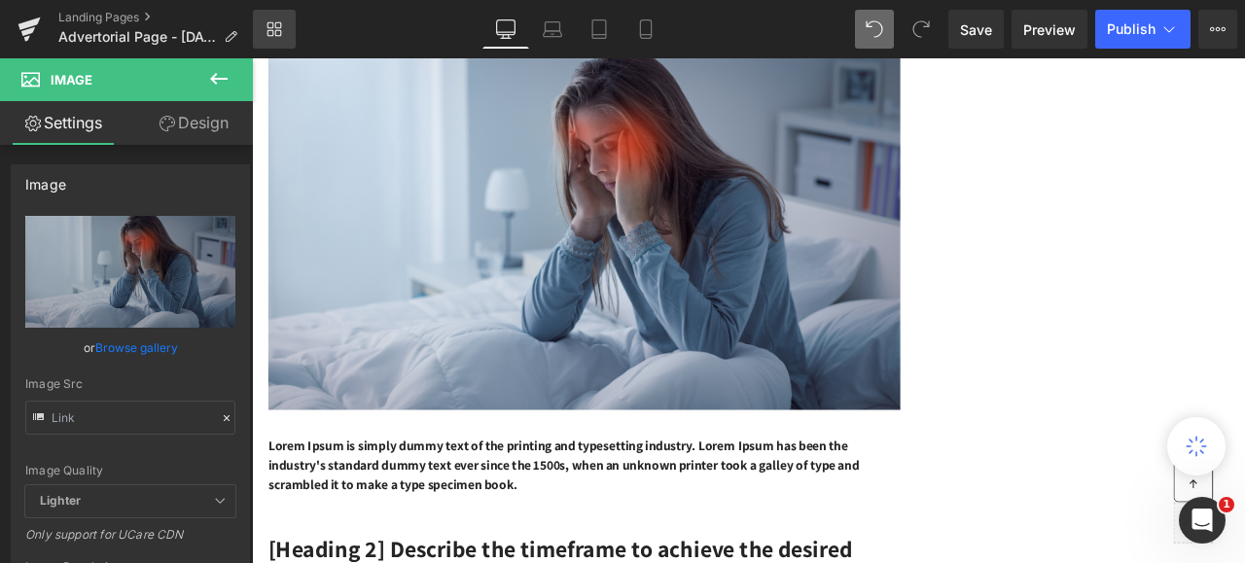
click at [269, 25] on icon at bounding box center [275, 29] width 16 height 16
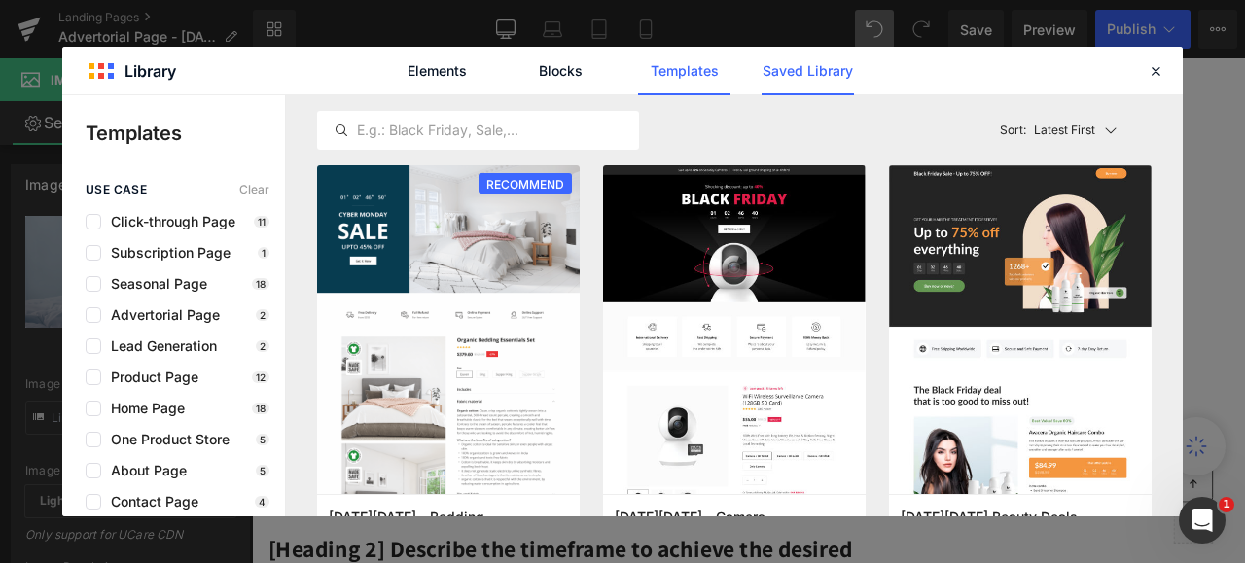
click at [782, 66] on link "Saved Library" at bounding box center [808, 71] width 92 height 49
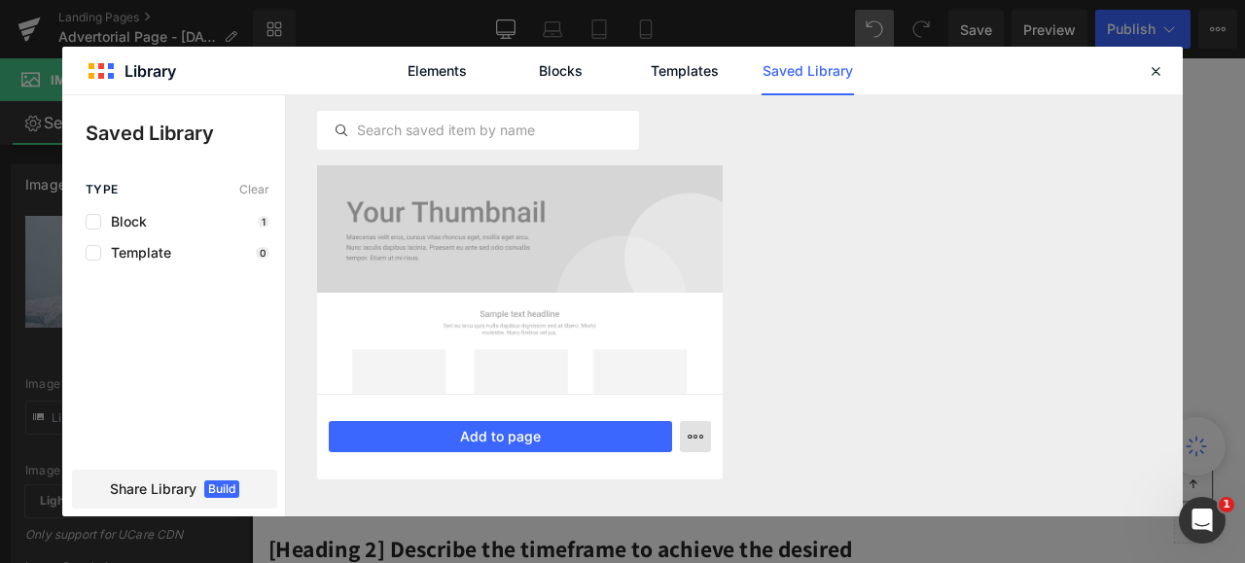
click at [694, 429] on icon "button" at bounding box center [696, 437] width 16 height 16
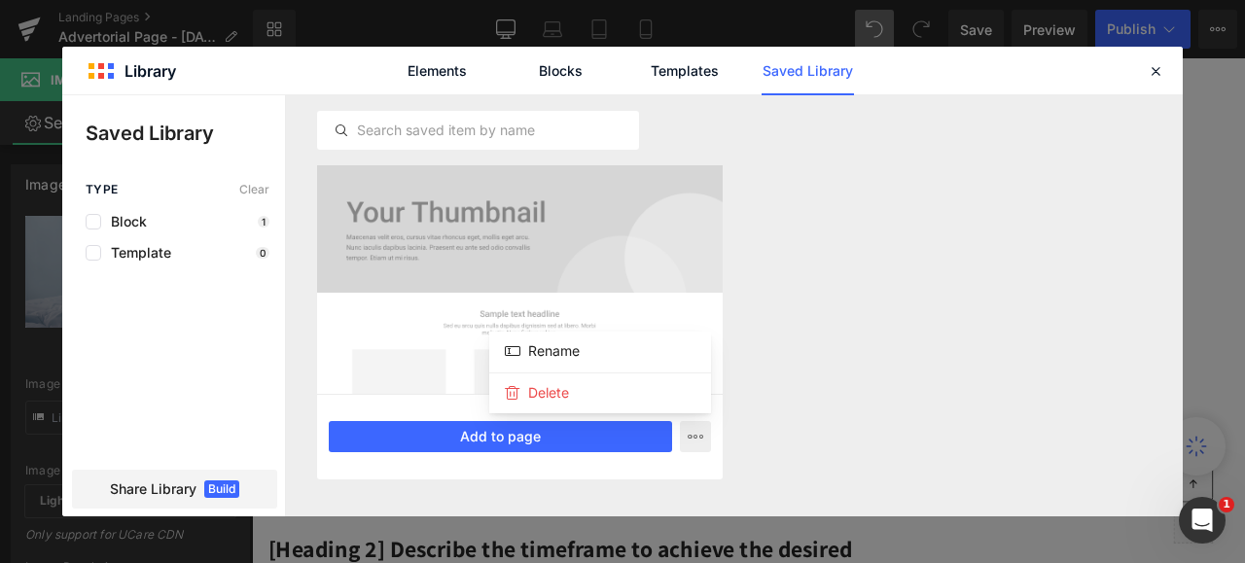
click at [782, 282] on div at bounding box center [622, 305] width 1121 height 421
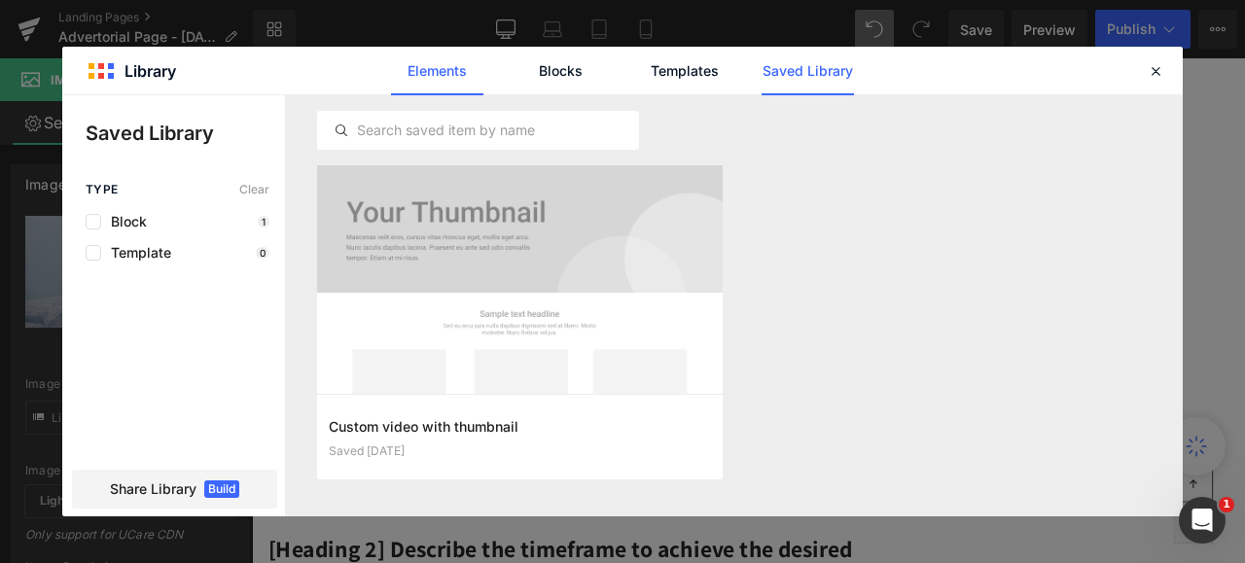
click at [440, 69] on link "Elements" at bounding box center [437, 71] width 92 height 49
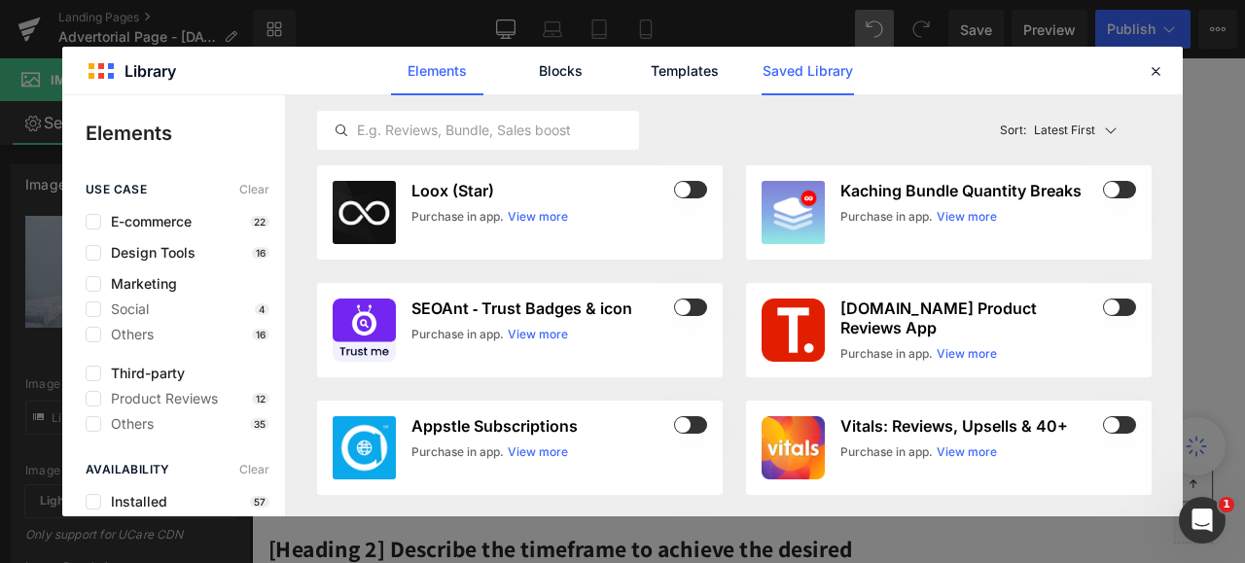
click at [772, 70] on link "Saved Library" at bounding box center [808, 71] width 92 height 49
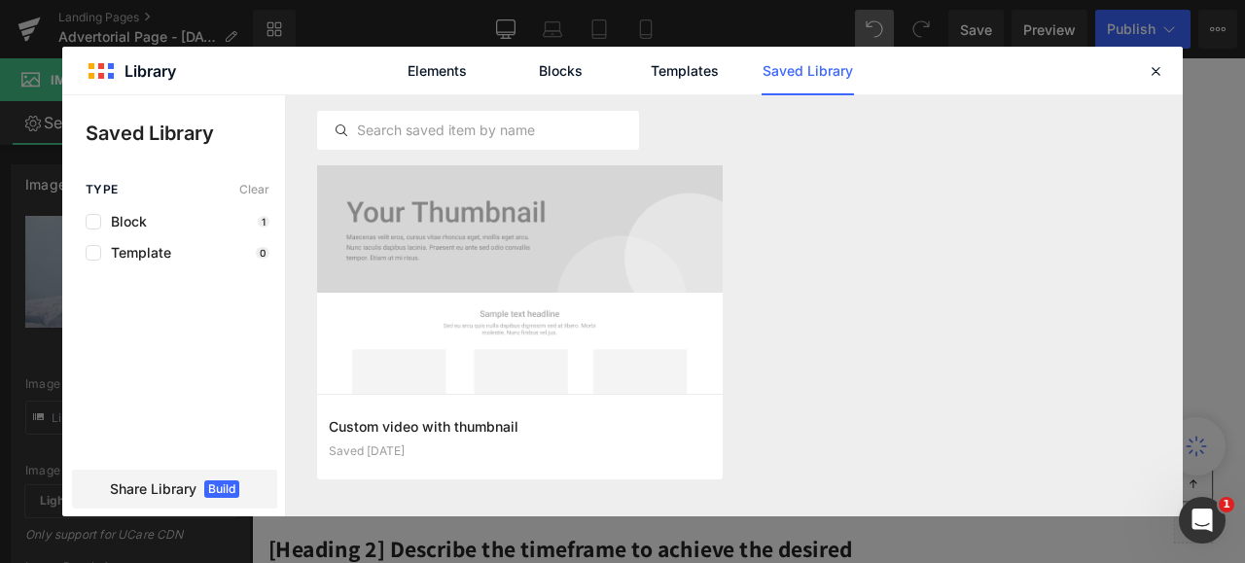
click at [103, 65] on div "Elements Blocks Templates Saved Library" at bounding box center [622, 71] width 1121 height 48
click at [1160, 65] on icon at bounding box center [1156, 71] width 18 height 18
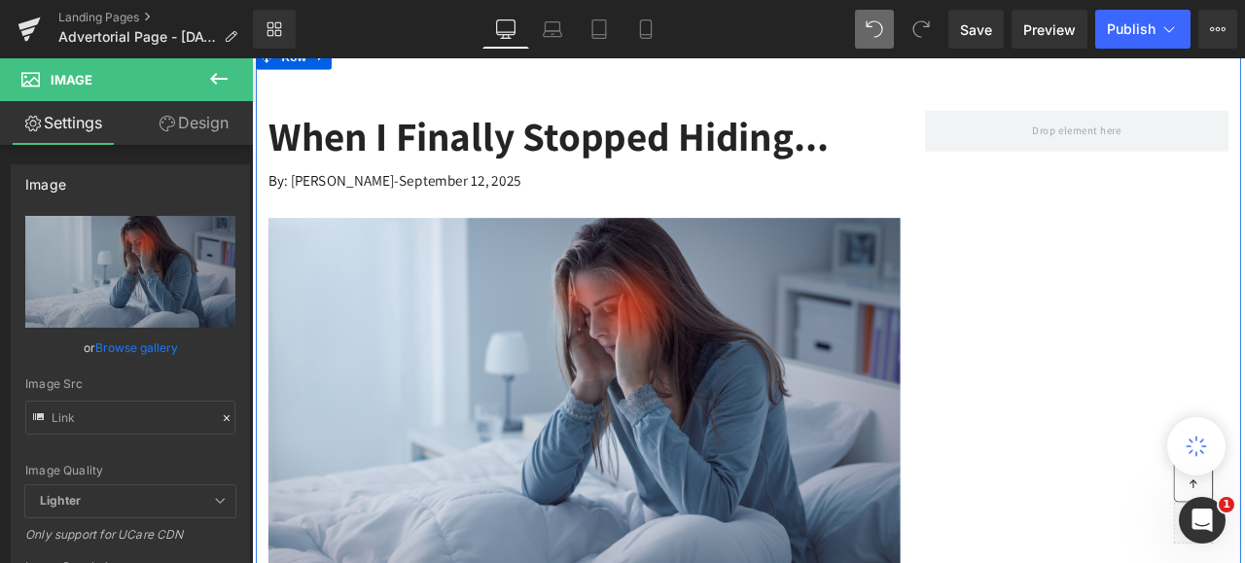
scroll to position [97, 0]
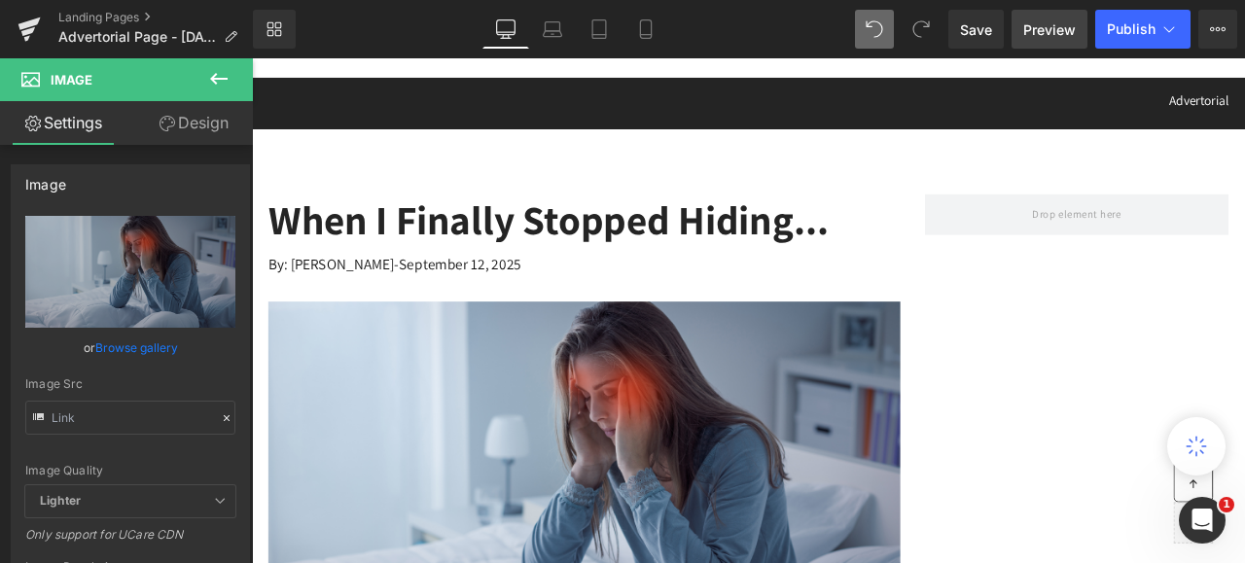
click at [1047, 28] on span "Preview" at bounding box center [1049, 29] width 53 height 20
